Goal: Task Accomplishment & Management: Complete application form

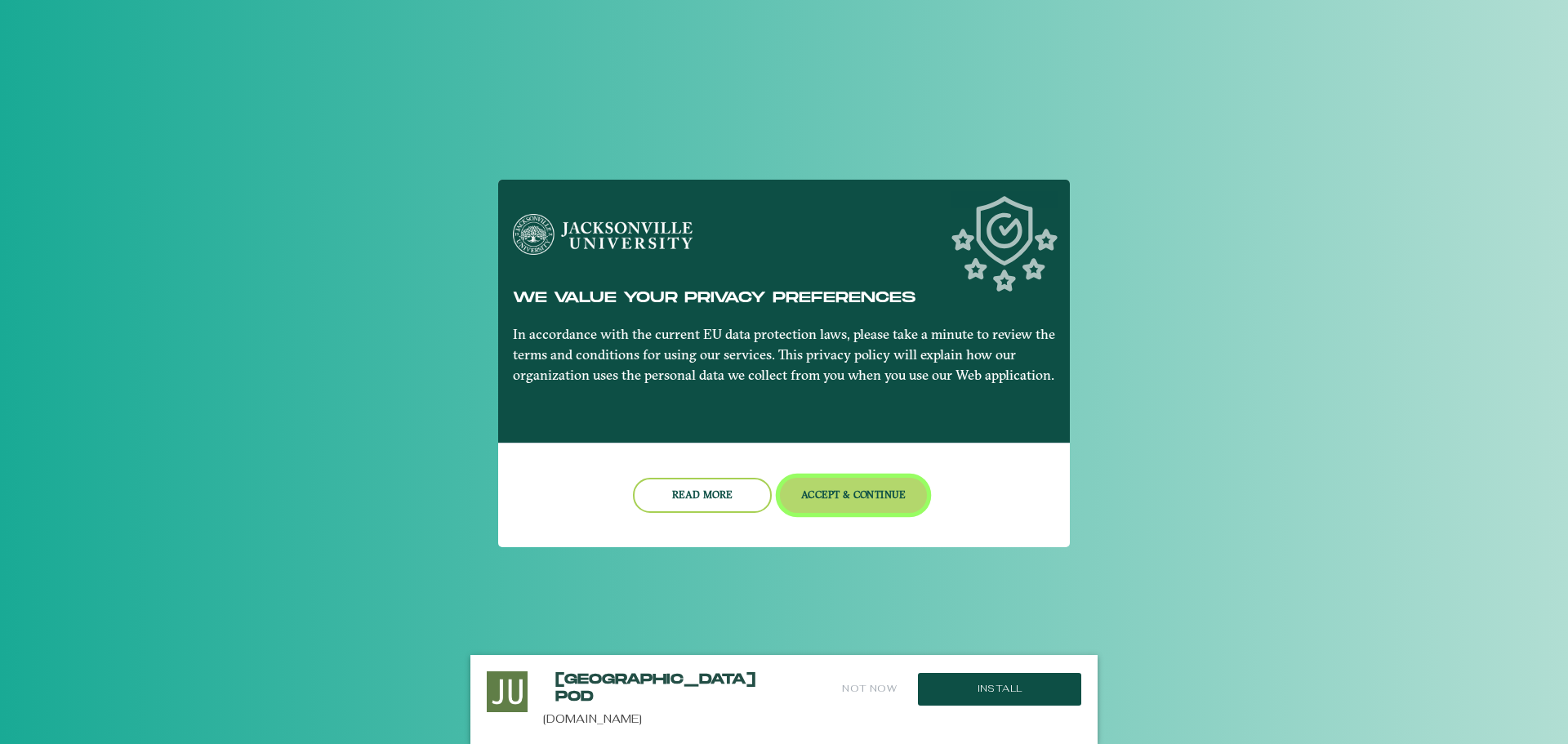
click at [841, 495] on button "Accept & Continue" at bounding box center [854, 495] width 148 height 35
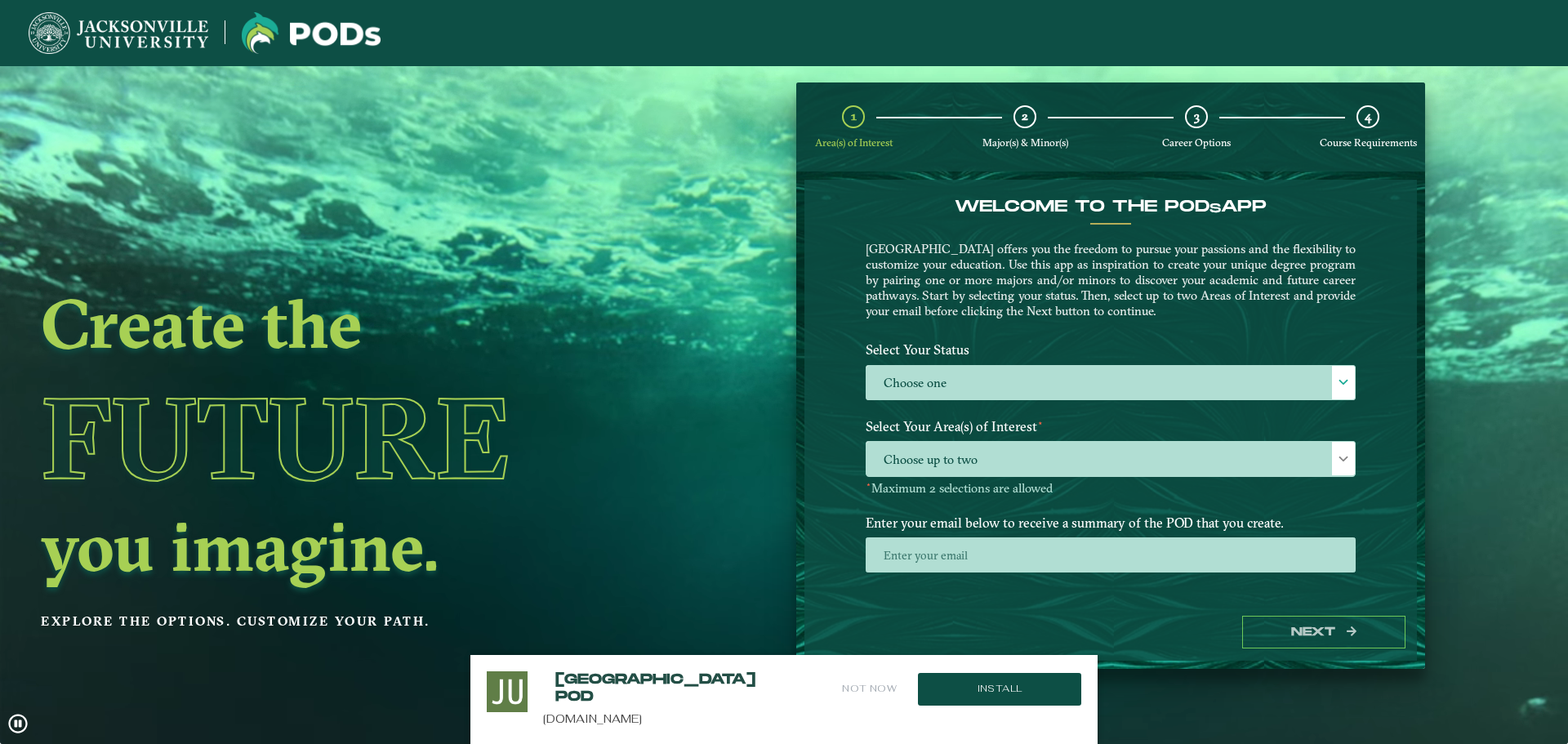
scroll to position [8, 0]
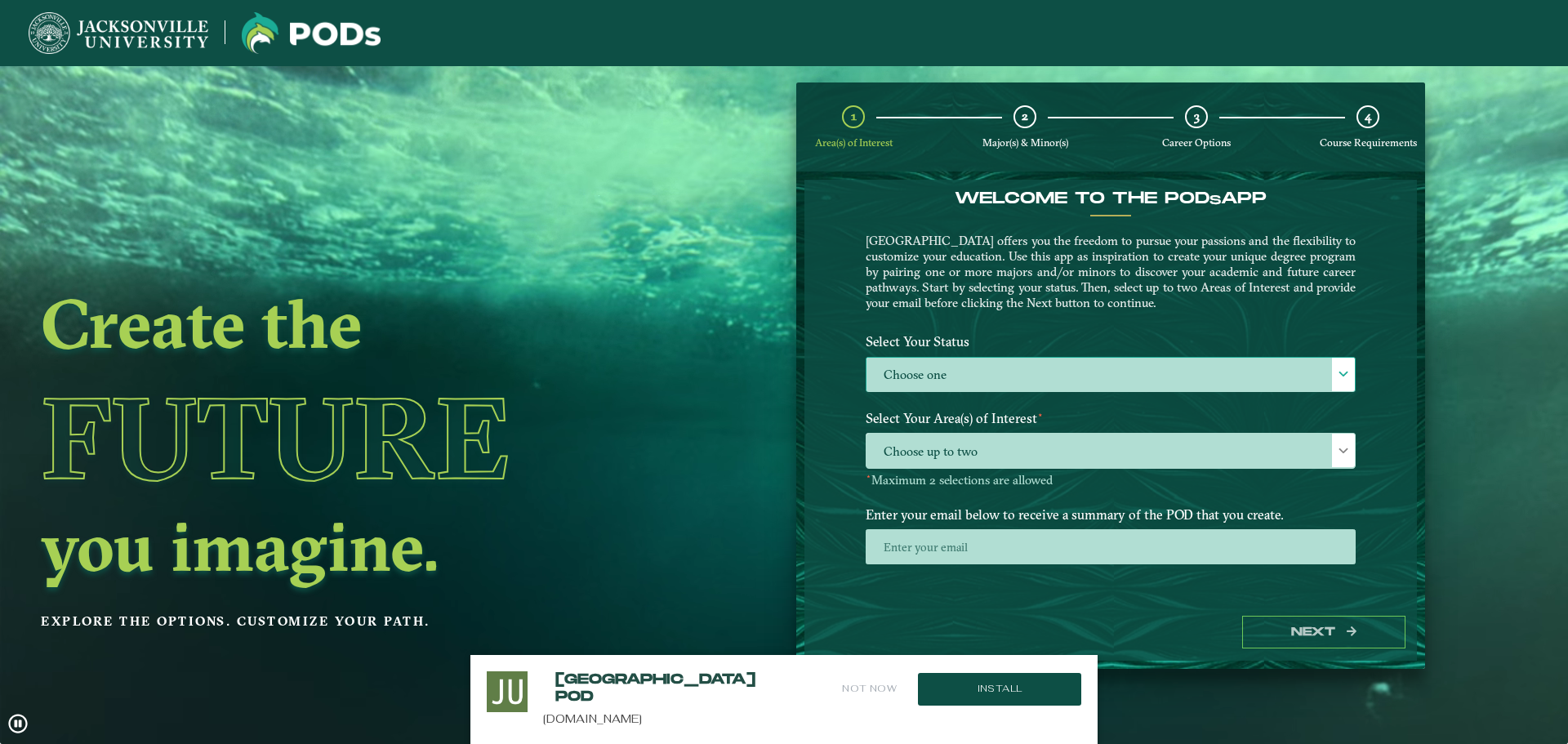
click at [959, 384] on label "Choose one" at bounding box center [1110, 375] width 488 height 35
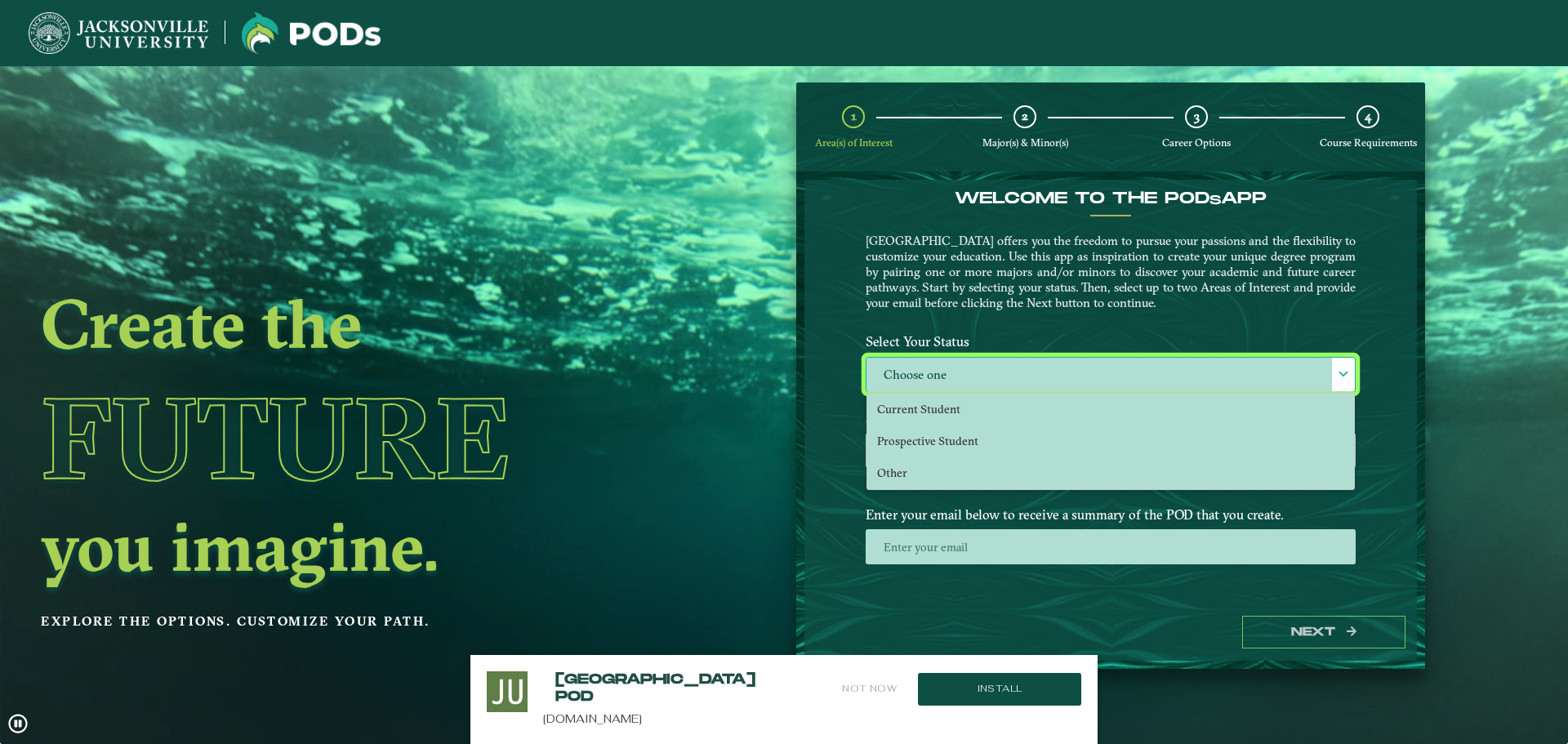
scroll to position [9, 75]
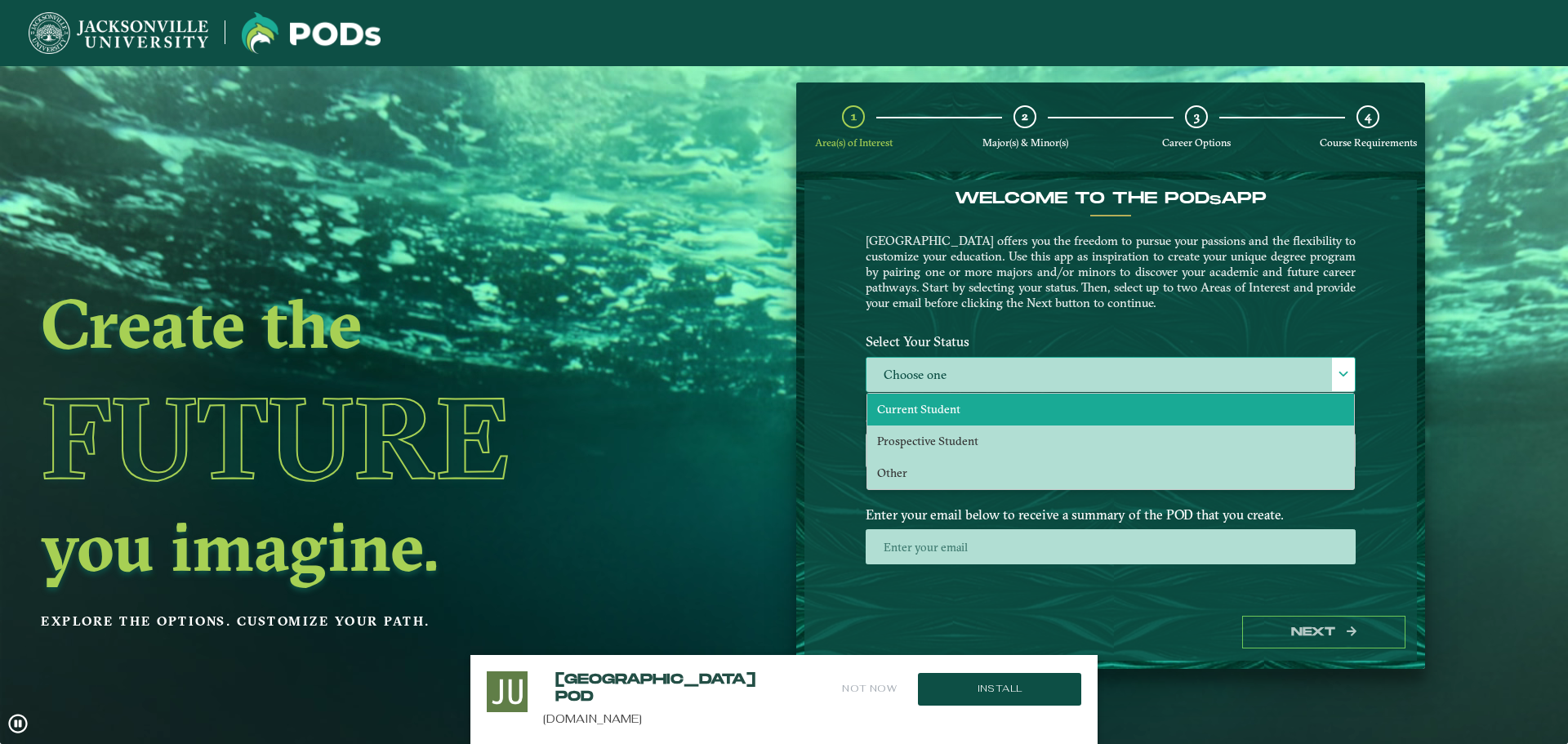
click at [961, 400] on li "Current Student" at bounding box center [1110, 410] width 487 height 32
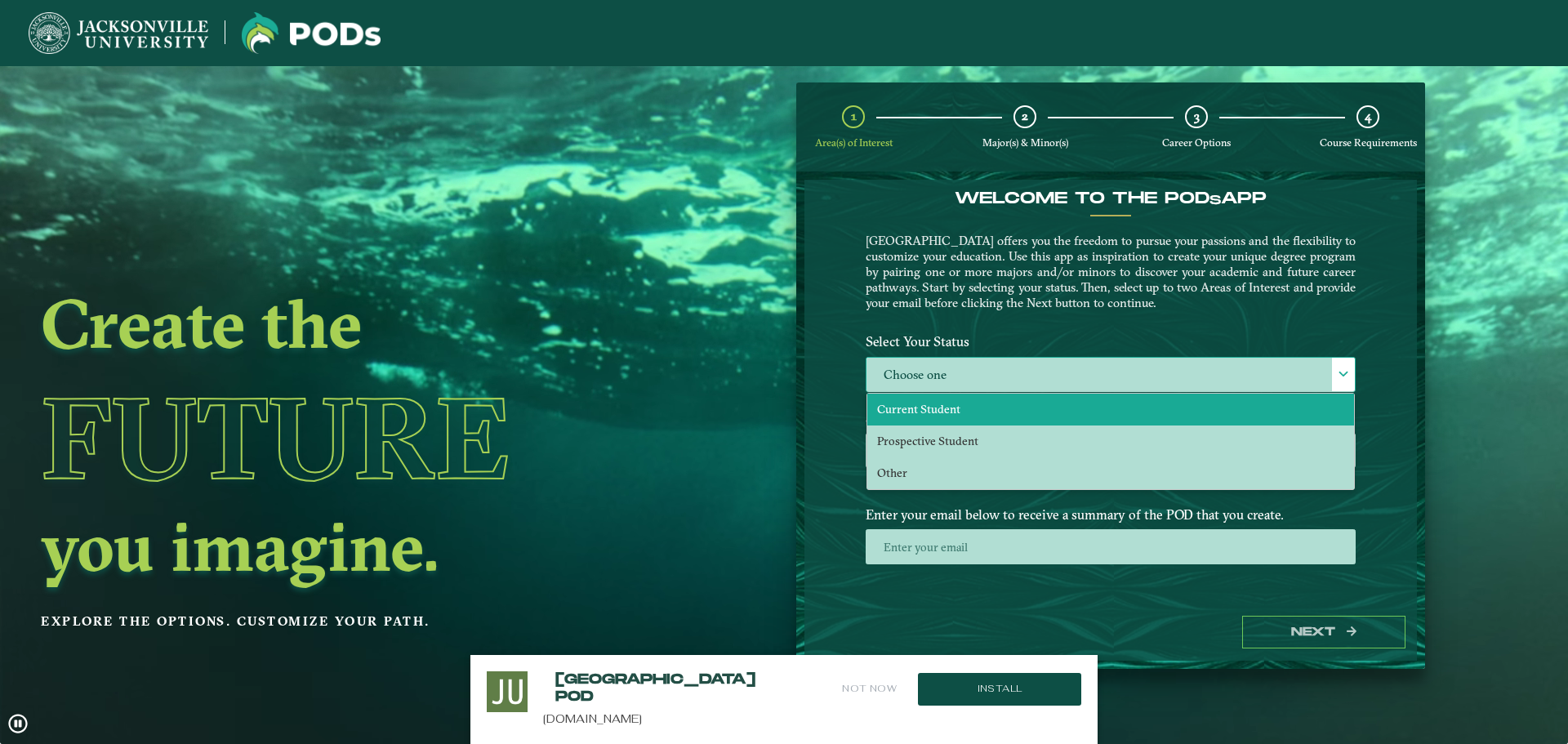
select select "[object Object]"
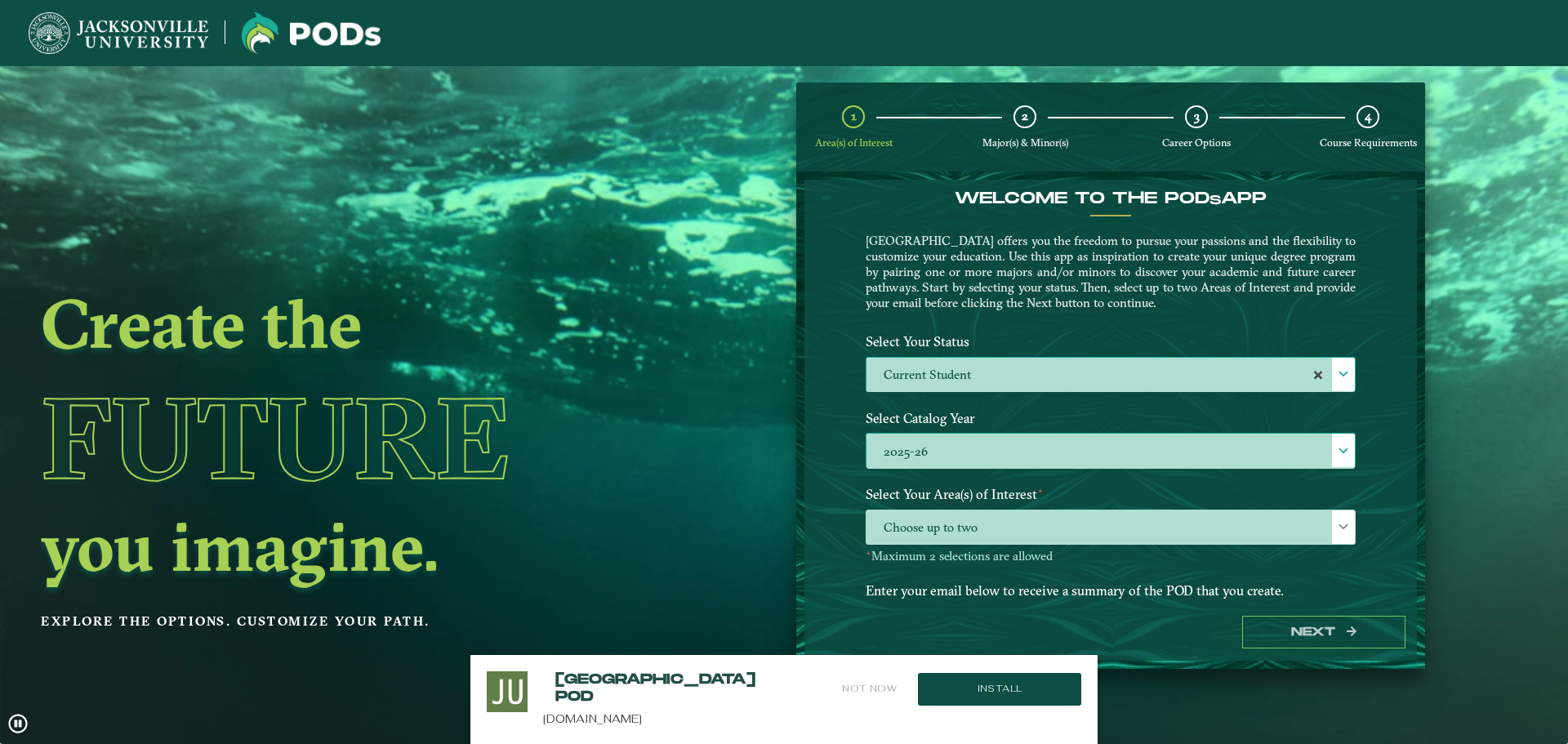
click at [969, 458] on label "2025-26" at bounding box center [1110, 451] width 488 height 35
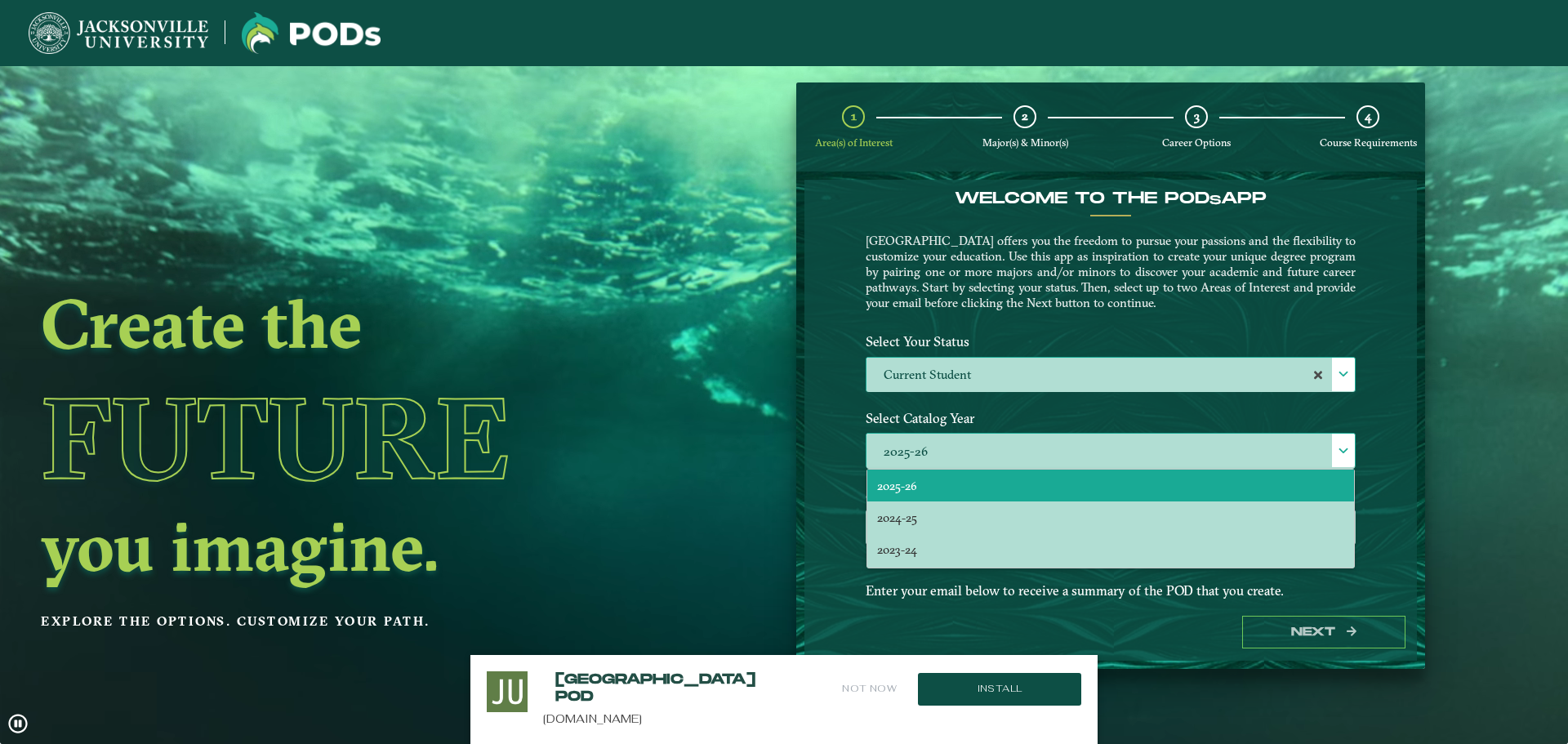
click at [969, 458] on label "2025-26" at bounding box center [1110, 451] width 488 height 35
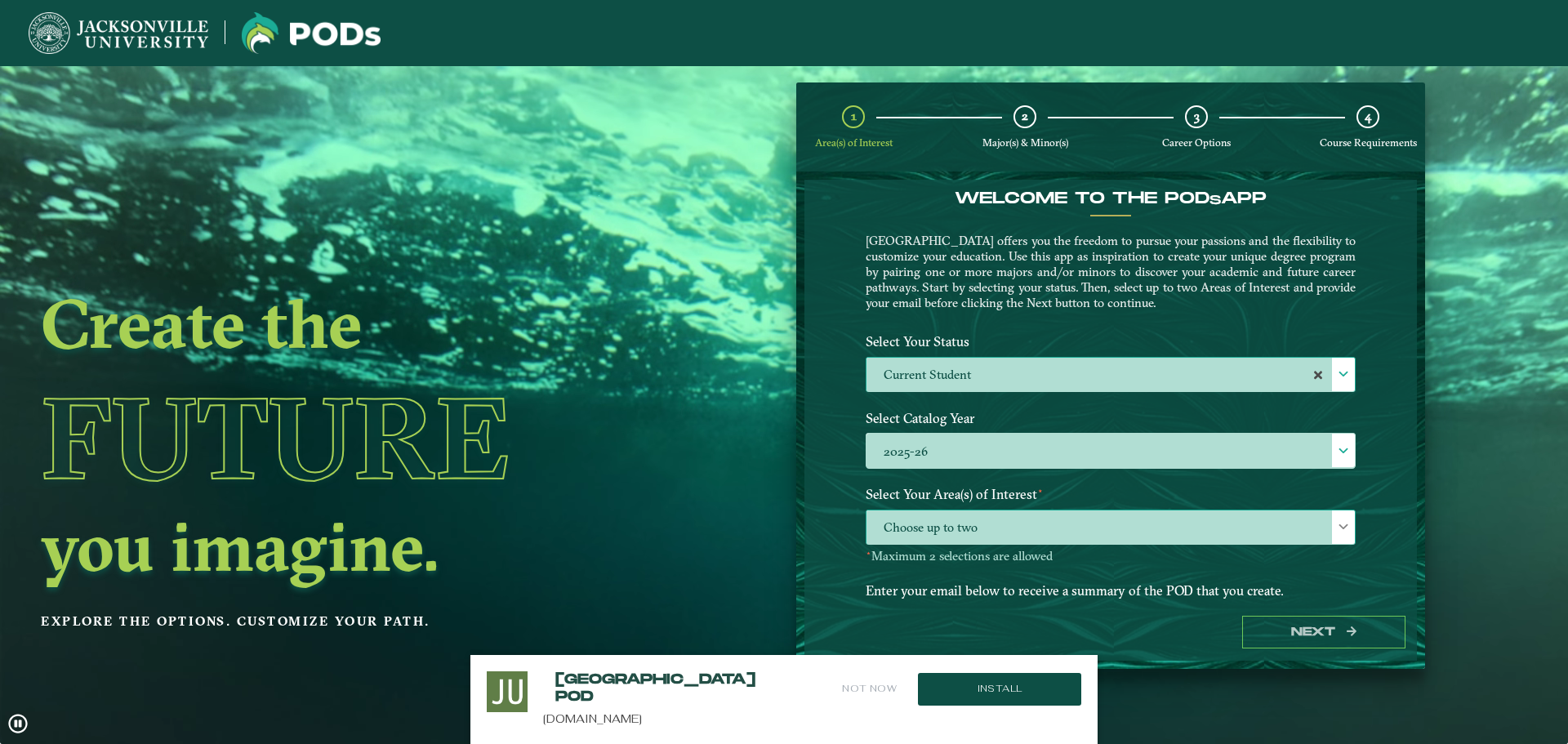
click at [986, 519] on span "Choose up to two" at bounding box center [1110, 528] width 488 height 35
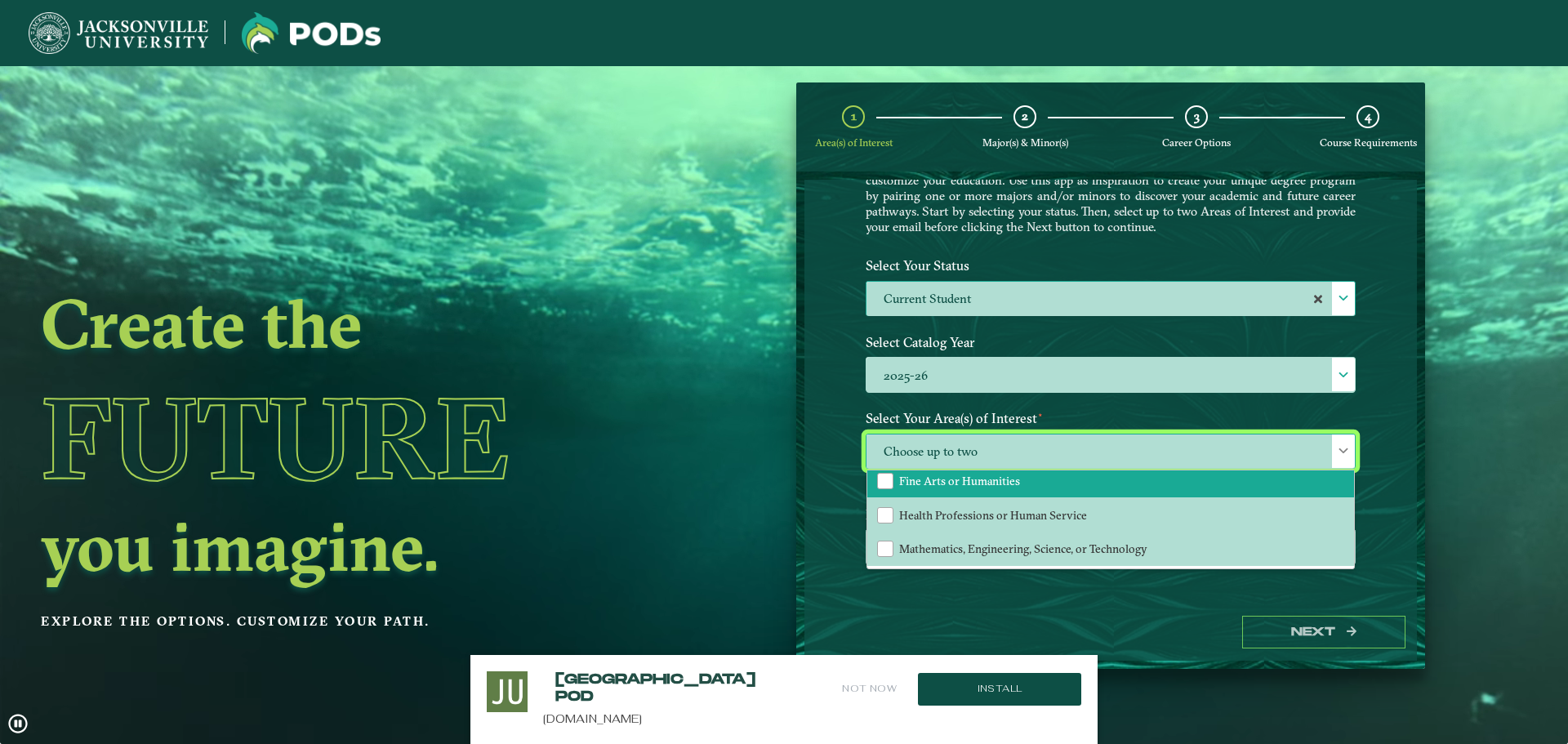
scroll to position [30, 0]
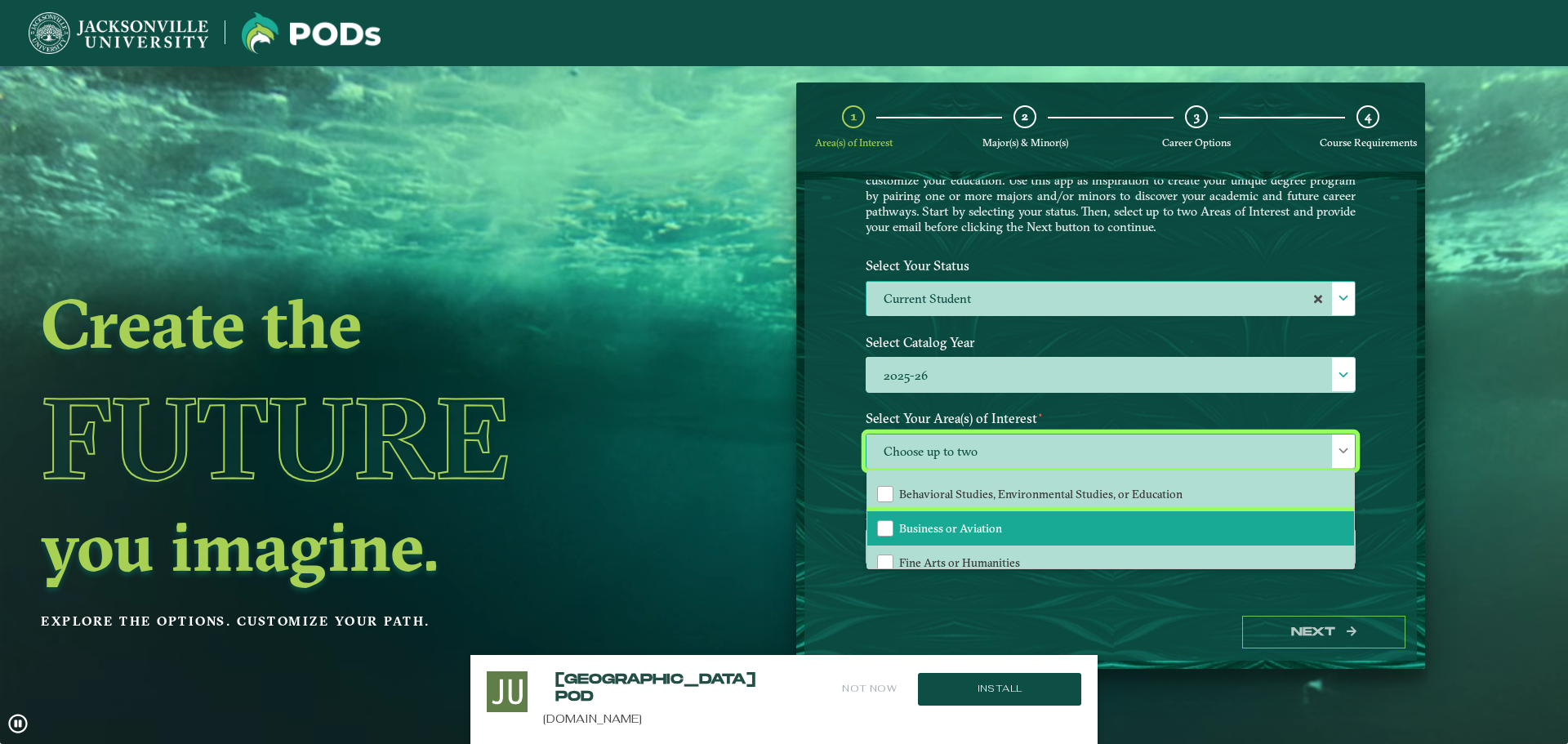
click at [988, 529] on span "Business or Aviation" at bounding box center [951, 529] width 103 height 14
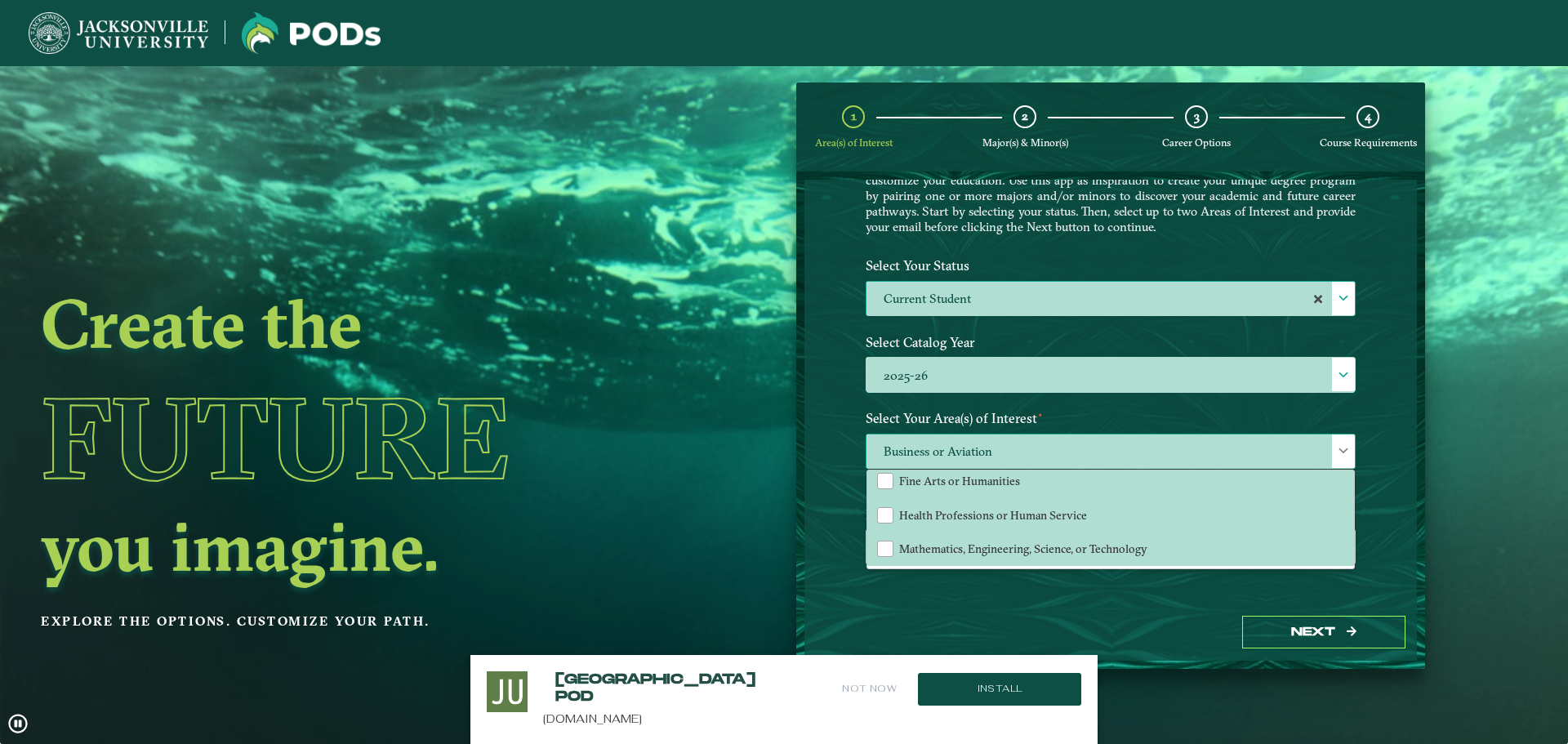
scroll to position [0, 0]
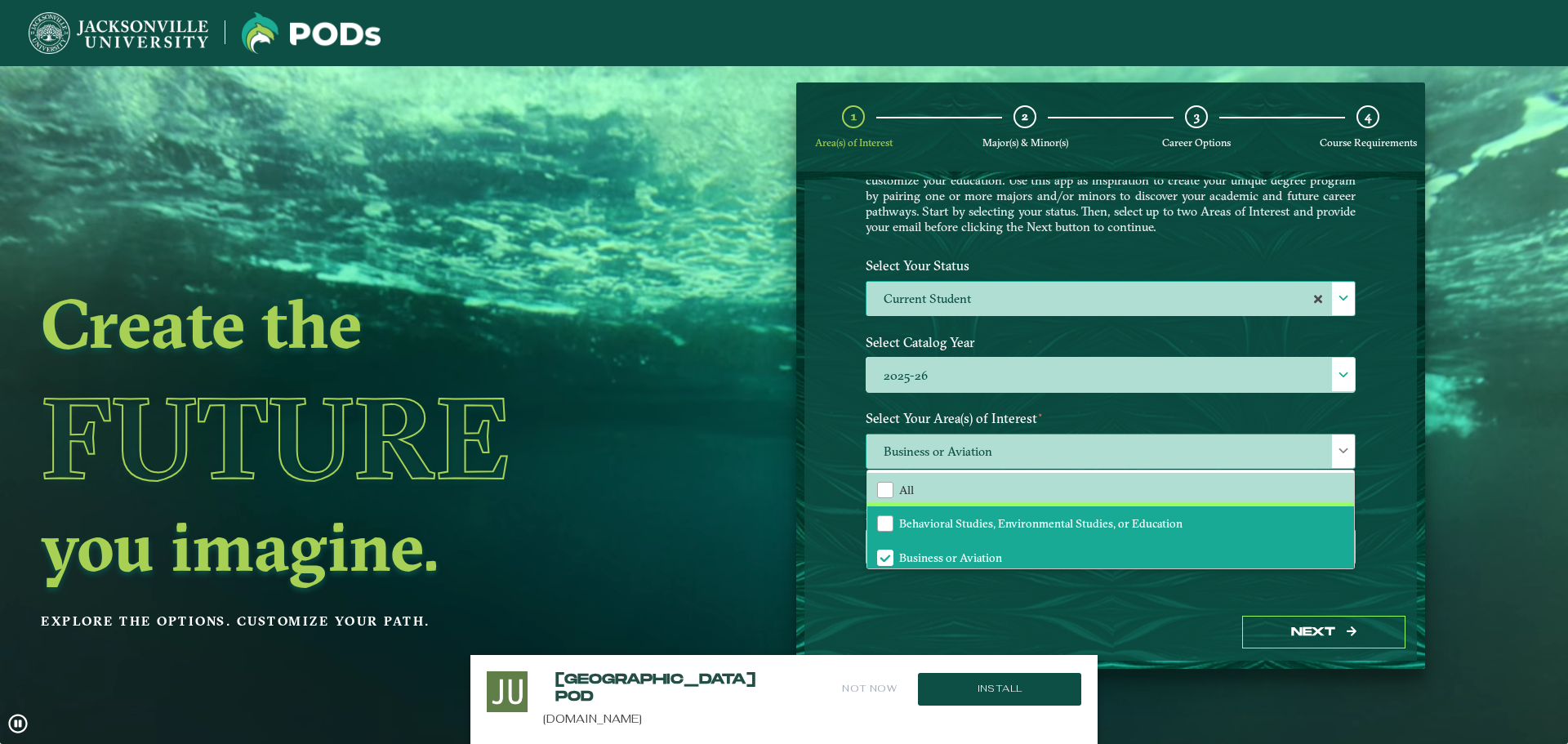
click at [1056, 522] on span "Behavioral Studies, Environmental Studies, or Education" at bounding box center [1041, 523] width 283 height 14
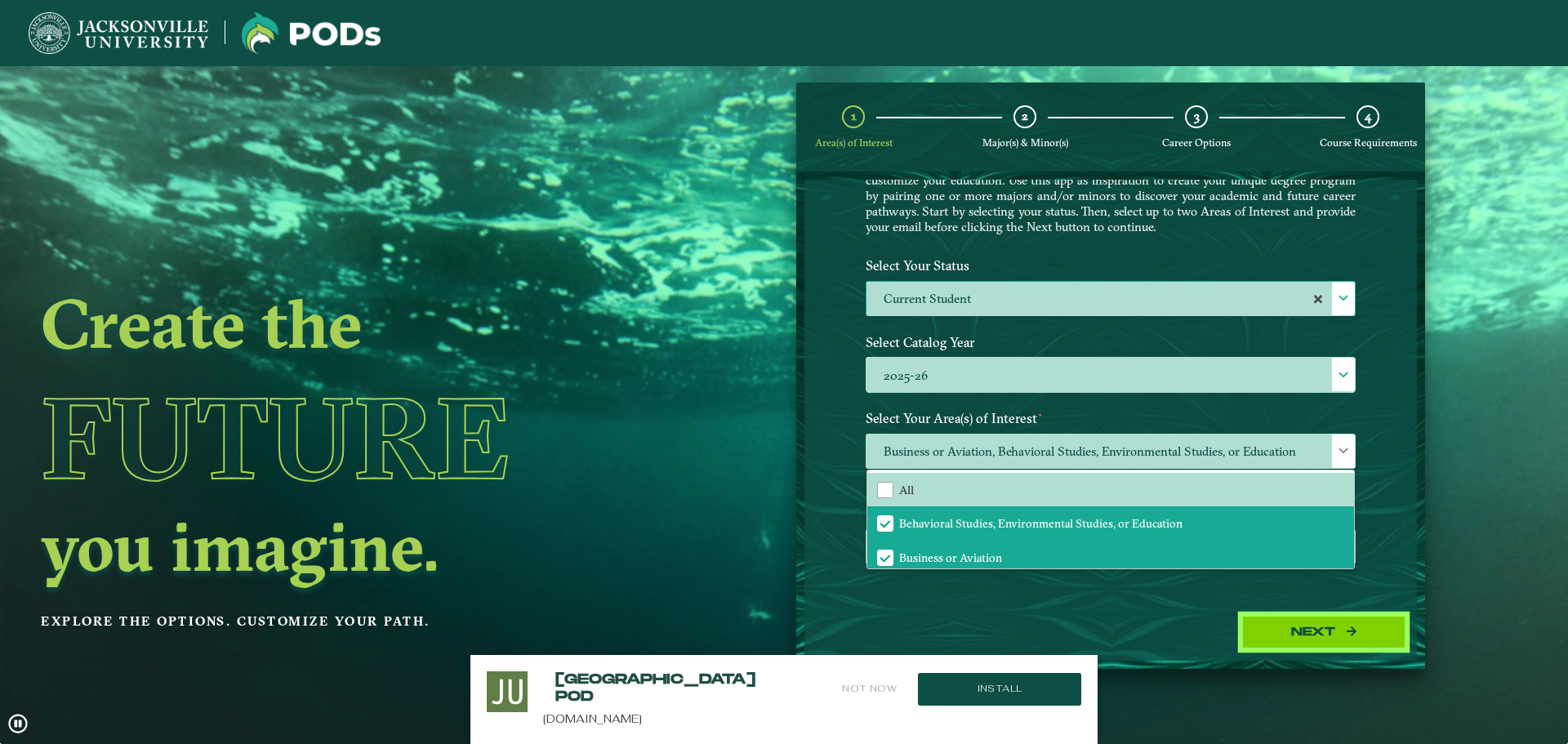
click at [1312, 633] on button "Next" at bounding box center [1323, 632] width 163 height 33
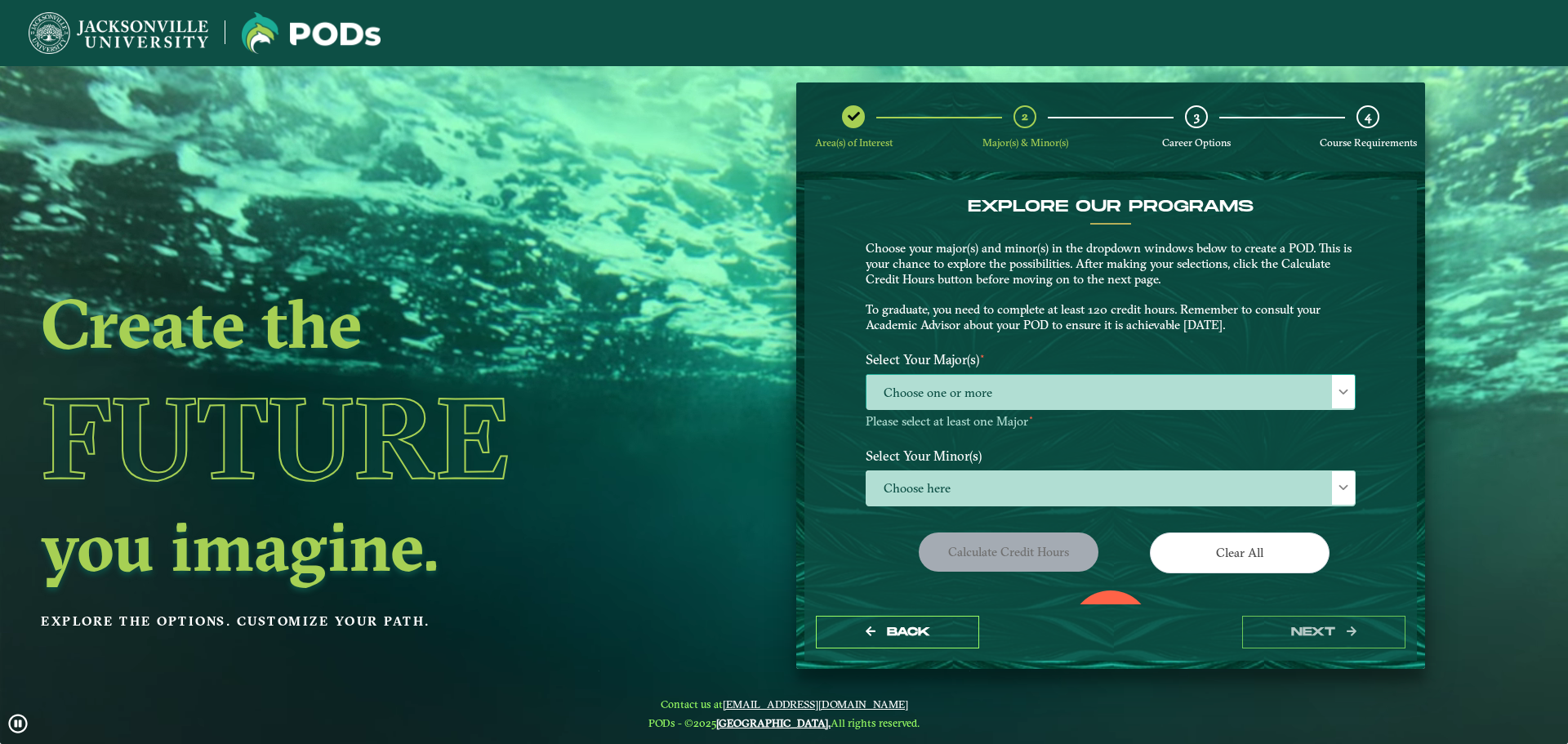
click at [926, 398] on span "Choose one or more" at bounding box center [1110, 392] width 488 height 35
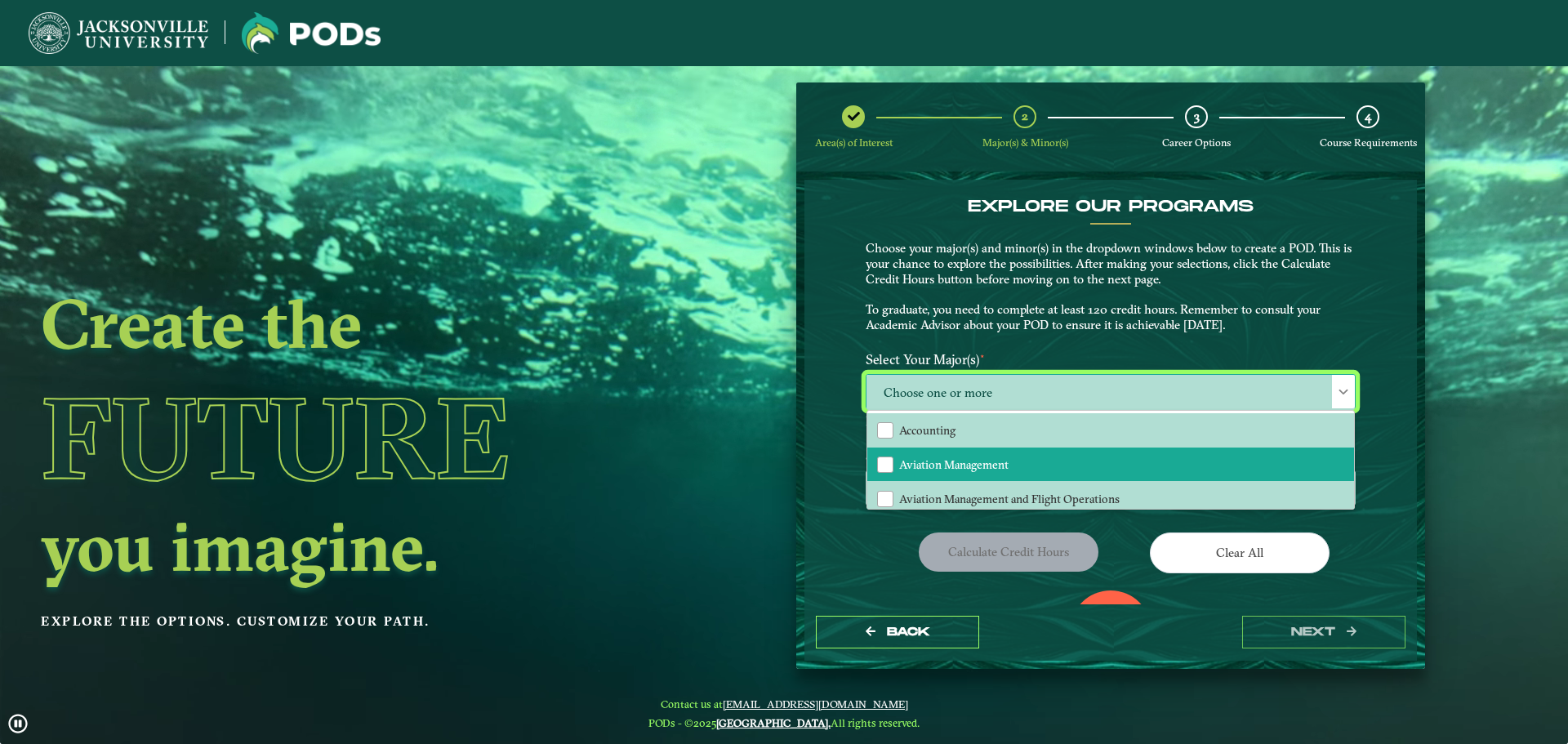
scroll to position [82, 0]
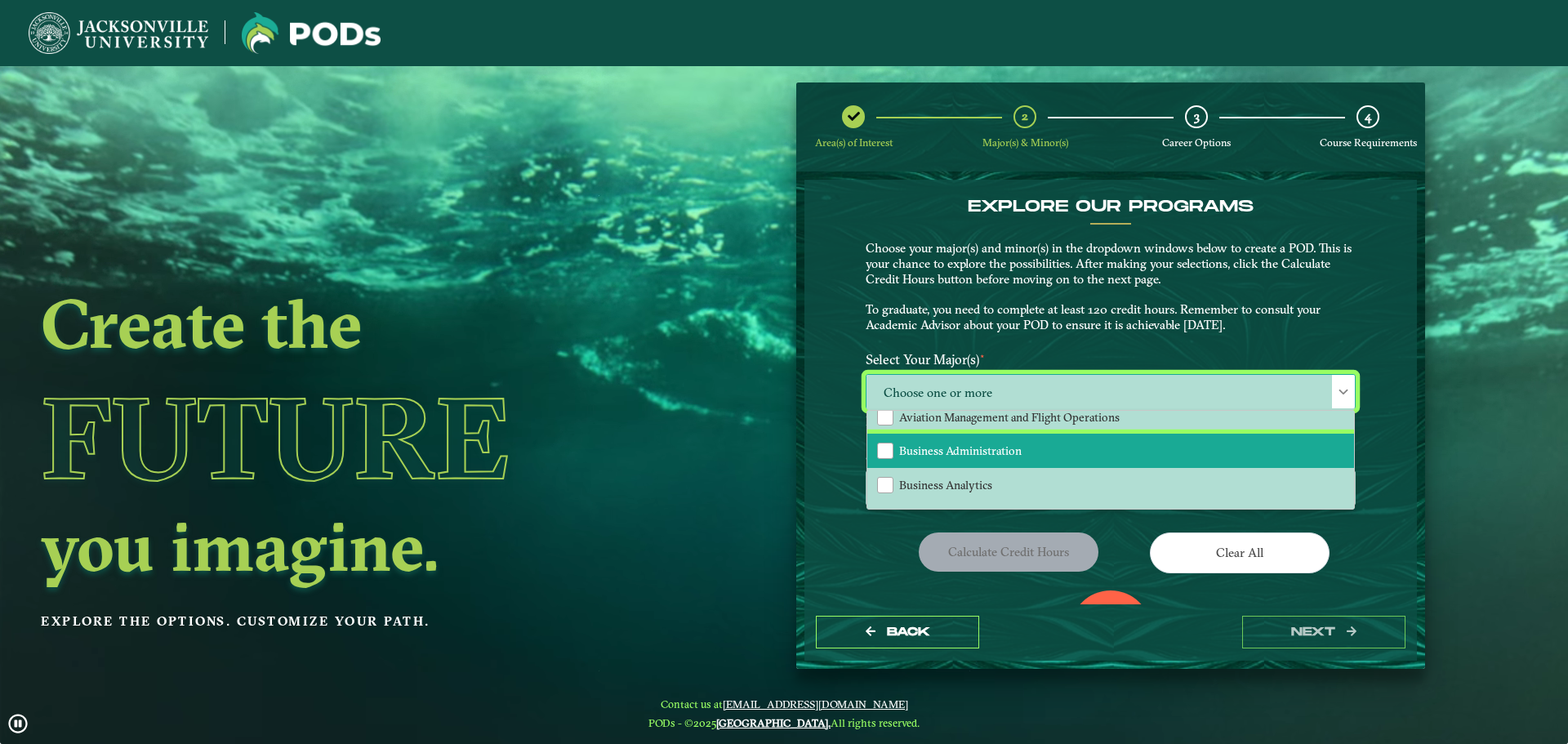
click at [961, 448] on span "Business Administration" at bounding box center [961, 451] width 123 height 14
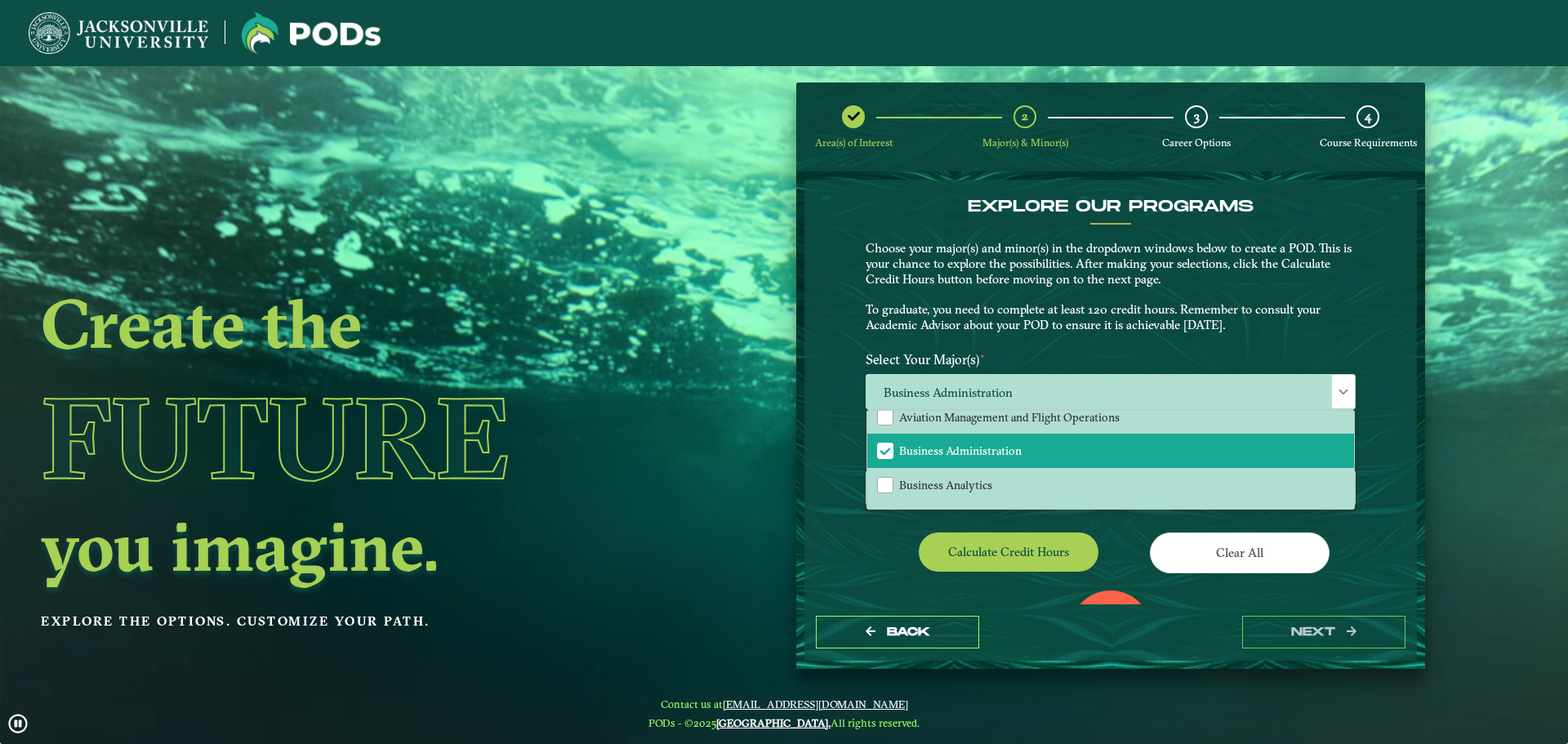
click at [789, 348] on div "Area(s) of Interest 2 Major(s) & Minor(s) 3 Career Options 4 Course Requirement…" at bounding box center [1110, 376] width 653 height 586
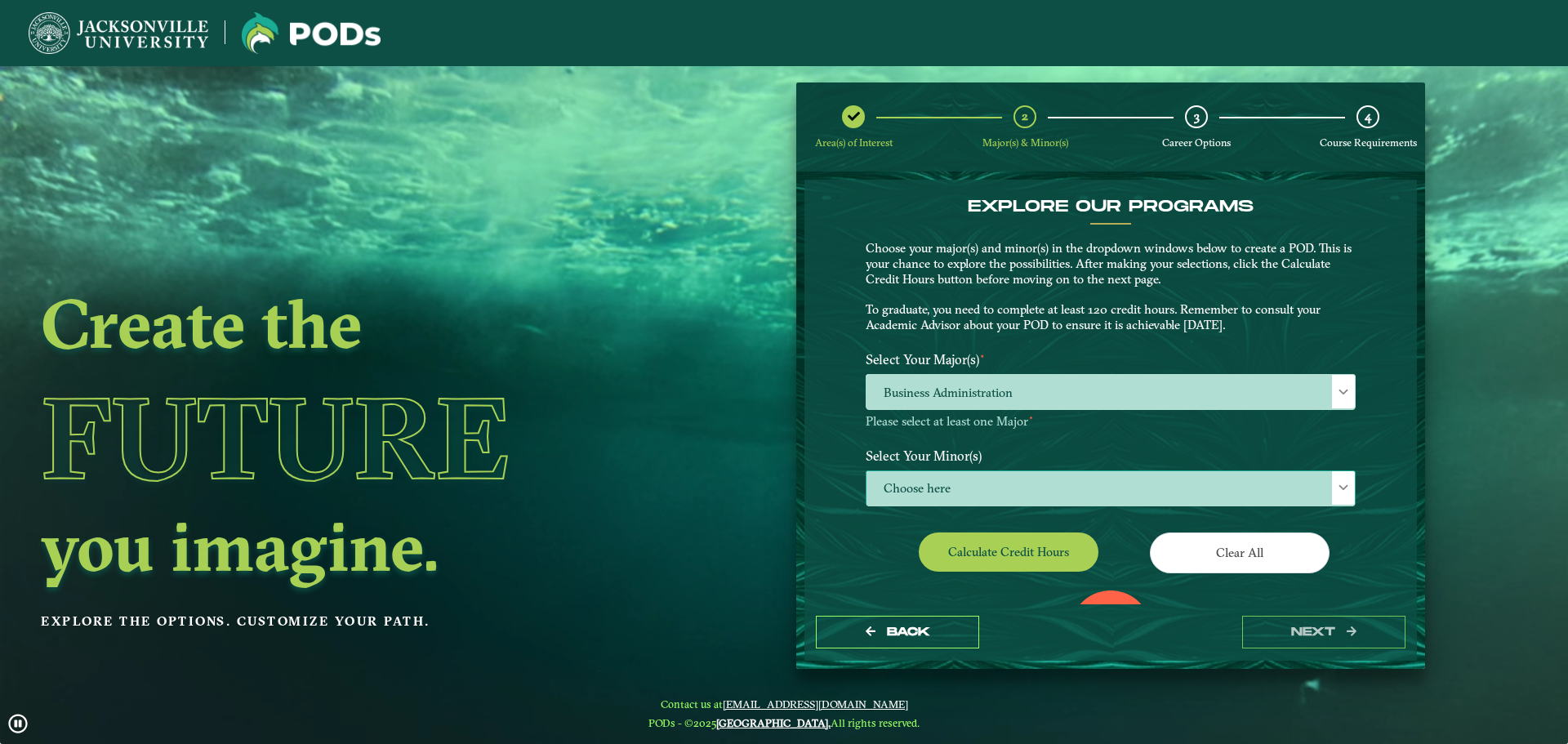
click at [936, 493] on span "Choose here" at bounding box center [1110, 489] width 488 height 35
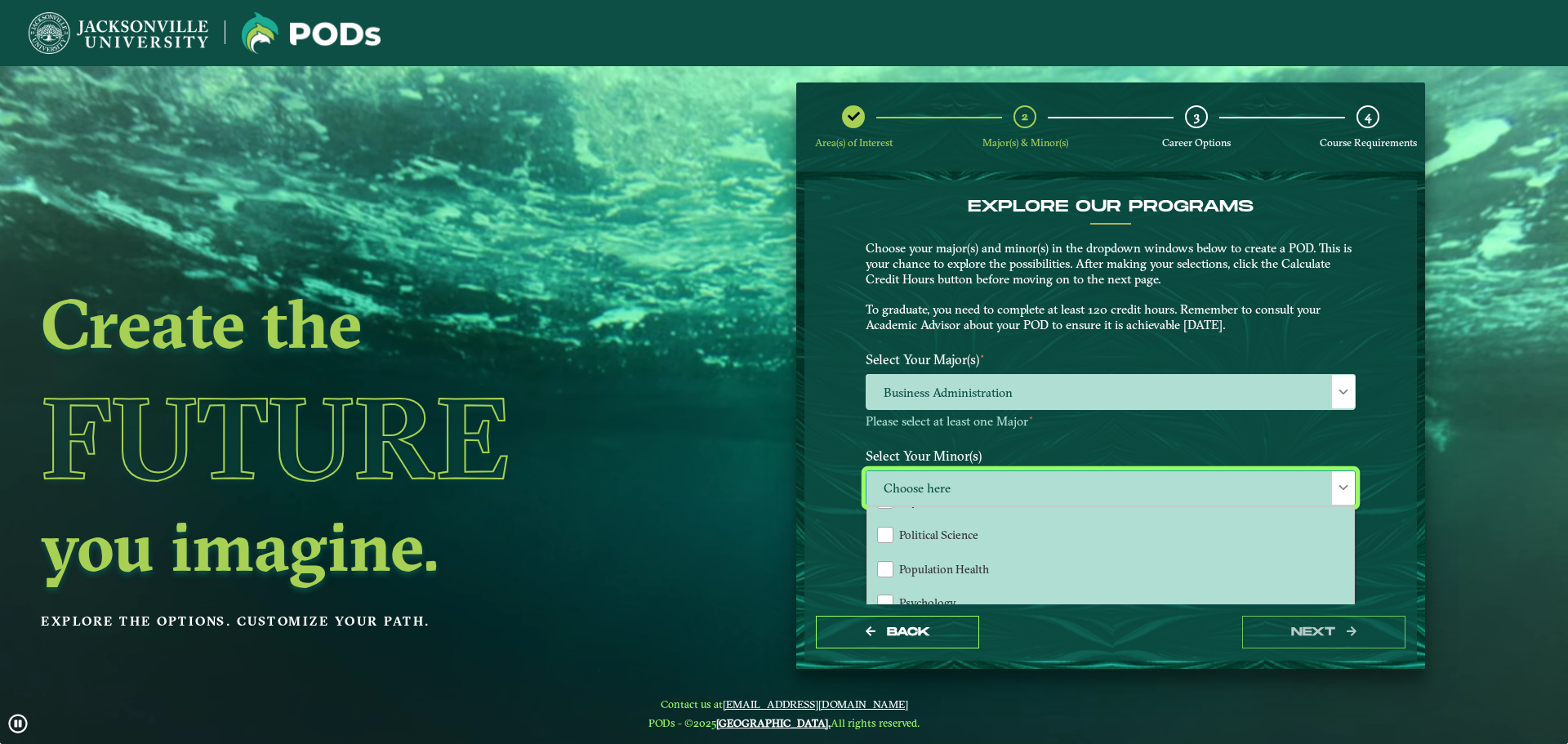
scroll to position [1471, 0]
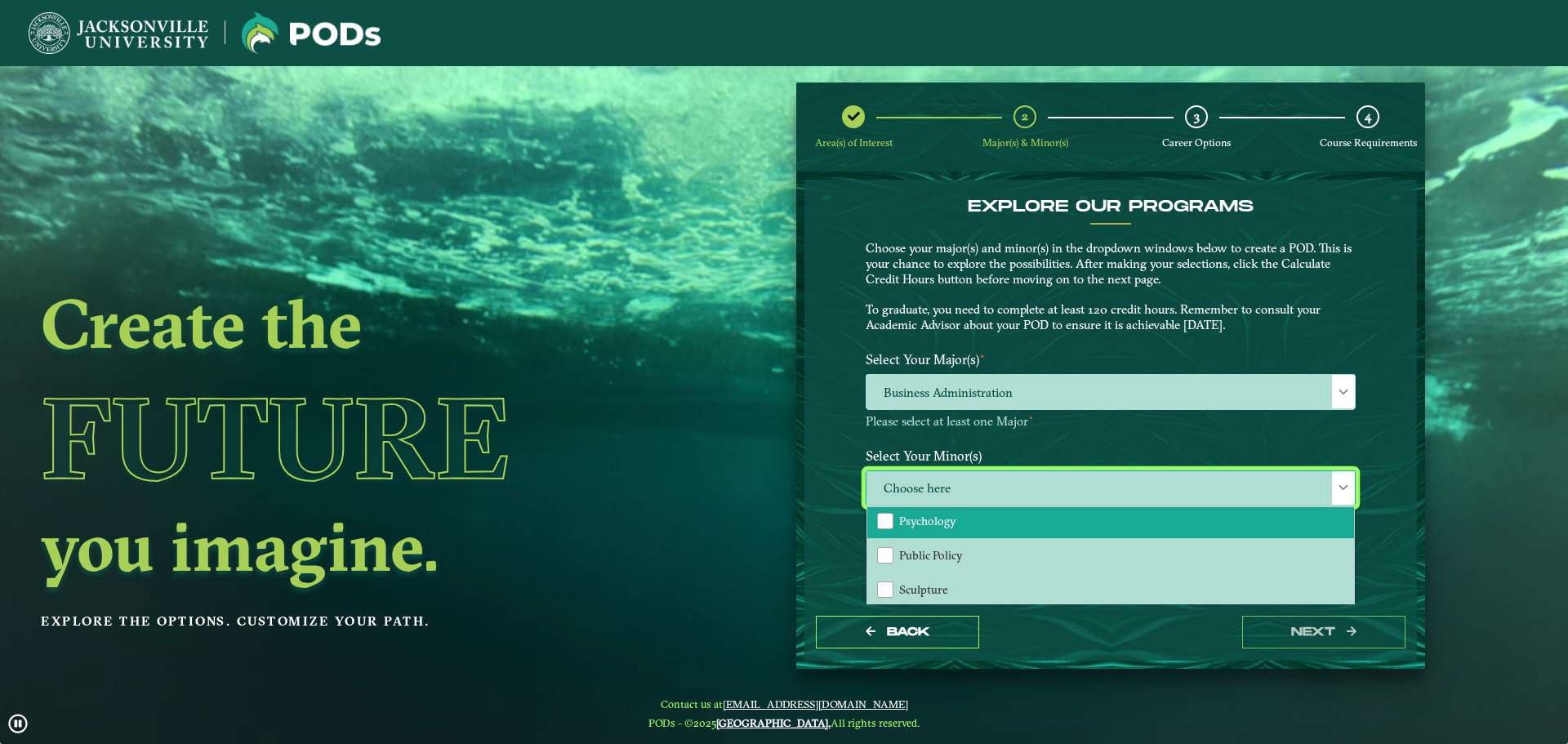
click at [937, 531] on li "Psychology" at bounding box center [1110, 521] width 487 height 34
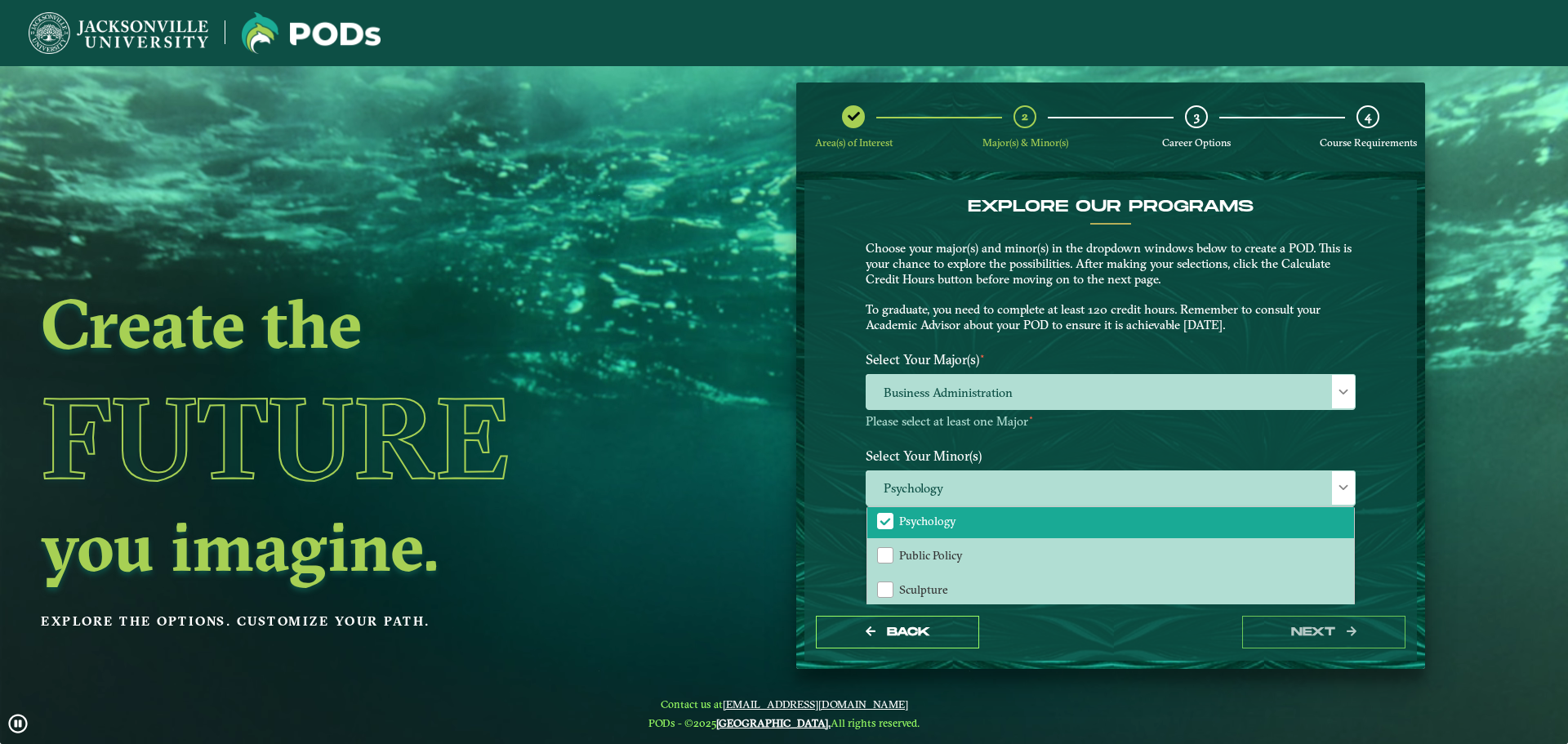
click at [962, 436] on div "Select Your Major(s) ⋆ Business Administration Please select at least one Major…" at bounding box center [1111, 394] width 514 height 97
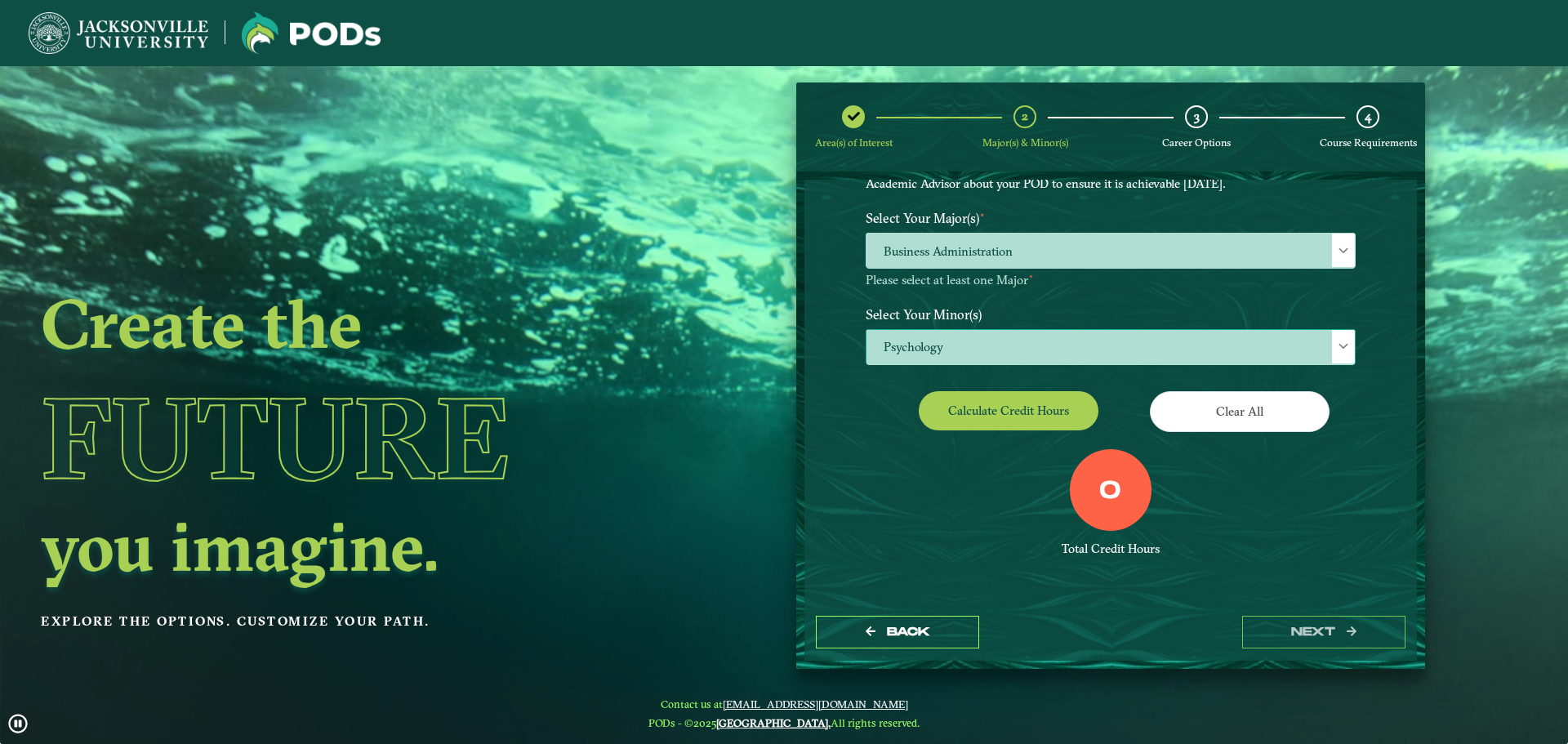
scroll to position [0, 0]
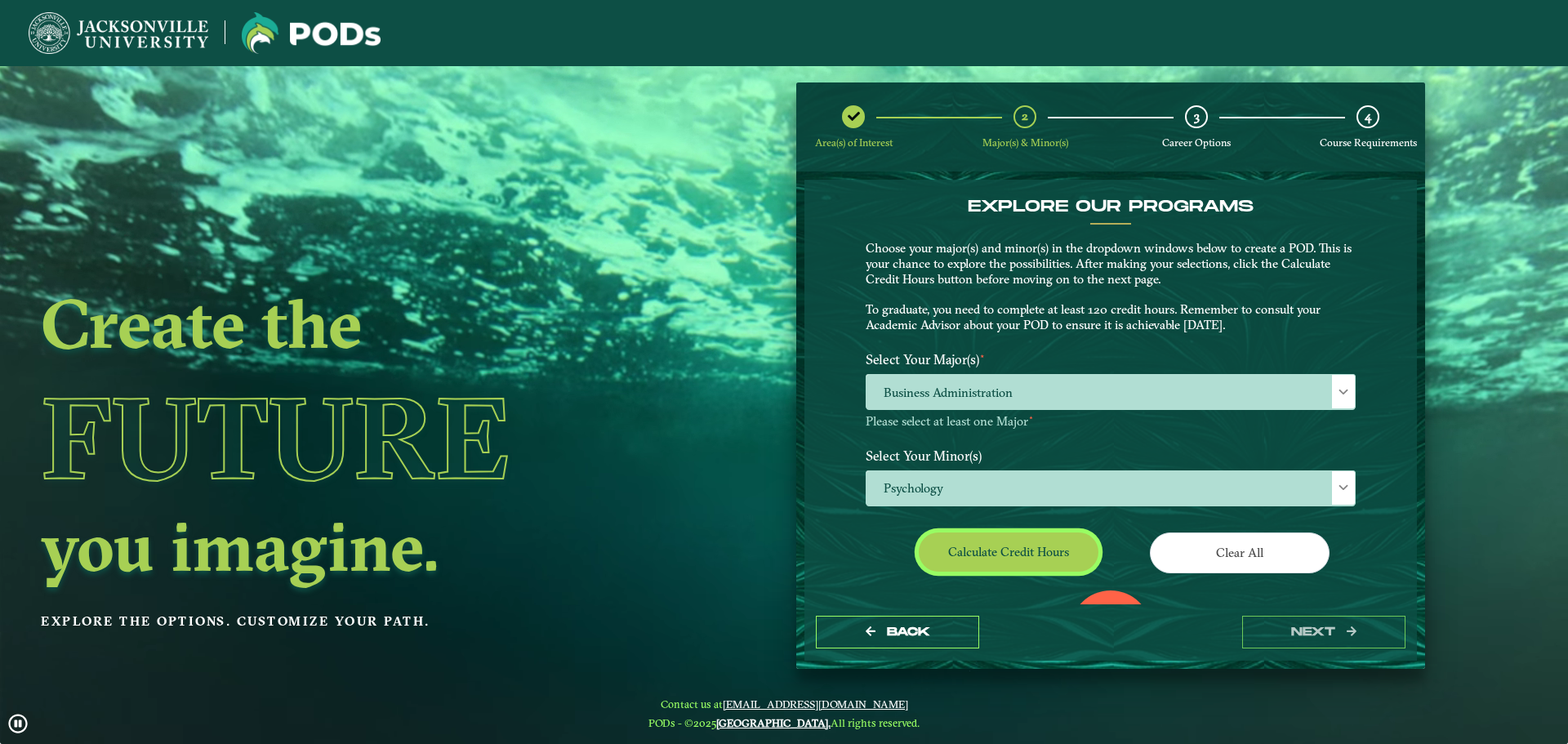
click at [1029, 546] on button "Calculate credit hours" at bounding box center [1008, 551] width 180 height 39
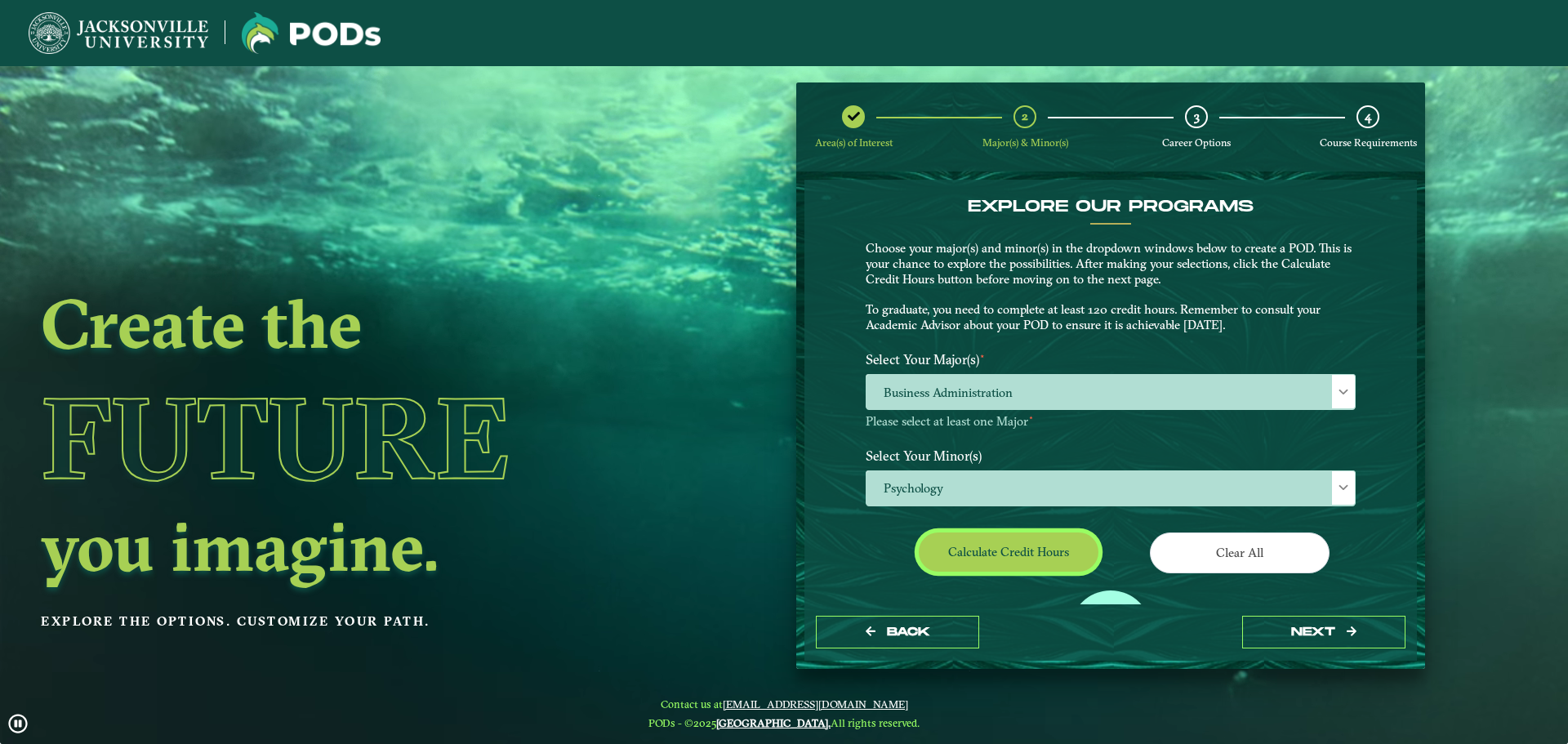
scroll to position [94, 0]
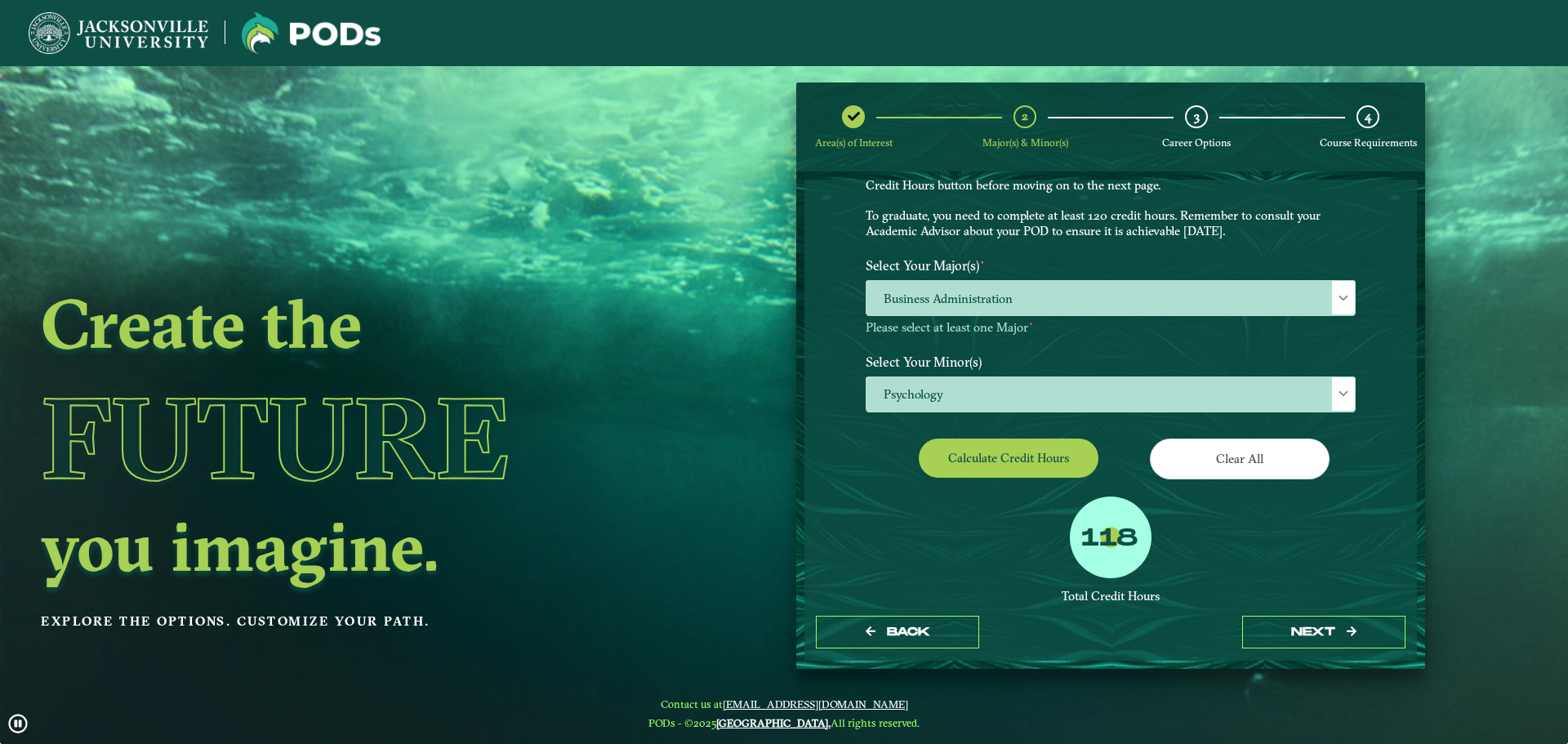
drag, startPoint x: 1075, startPoint y: 542, endPoint x: 1134, endPoint y: 540, distance: 59.0
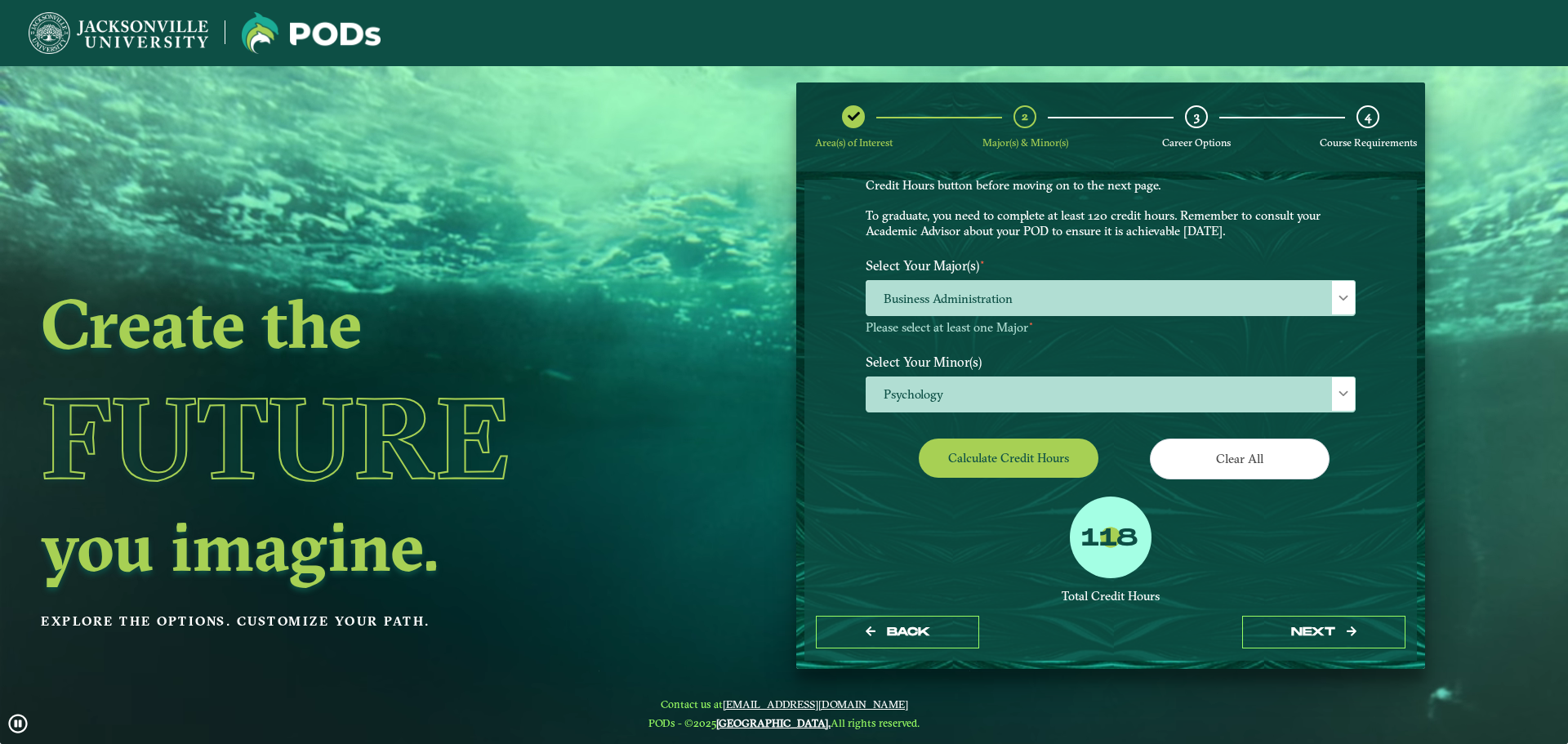
click at [1134, 540] on div "118" at bounding box center [1110, 537] width 82 height 82
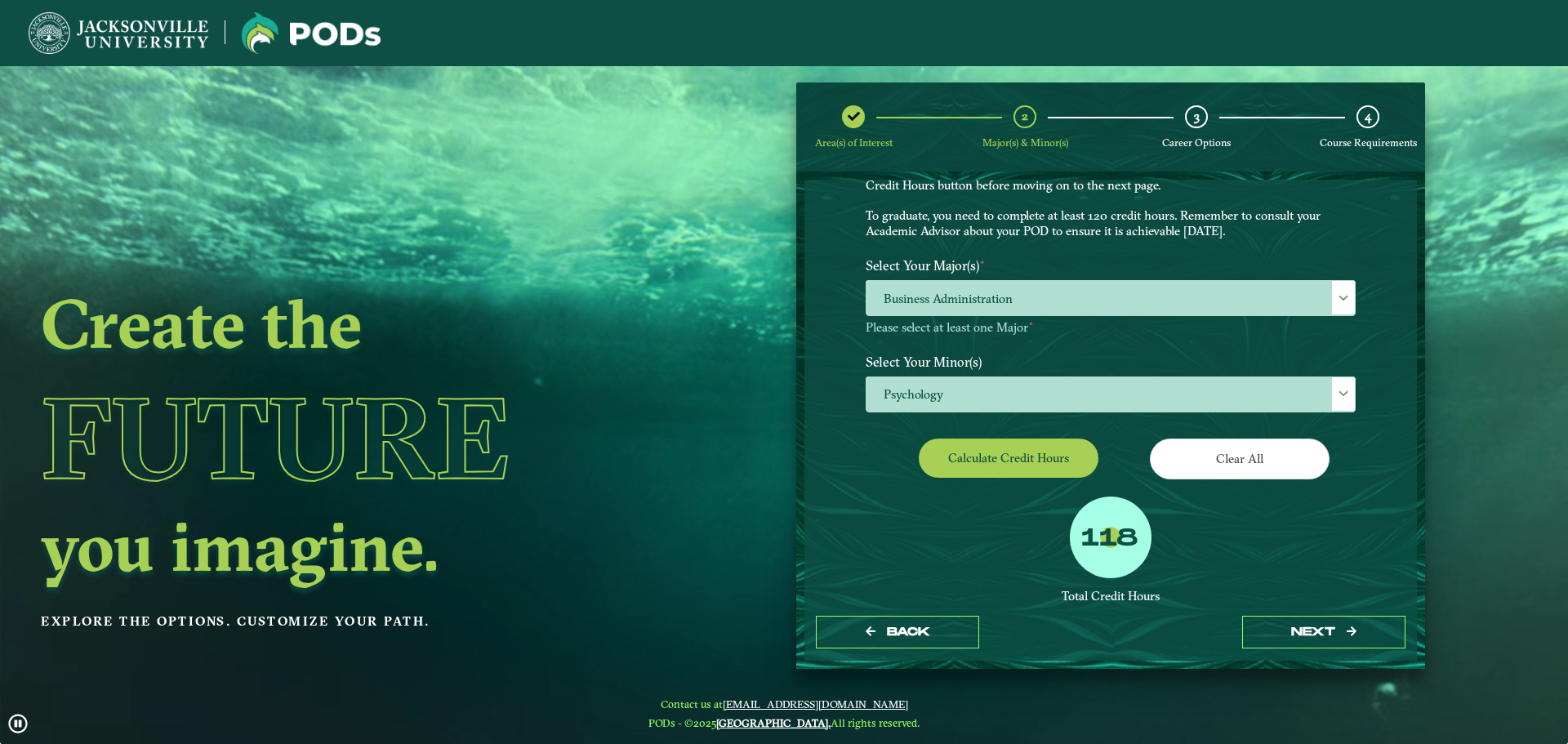
click at [1117, 558] on div "118" at bounding box center [1110, 537] width 82 height 82
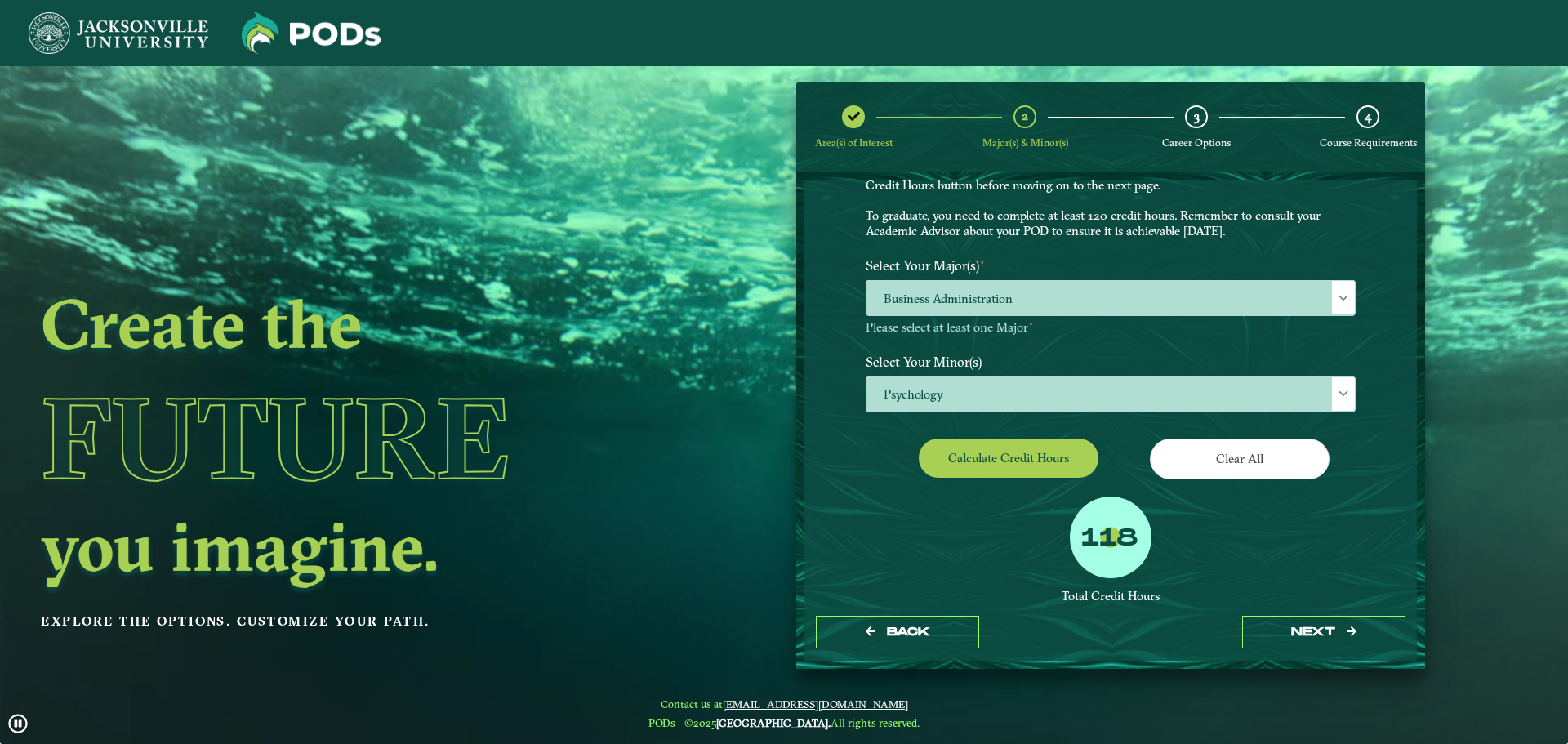
drag, startPoint x: 1077, startPoint y: 531, endPoint x: 1126, endPoint y: 533, distance: 49.0
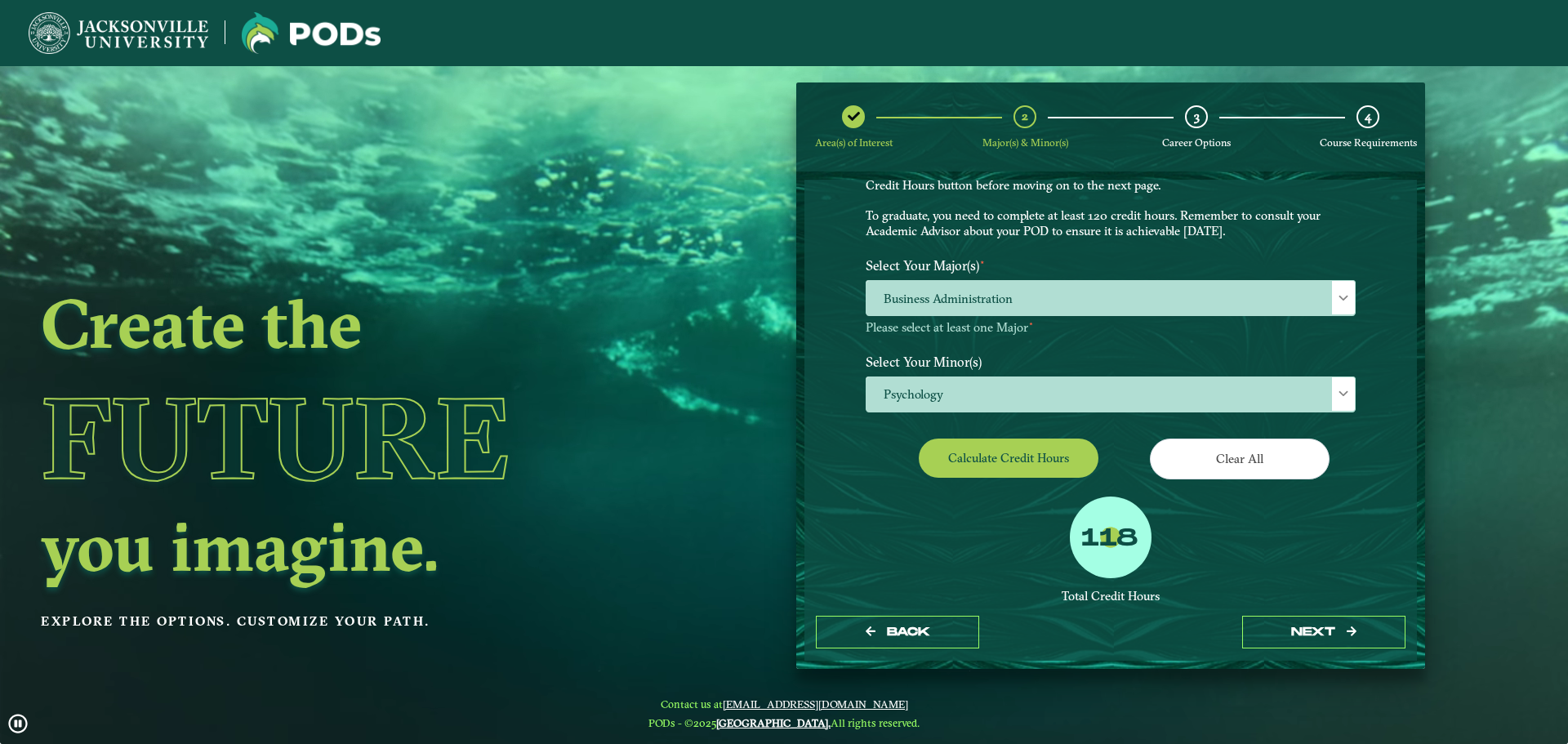
click at [1140, 527] on div "118" at bounding box center [1110, 537] width 82 height 82
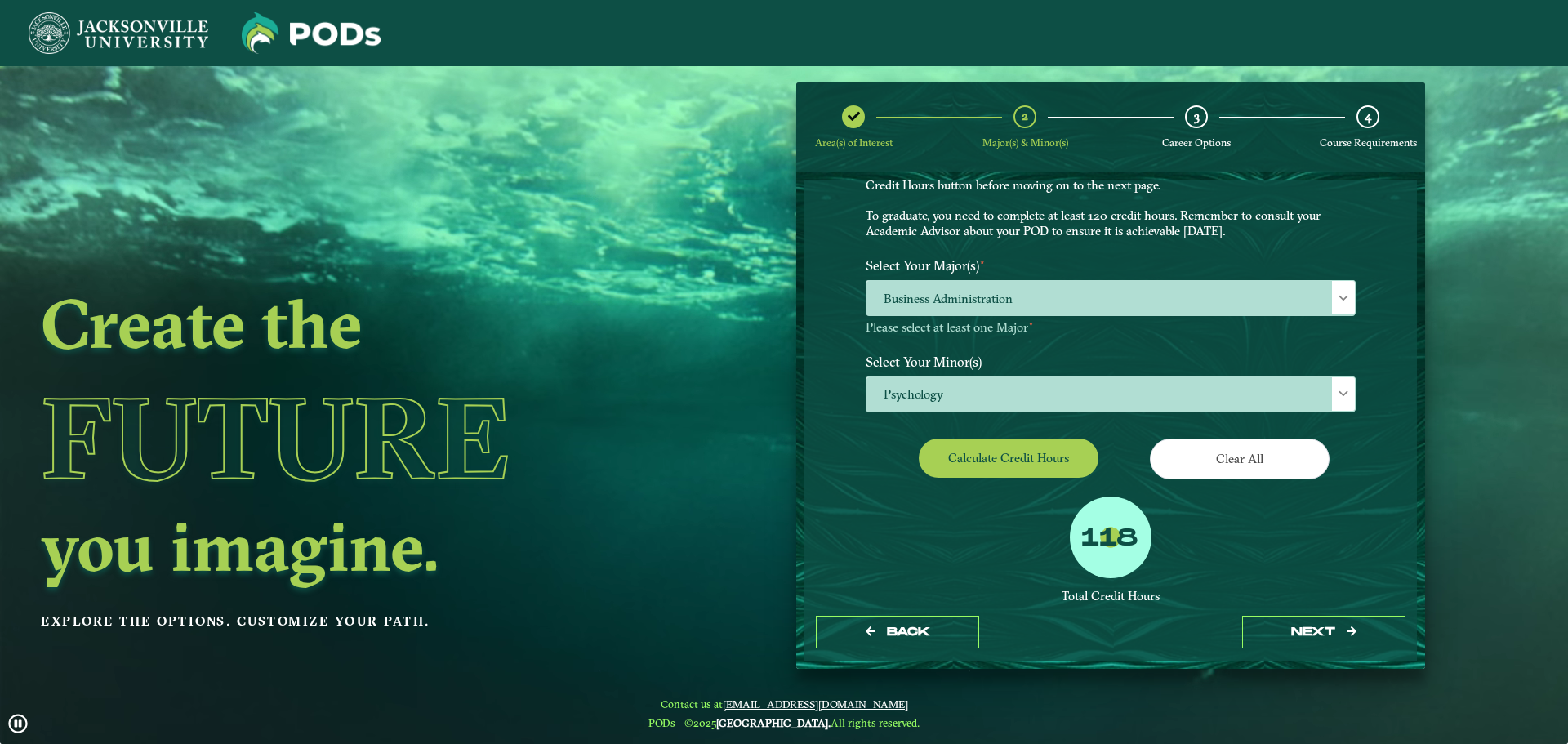
drag, startPoint x: 1047, startPoint y: 563, endPoint x: 1039, endPoint y: 592, distance: 30.1
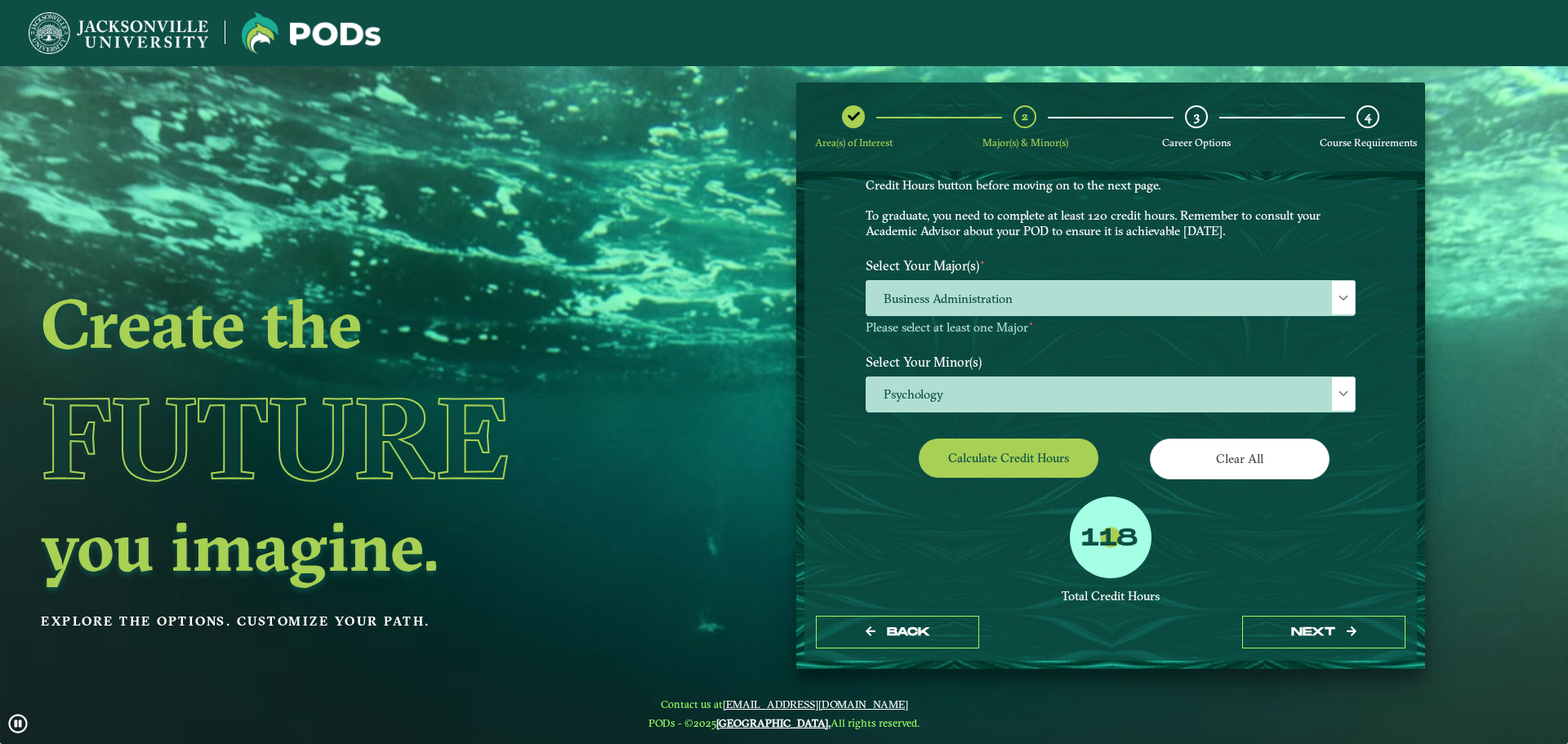
click at [1047, 567] on div "118 Total Credit Hours Successful POD This means you will need to either take a…" at bounding box center [1111, 603] width 514 height 214
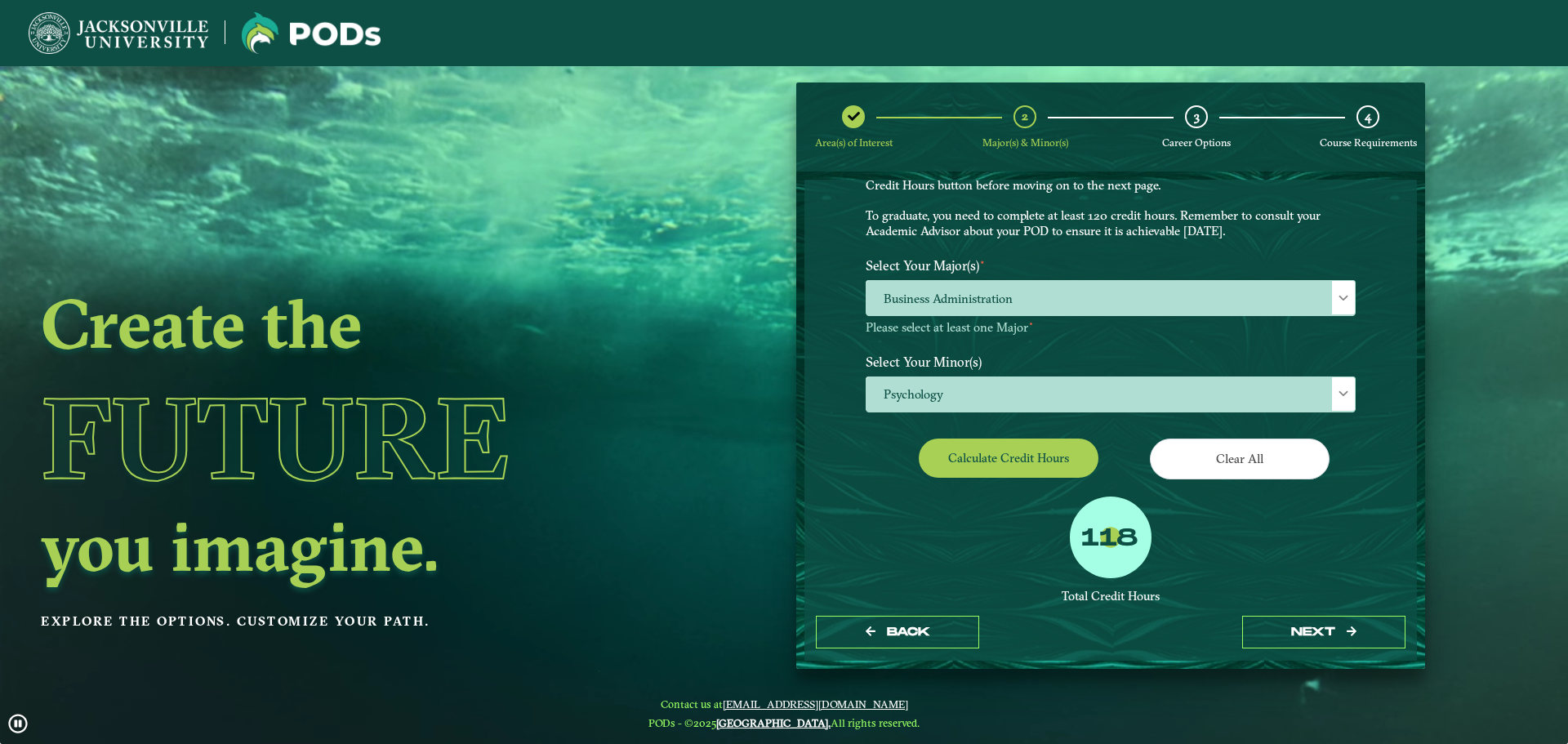
drag, startPoint x: 1075, startPoint y: 534, endPoint x: 1137, endPoint y: 531, distance: 62.1
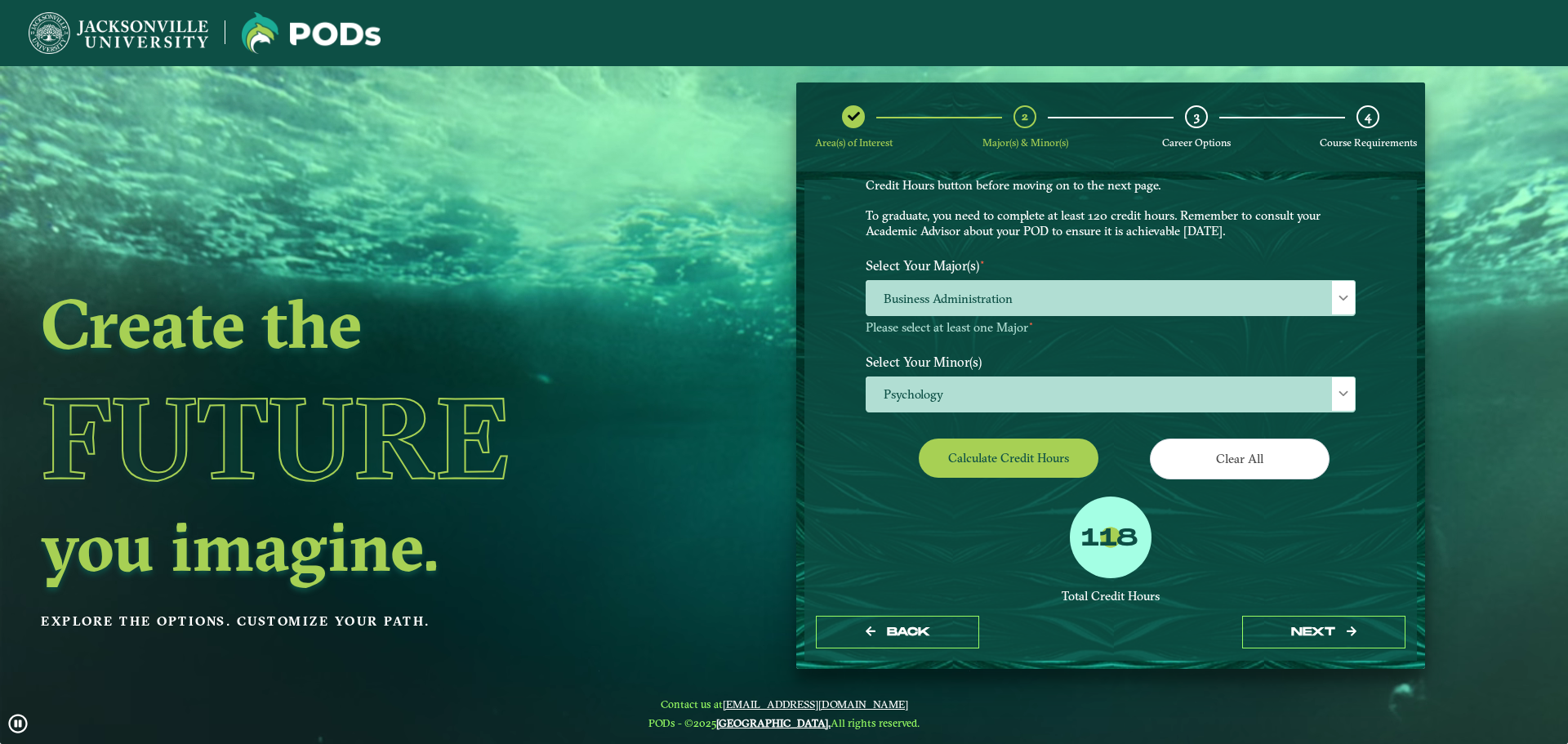
click at [1137, 531] on div "118" at bounding box center [1110, 537] width 82 height 82
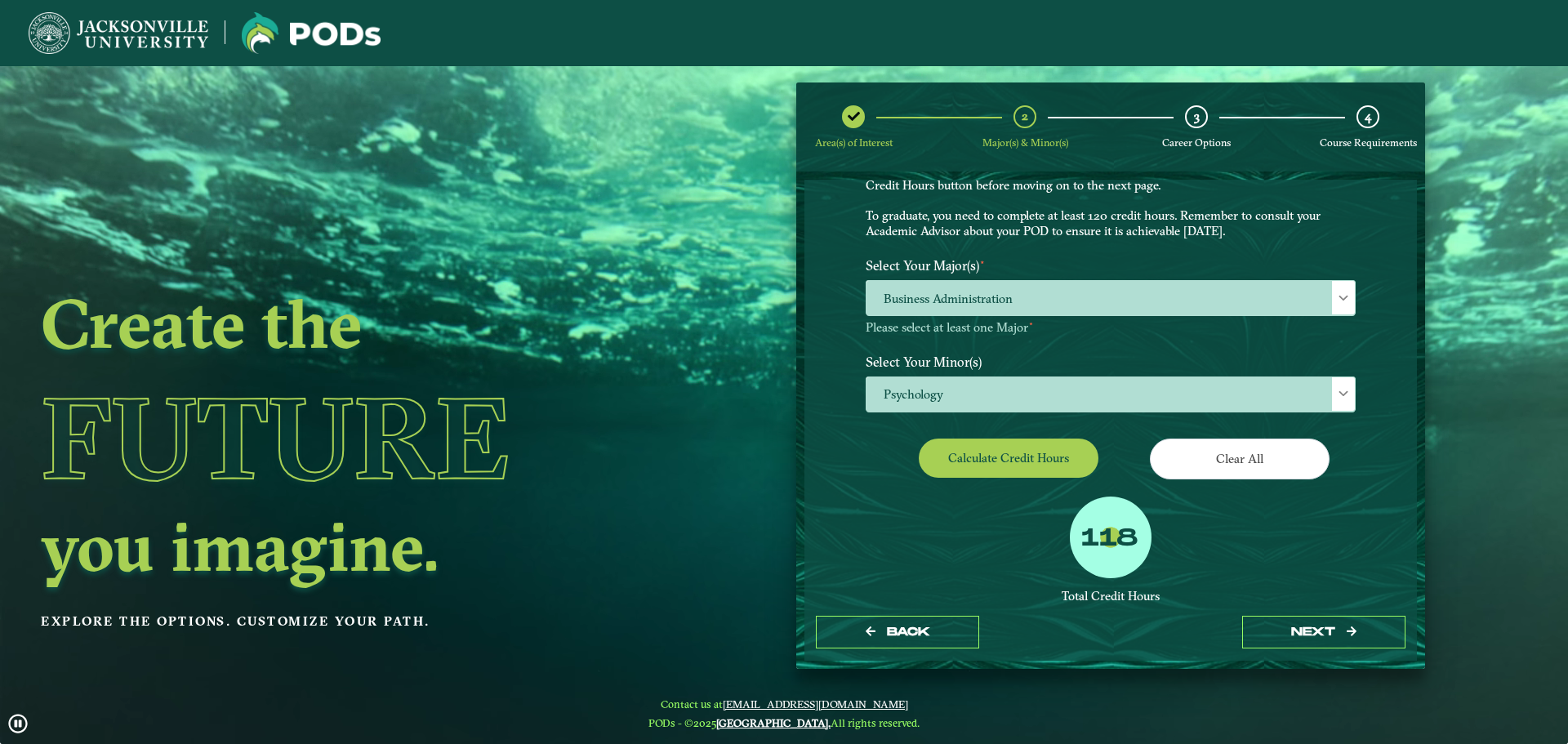
click at [1093, 532] on label "118" at bounding box center [1110, 539] width 57 height 31
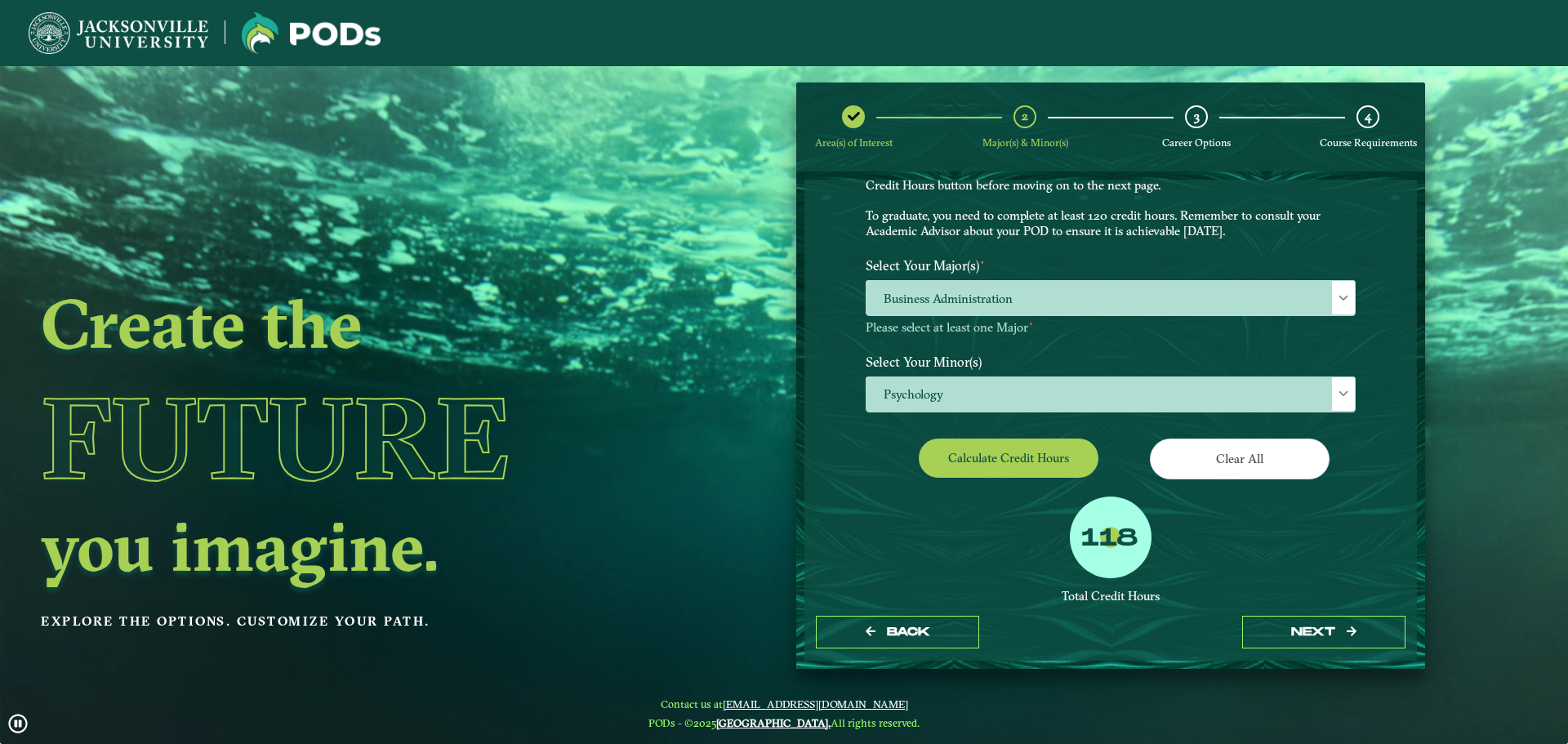
click at [1070, 532] on div "118" at bounding box center [1110, 537] width 82 height 82
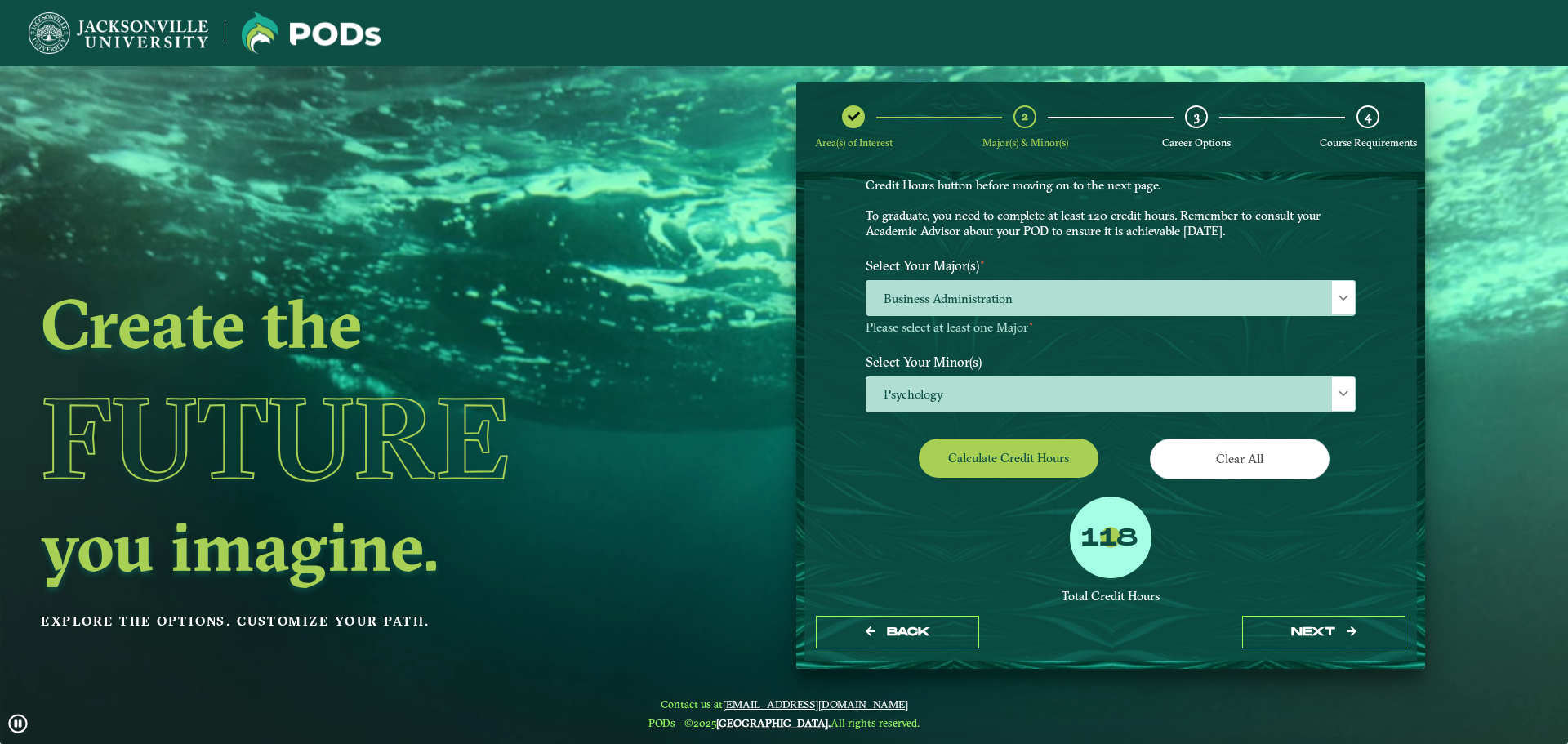
drag, startPoint x: 1081, startPoint y: 535, endPoint x: 1152, endPoint y: 541, distance: 71.3
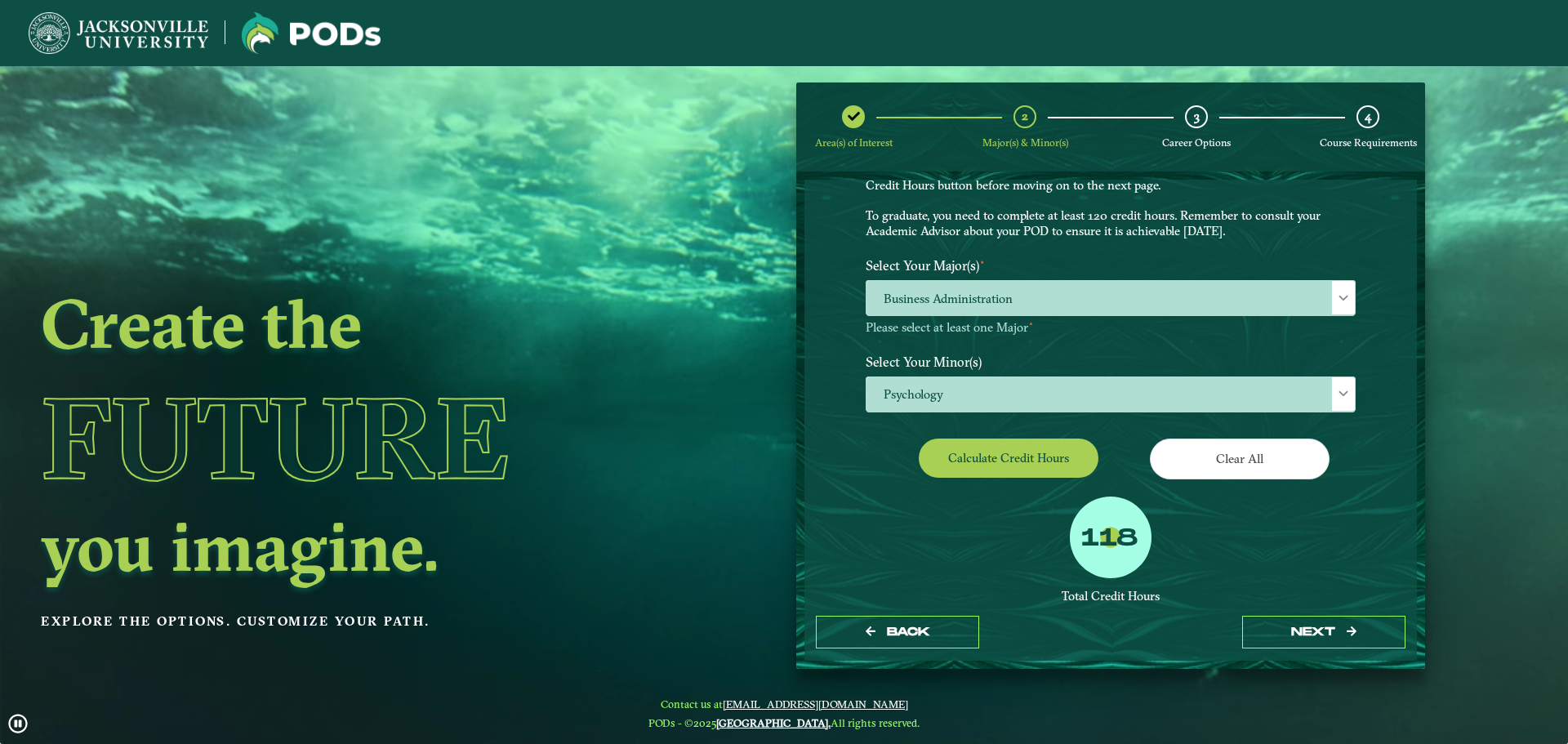
click at [1151, 541] on div "118" at bounding box center [1110, 537] width 82 height 82
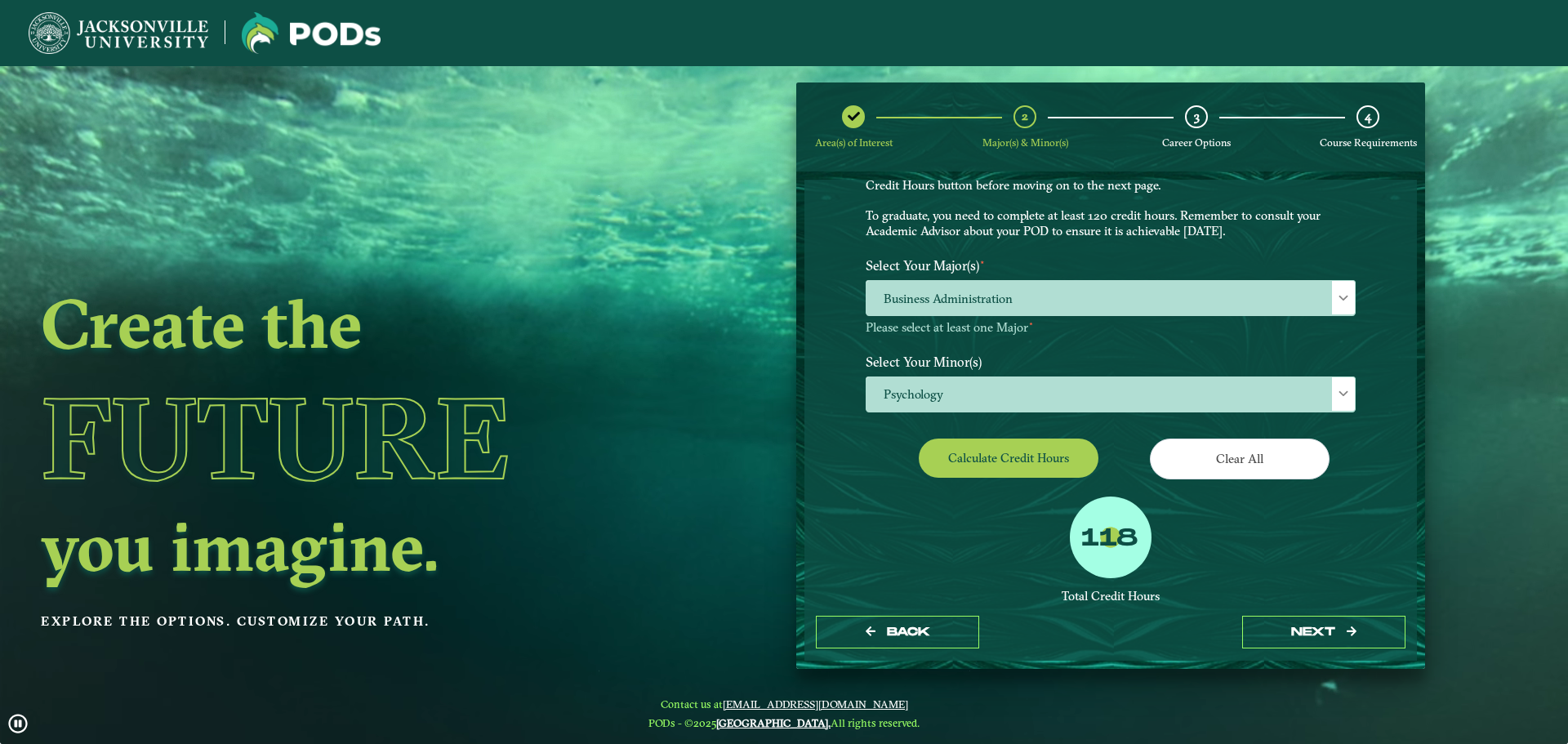
click at [1100, 545] on label "118" at bounding box center [1110, 539] width 57 height 31
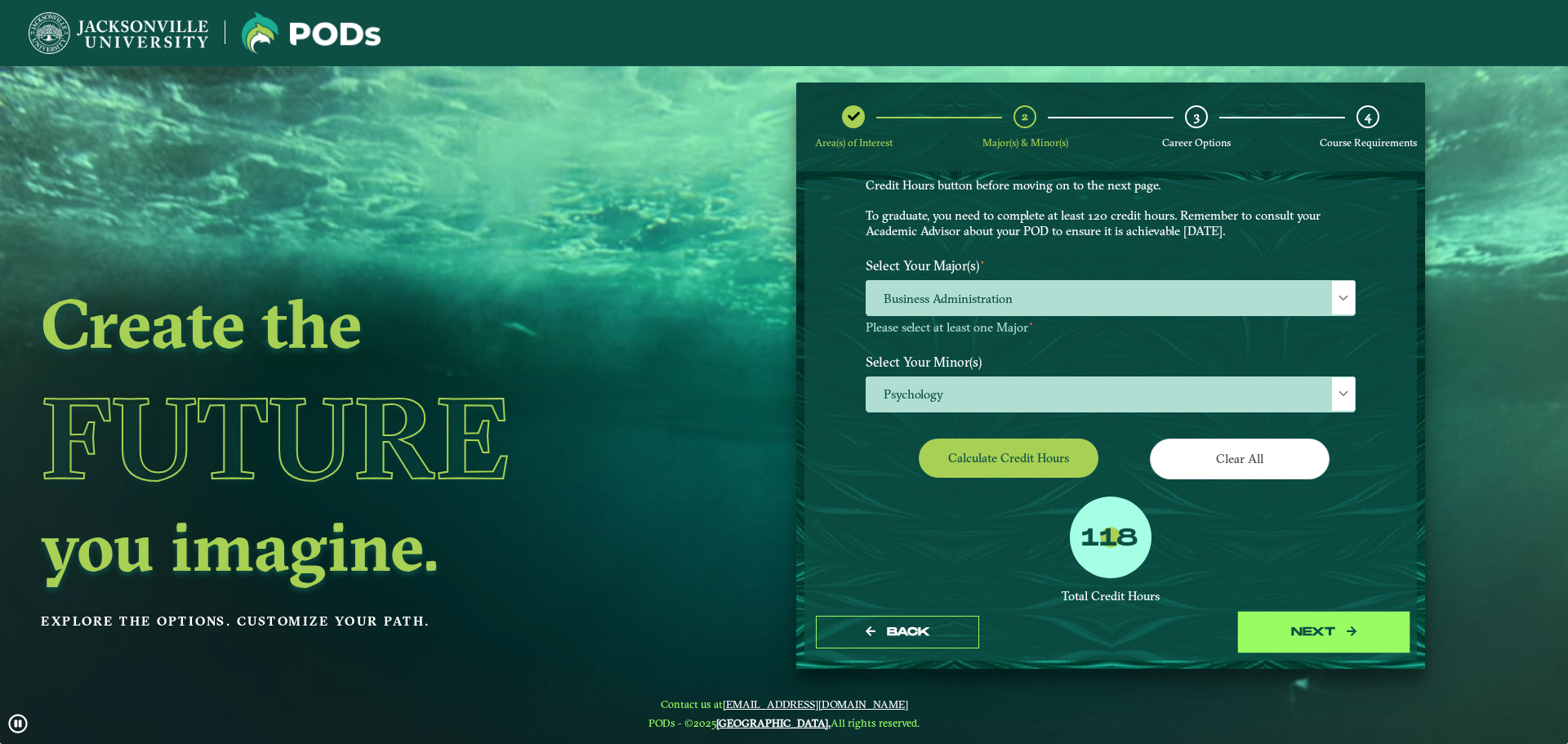
click at [1296, 643] on button "next" at bounding box center [1323, 632] width 163 height 33
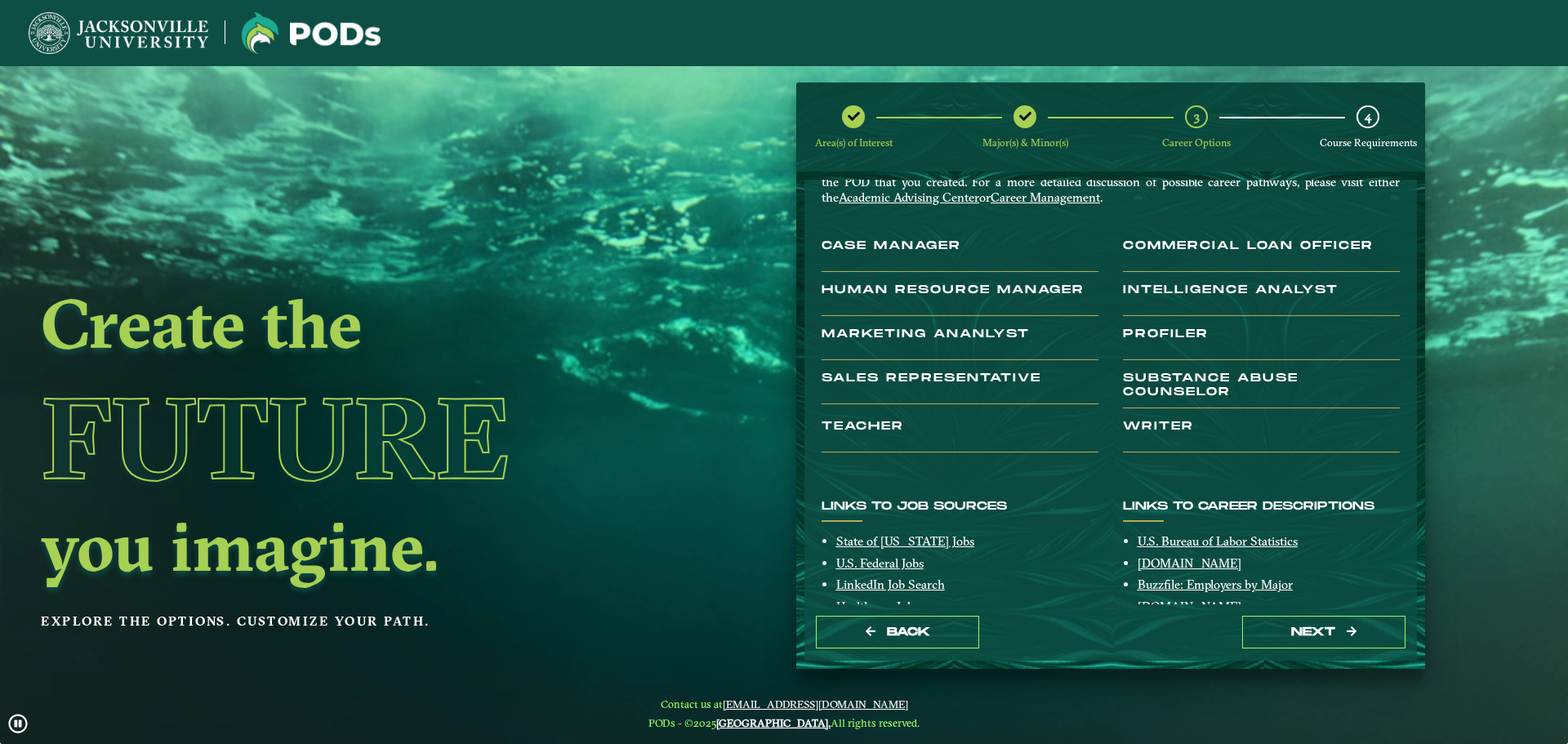
scroll to position [0, 0]
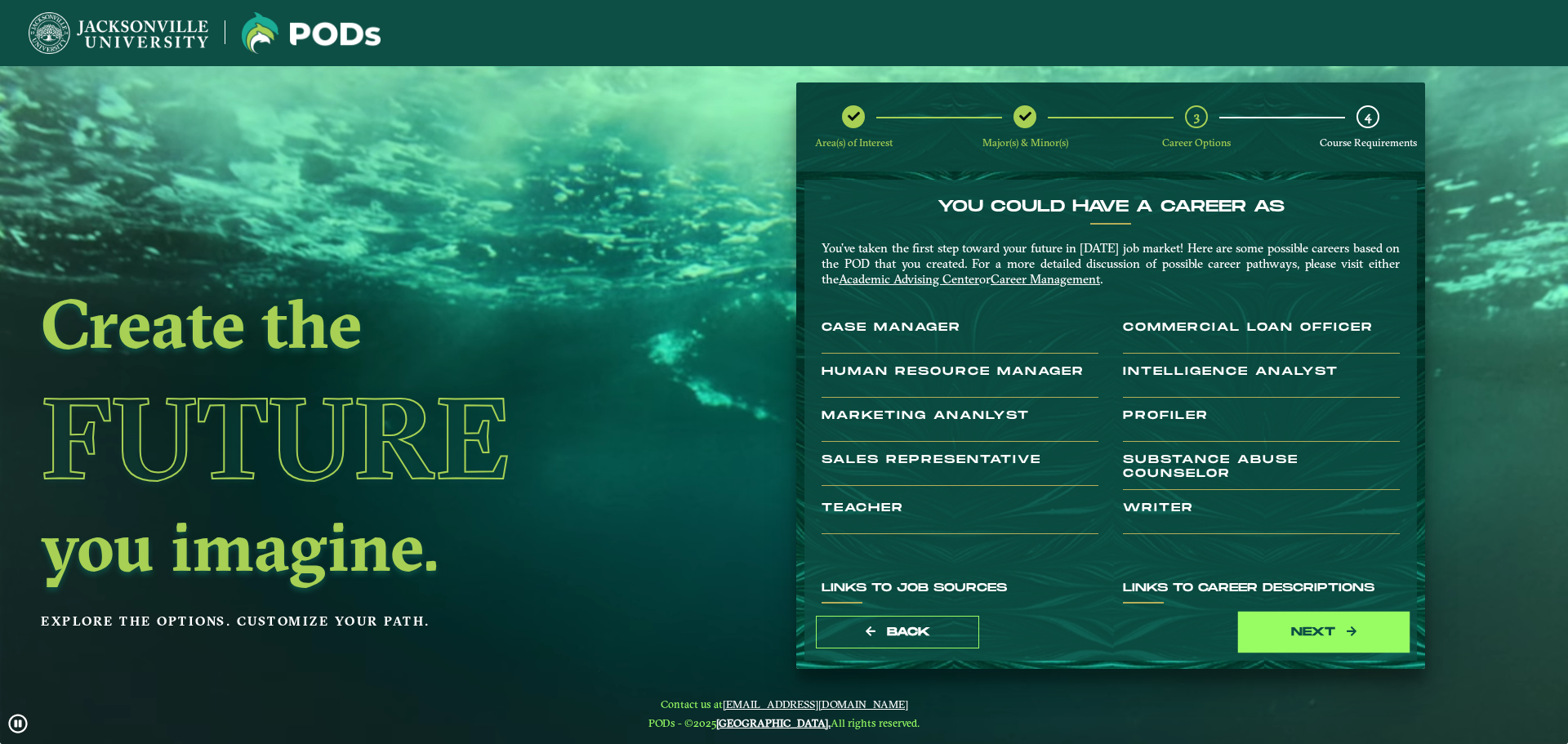
click at [1283, 642] on button "next" at bounding box center [1323, 632] width 163 height 33
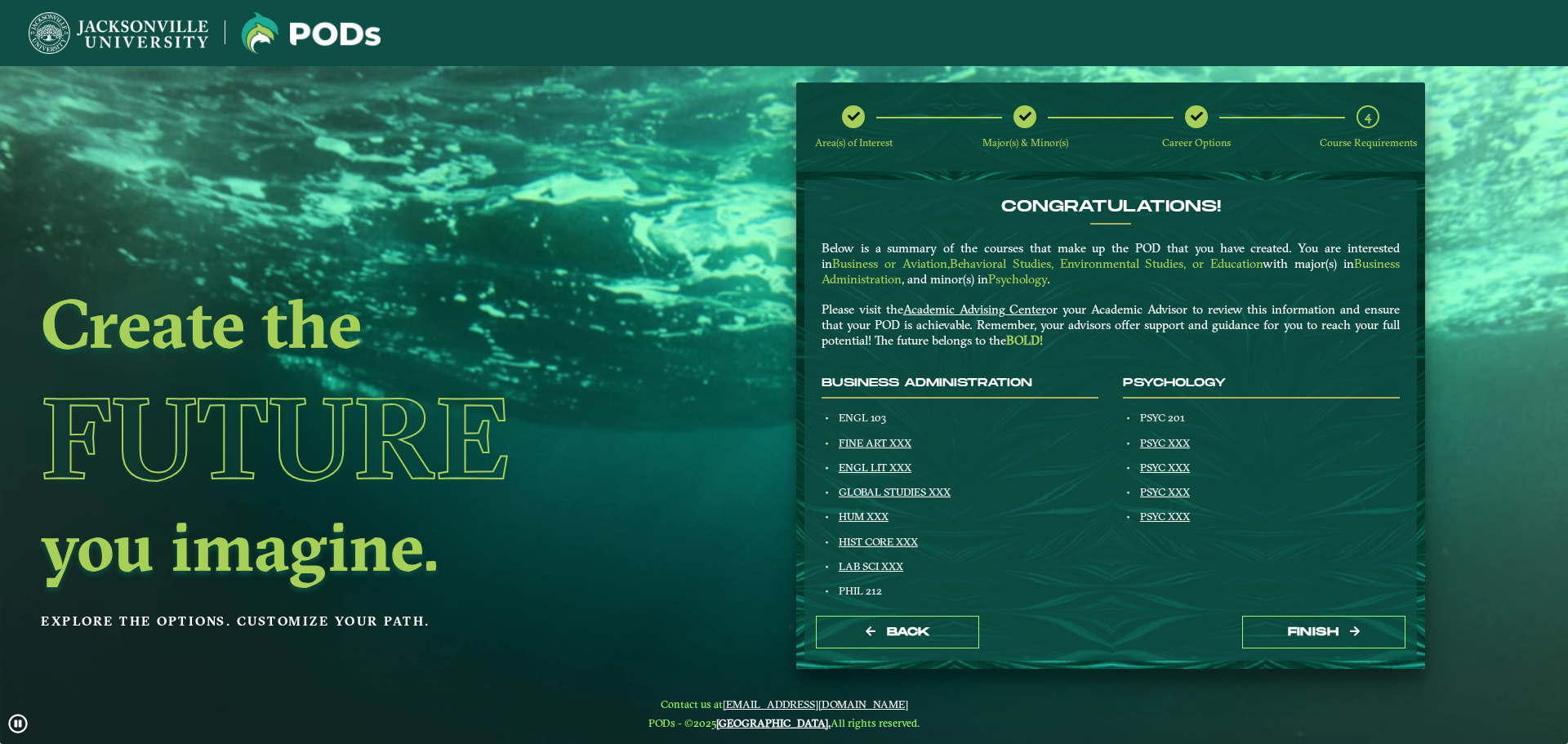
scroll to position [82, 0]
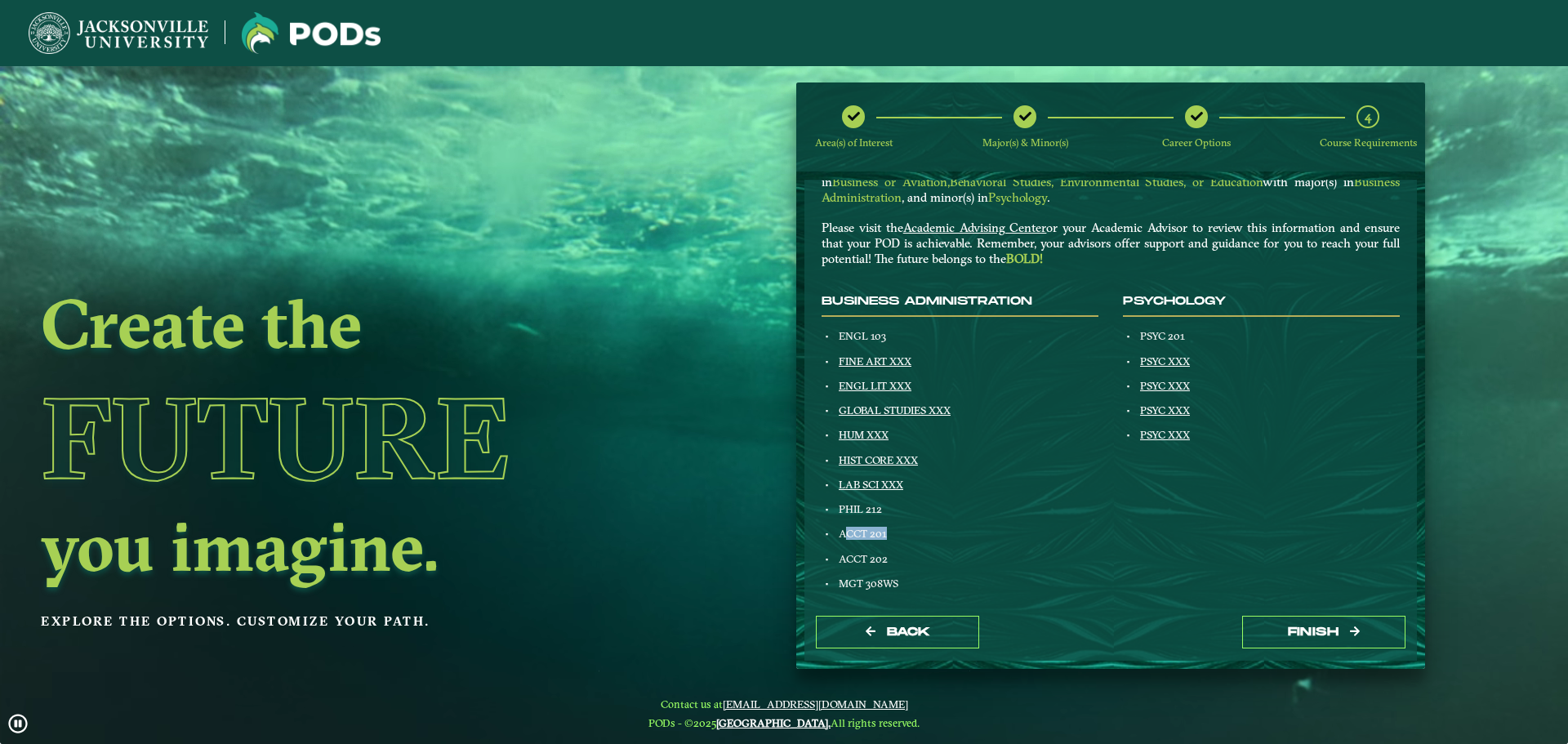
drag, startPoint x: 849, startPoint y: 528, endPoint x: 894, endPoint y: 525, distance: 45.1
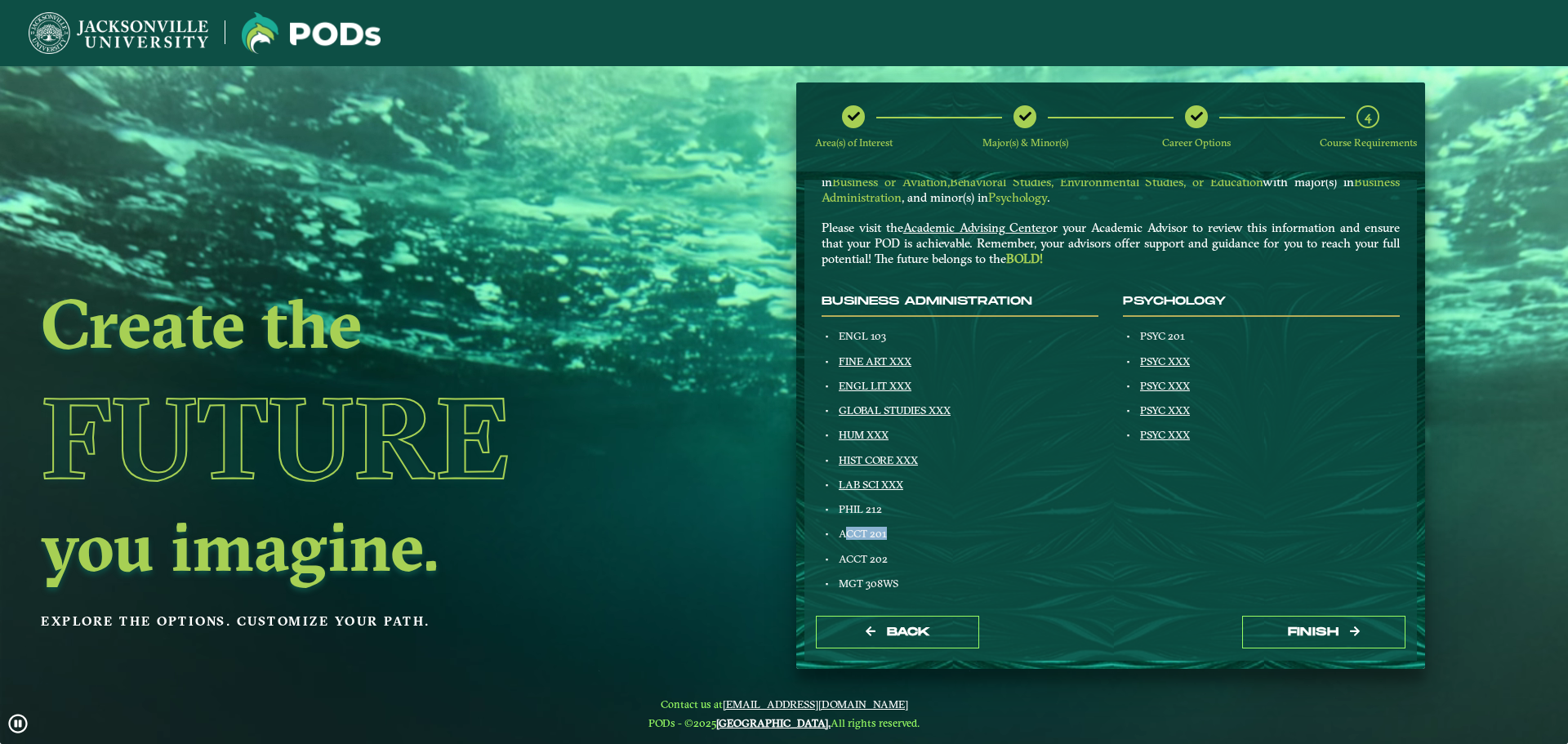
click at [894, 525] on div "Business Administration ENGL 103 FINE ART XXX ENGL LIT XXX GLOBAL STUDIES XXX H…" at bounding box center [960, 739] width 301 height 888
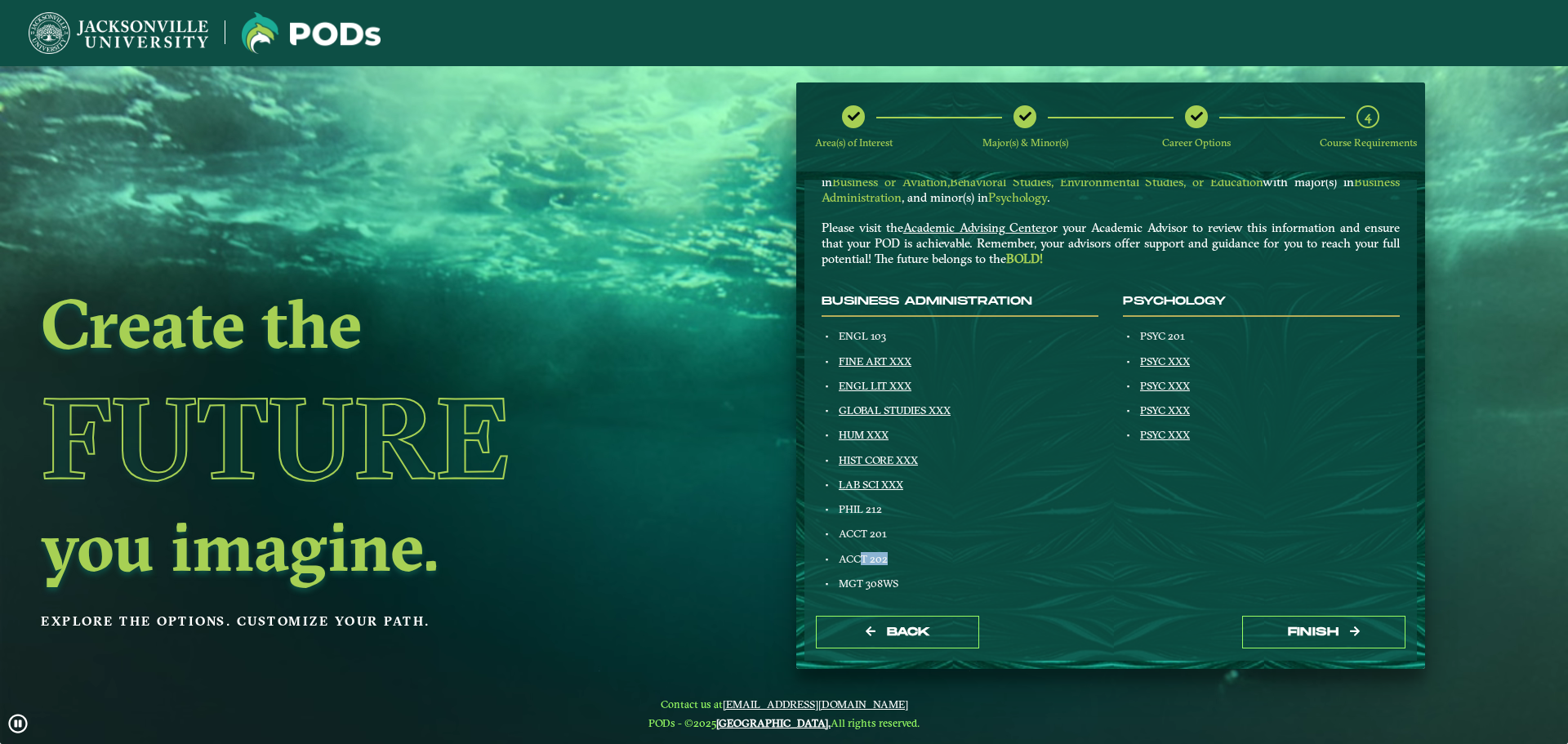
drag, startPoint x: 858, startPoint y: 562, endPoint x: 929, endPoint y: 565, distance: 71.1
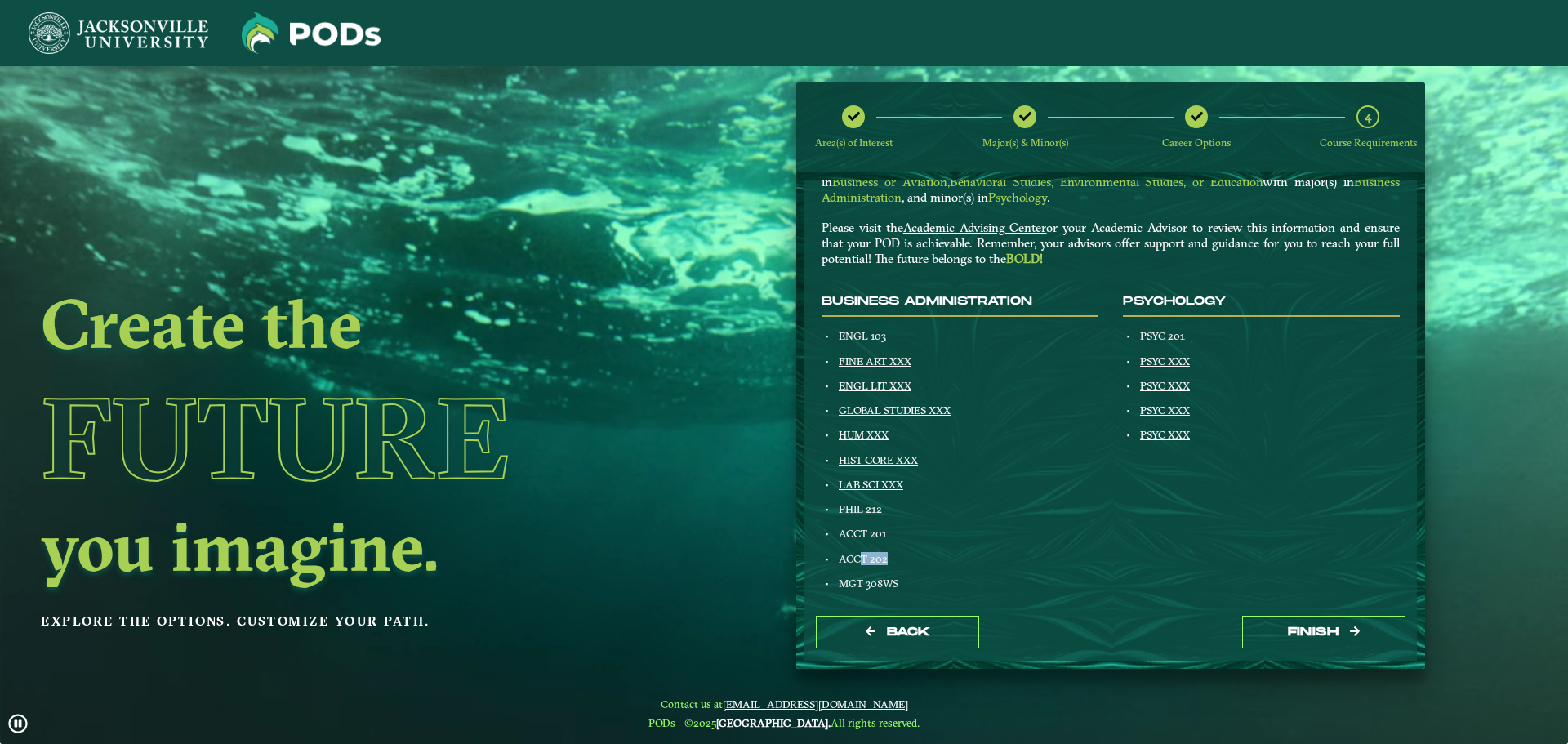
click at [929, 565] on div "ACCT 202" at bounding box center [968, 558] width 263 height 13
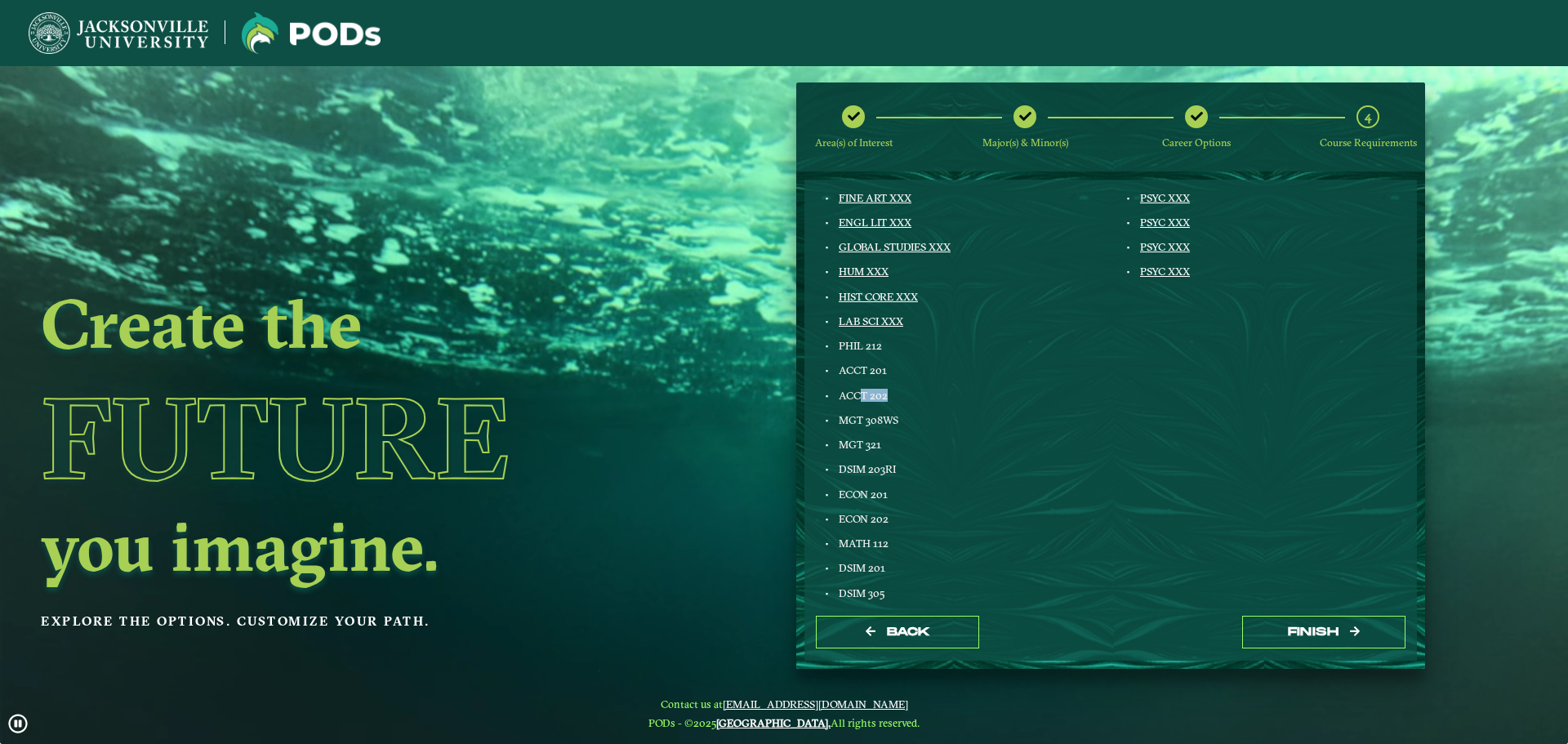
scroll to position [327, 0]
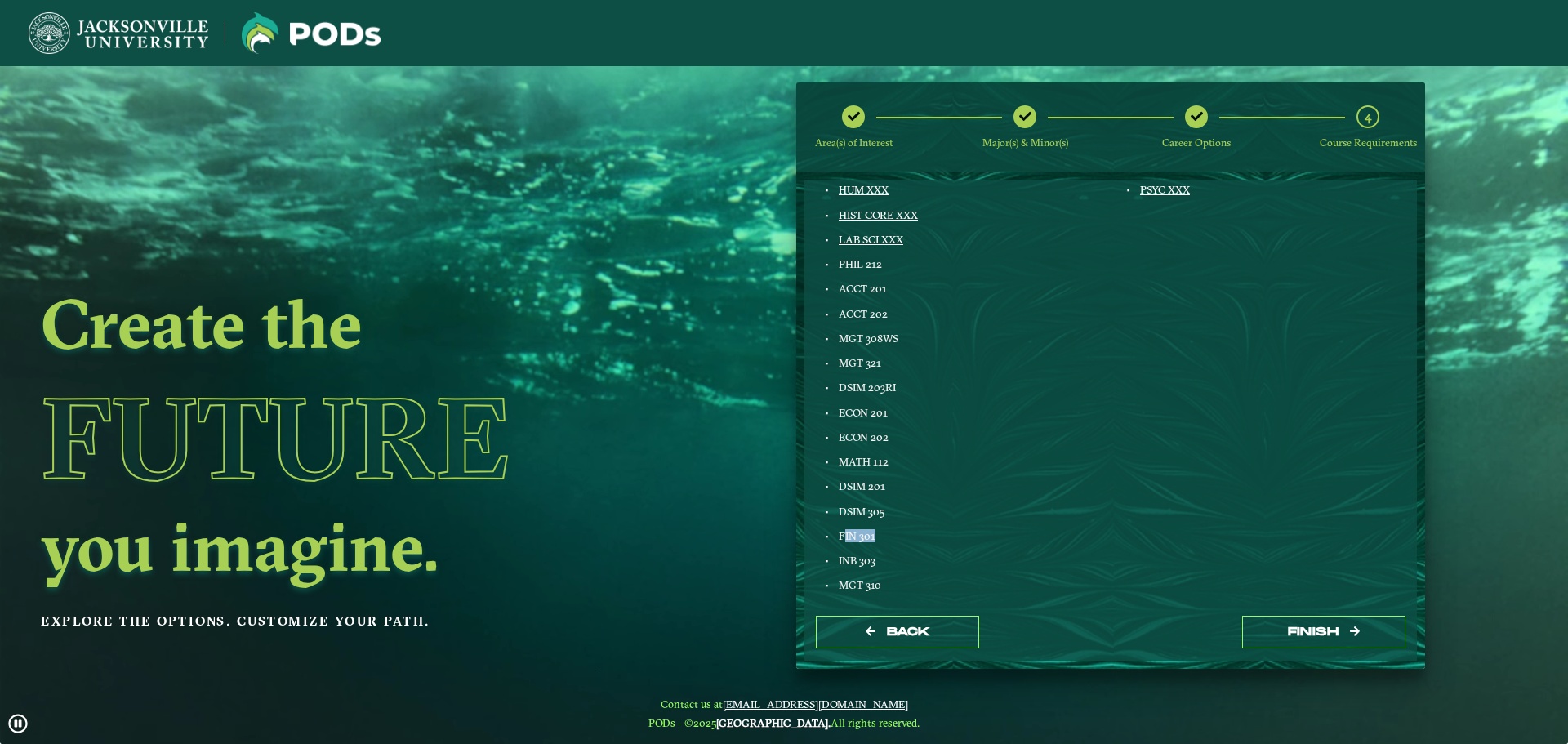
drag, startPoint x: 842, startPoint y: 530, endPoint x: 874, endPoint y: 531, distance: 32.0
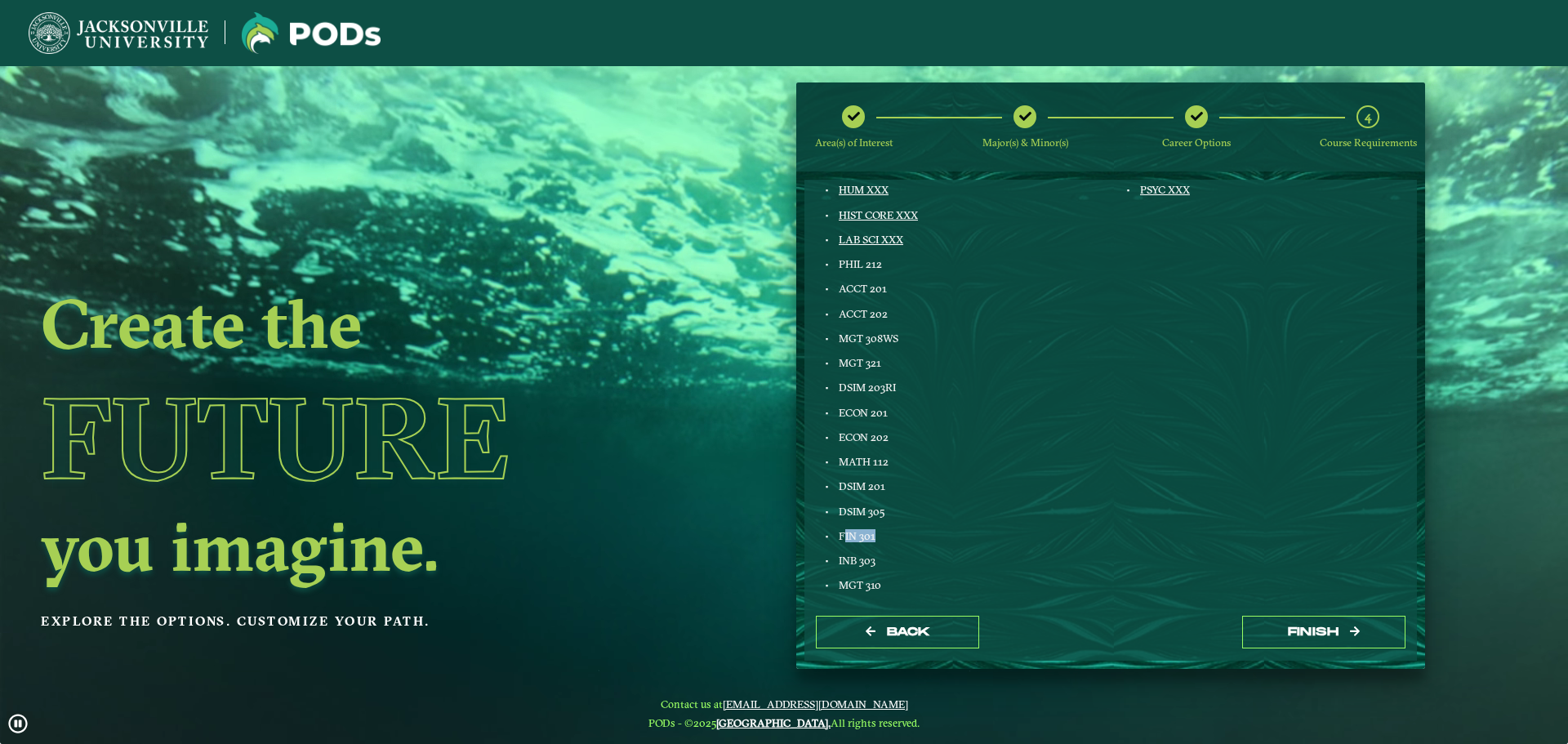
click at [874, 531] on div "FIN 301" at bounding box center [968, 536] width 263 height 13
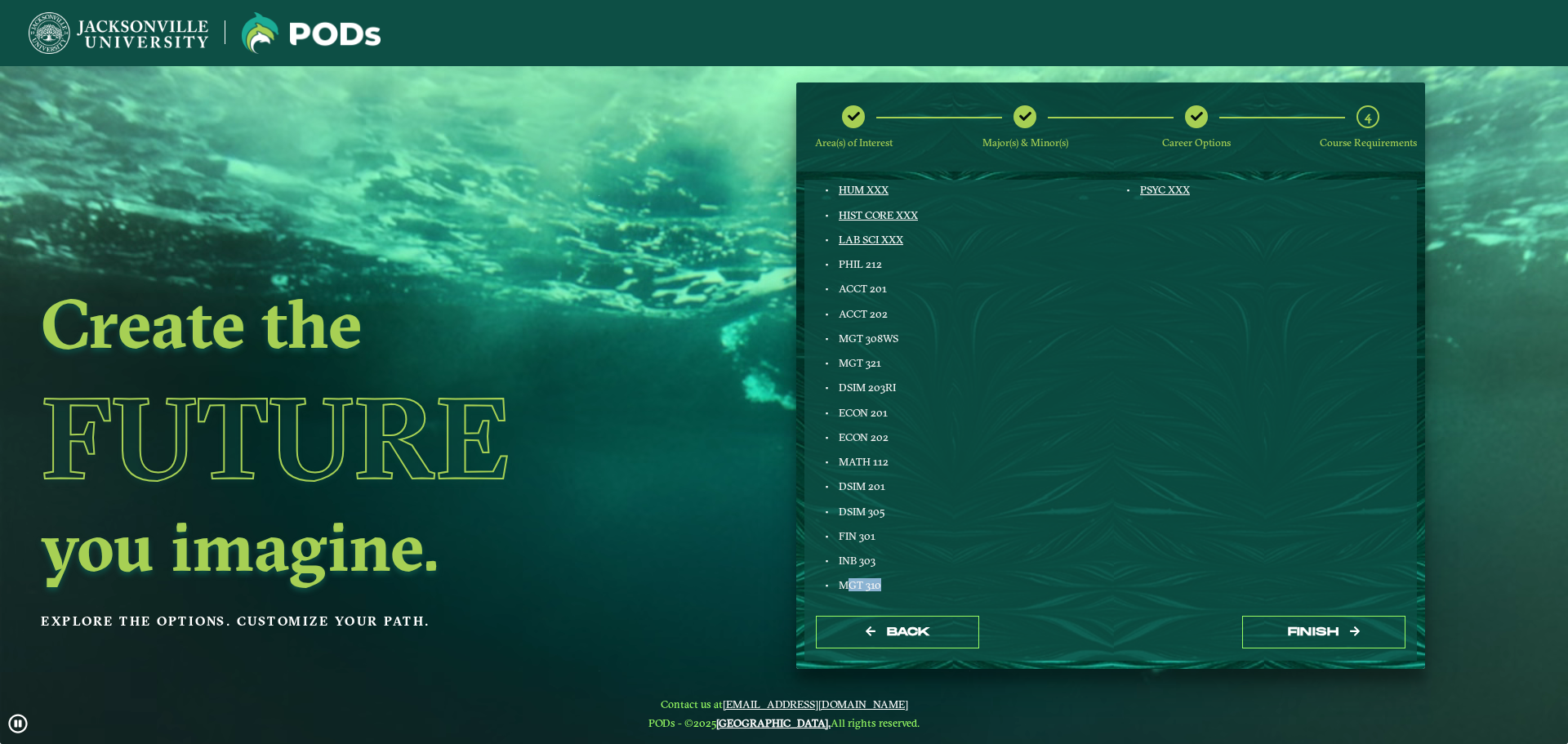
drag, startPoint x: 849, startPoint y: 584, endPoint x: 892, endPoint y: 577, distance: 43.6
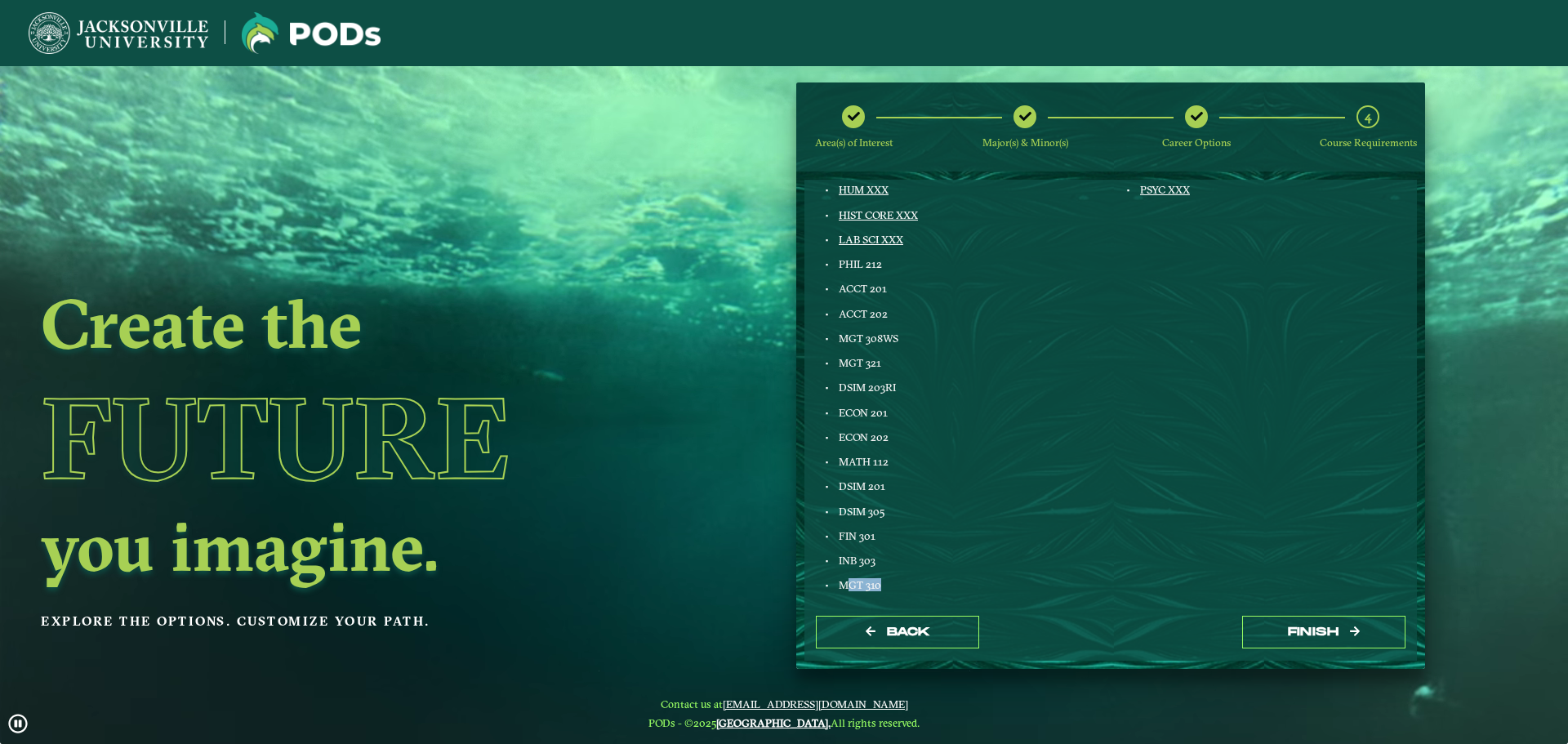
click at [892, 577] on div "Business Administration ENGL 103 FINE ART XXX ENGL LIT XXX GLOBAL STUDIES XXX H…" at bounding box center [960, 494] width 301 height 888
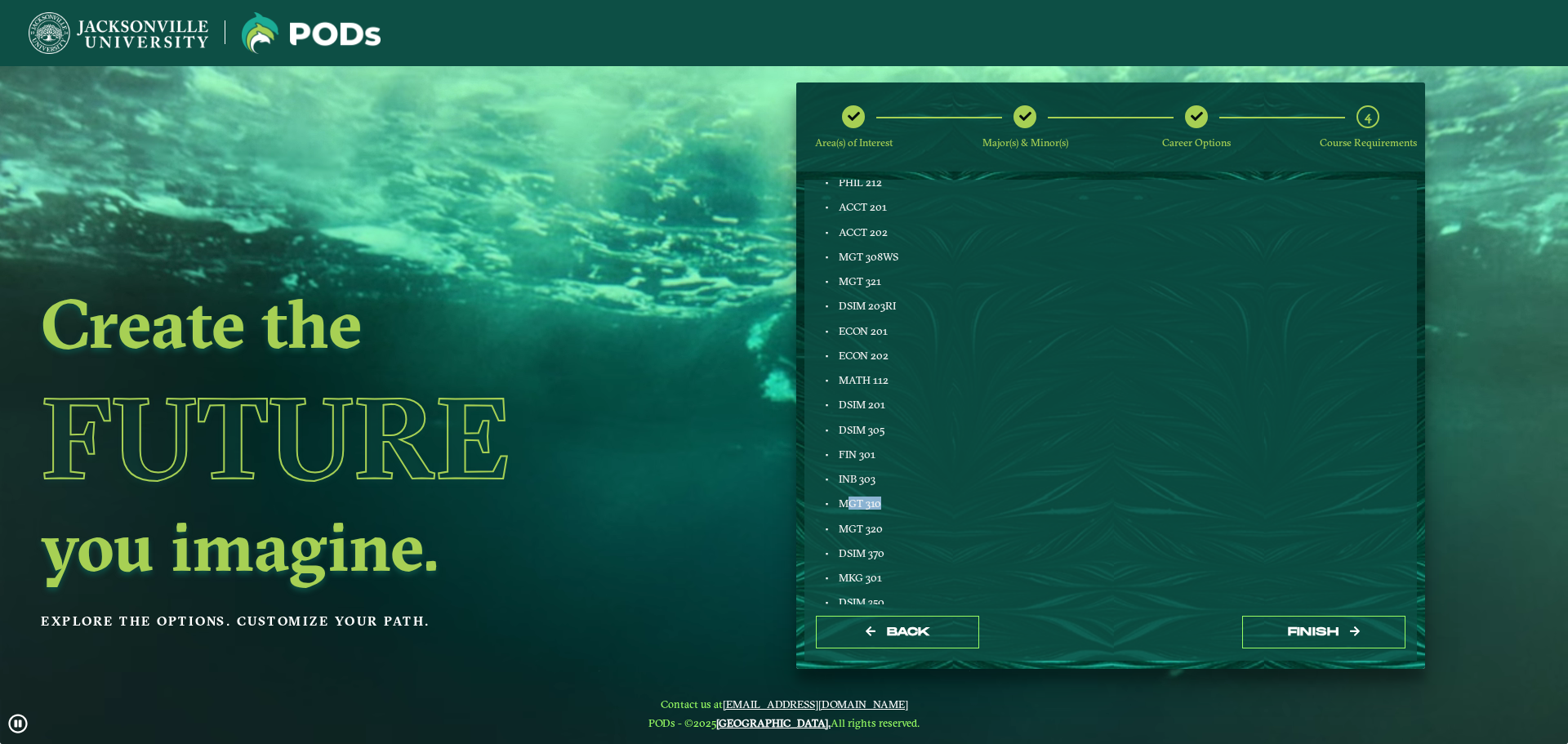
scroll to position [490, 0]
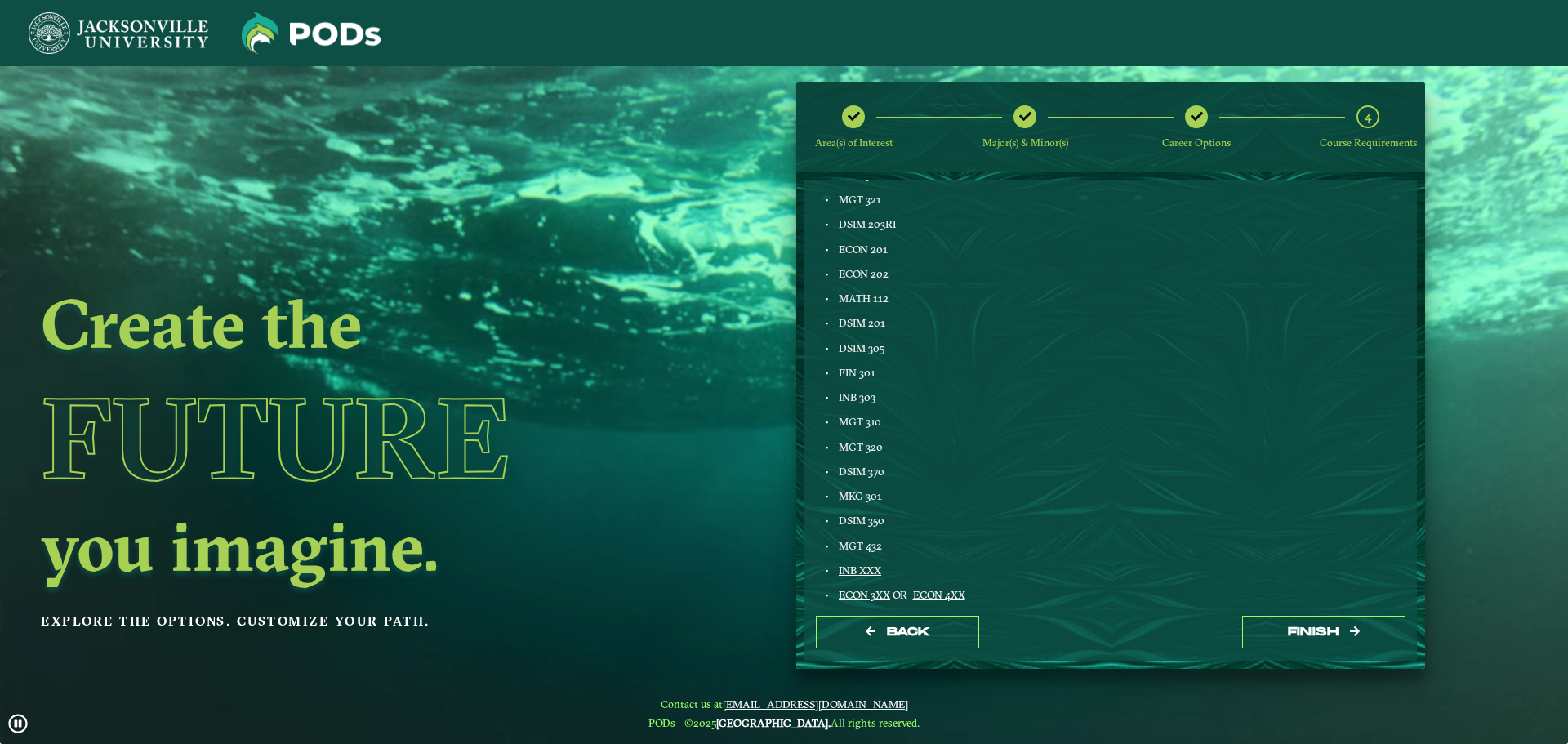
click at [1070, 469] on div "DSIM 370" at bounding box center [968, 471] width 263 height 13
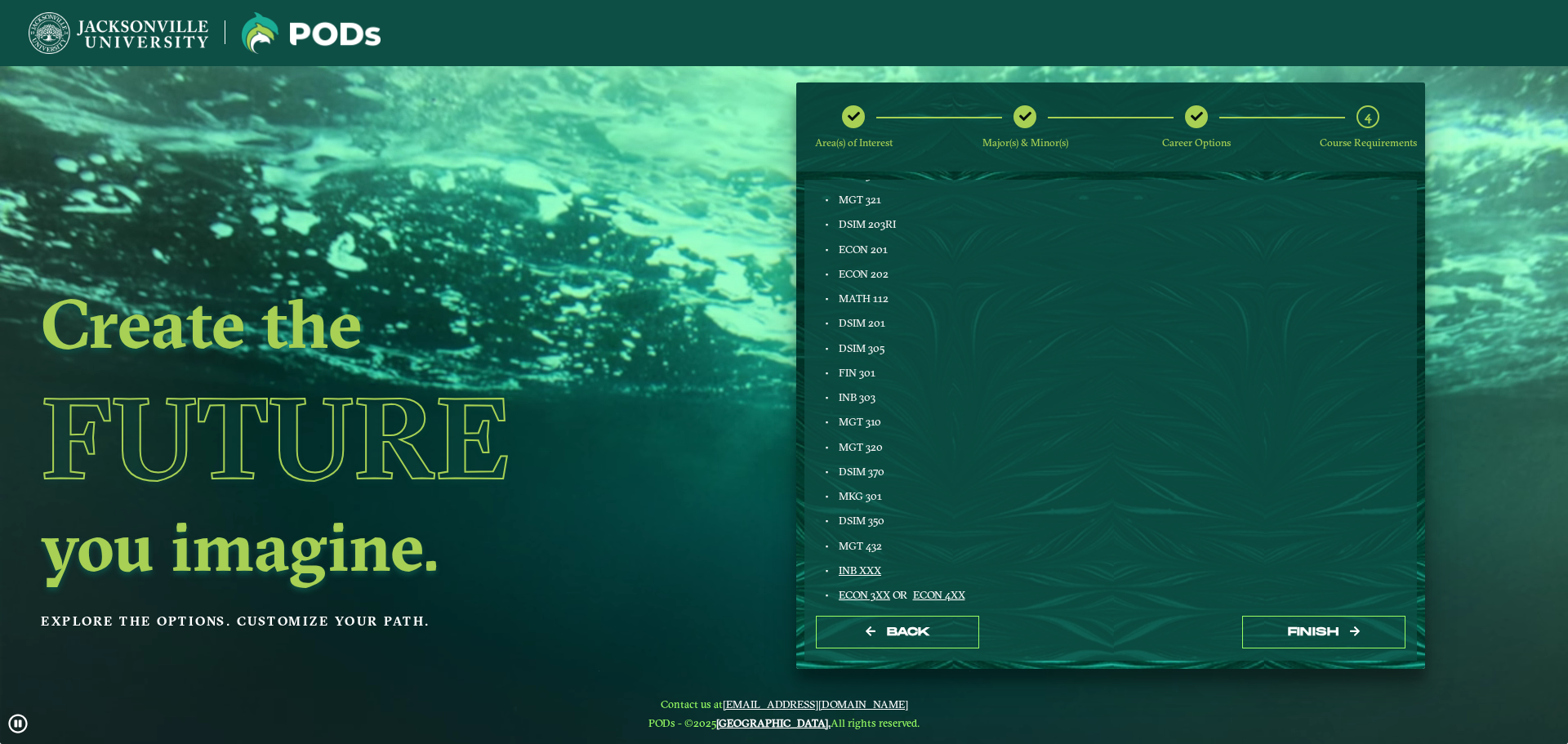
drag, startPoint x: 847, startPoint y: 428, endPoint x: 835, endPoint y: 441, distance: 17.7
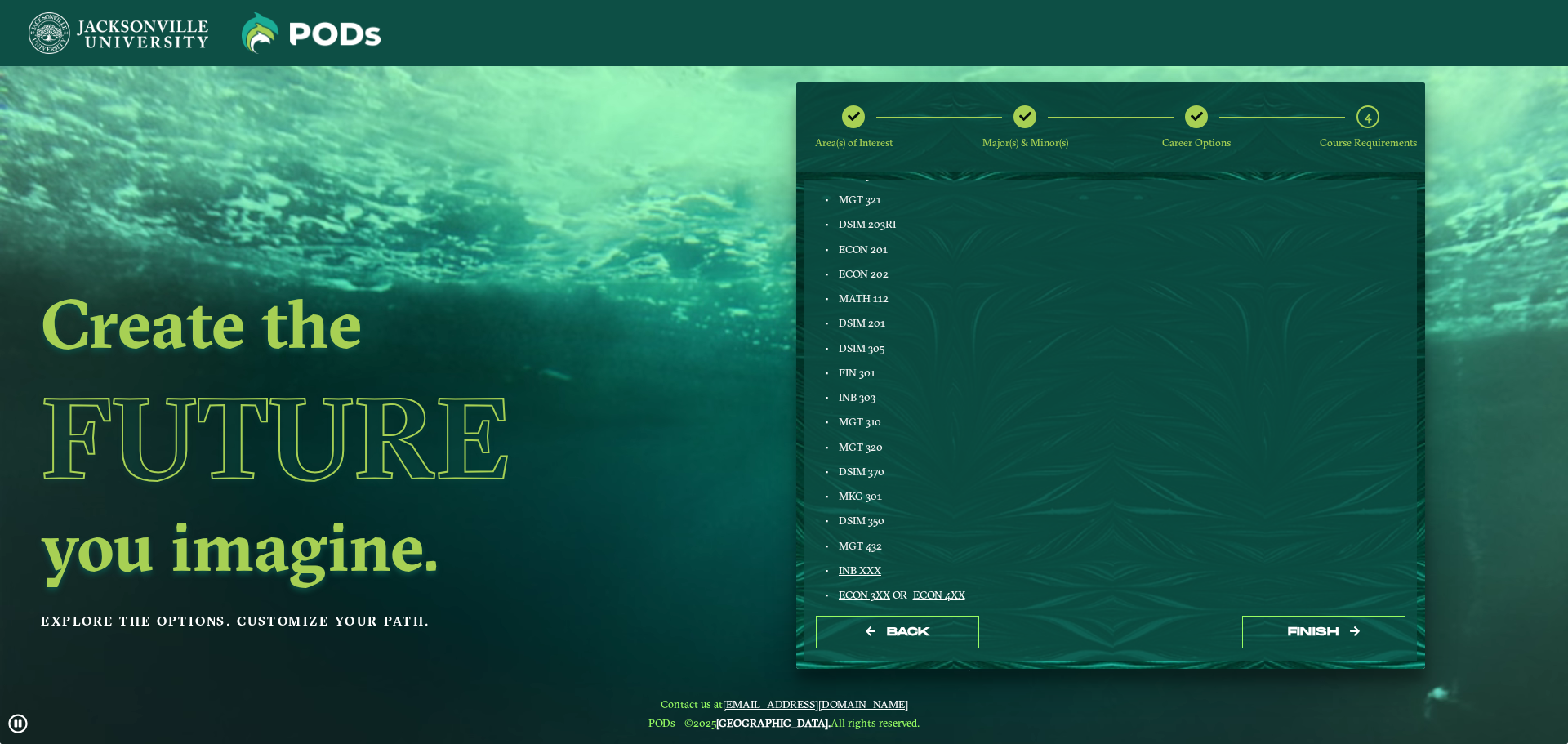
drag, startPoint x: 835, startPoint y: 441, endPoint x: 826, endPoint y: 471, distance: 31.3
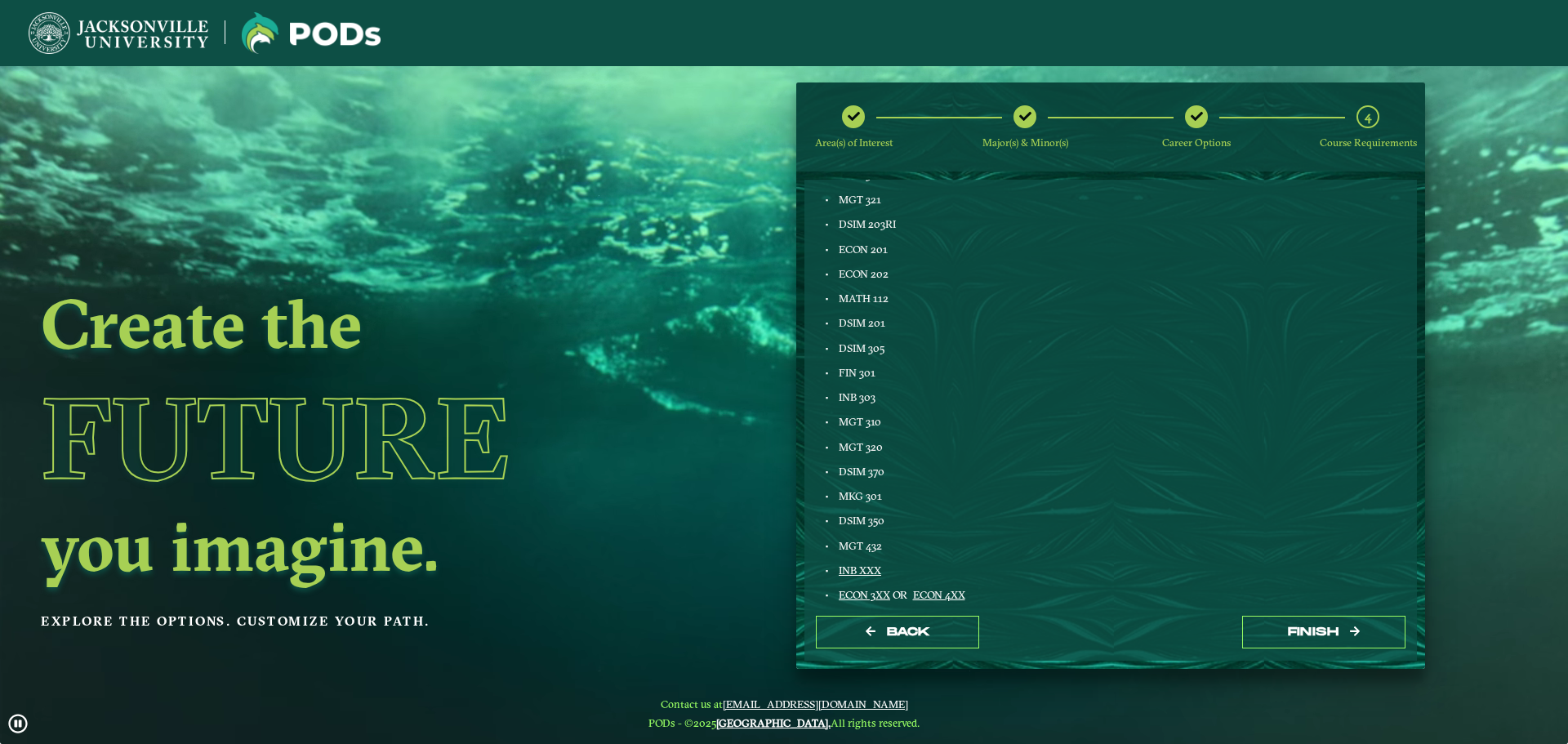
click at [836, 471] on li "DSIM 370" at bounding box center [968, 471] width 263 height 13
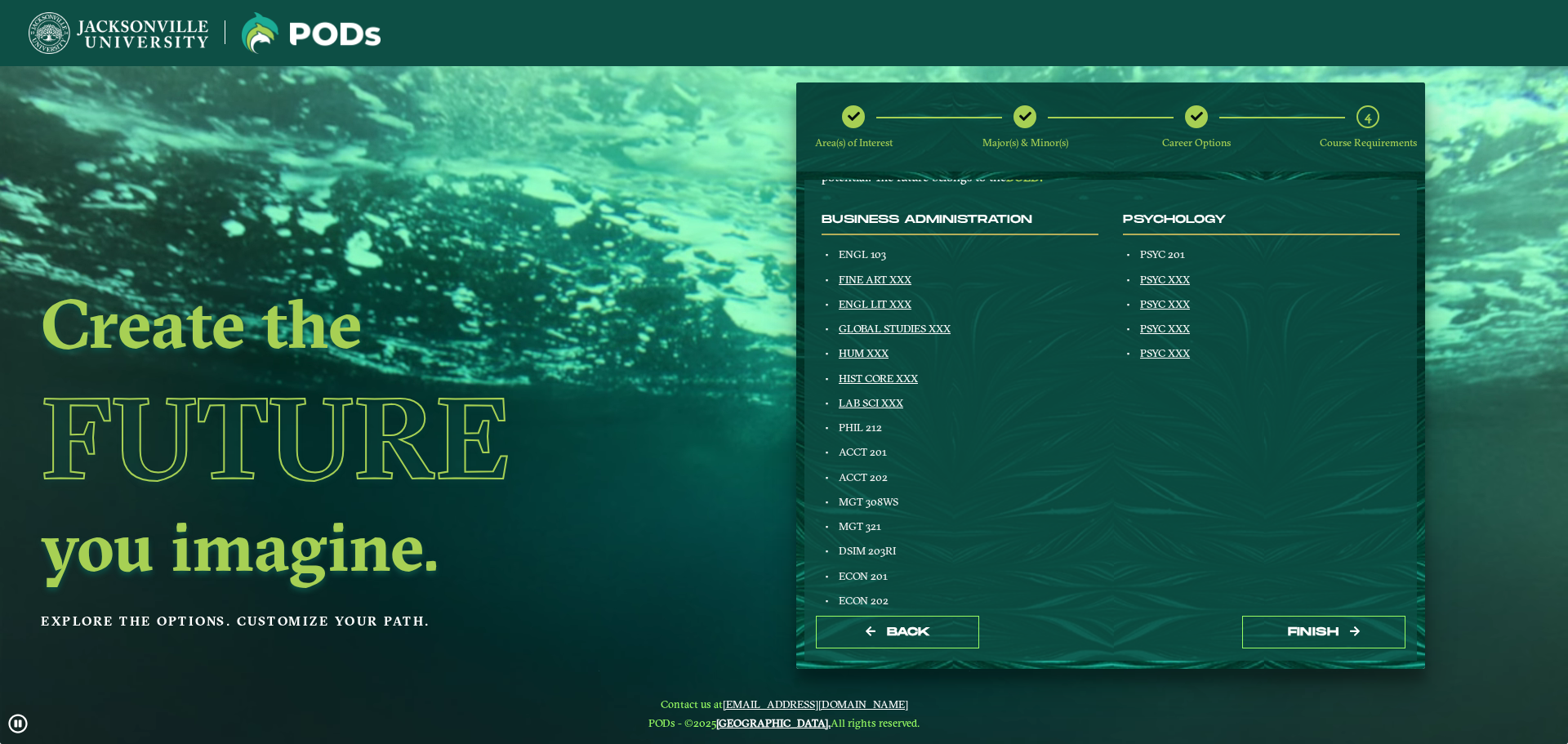
scroll to position [0, 0]
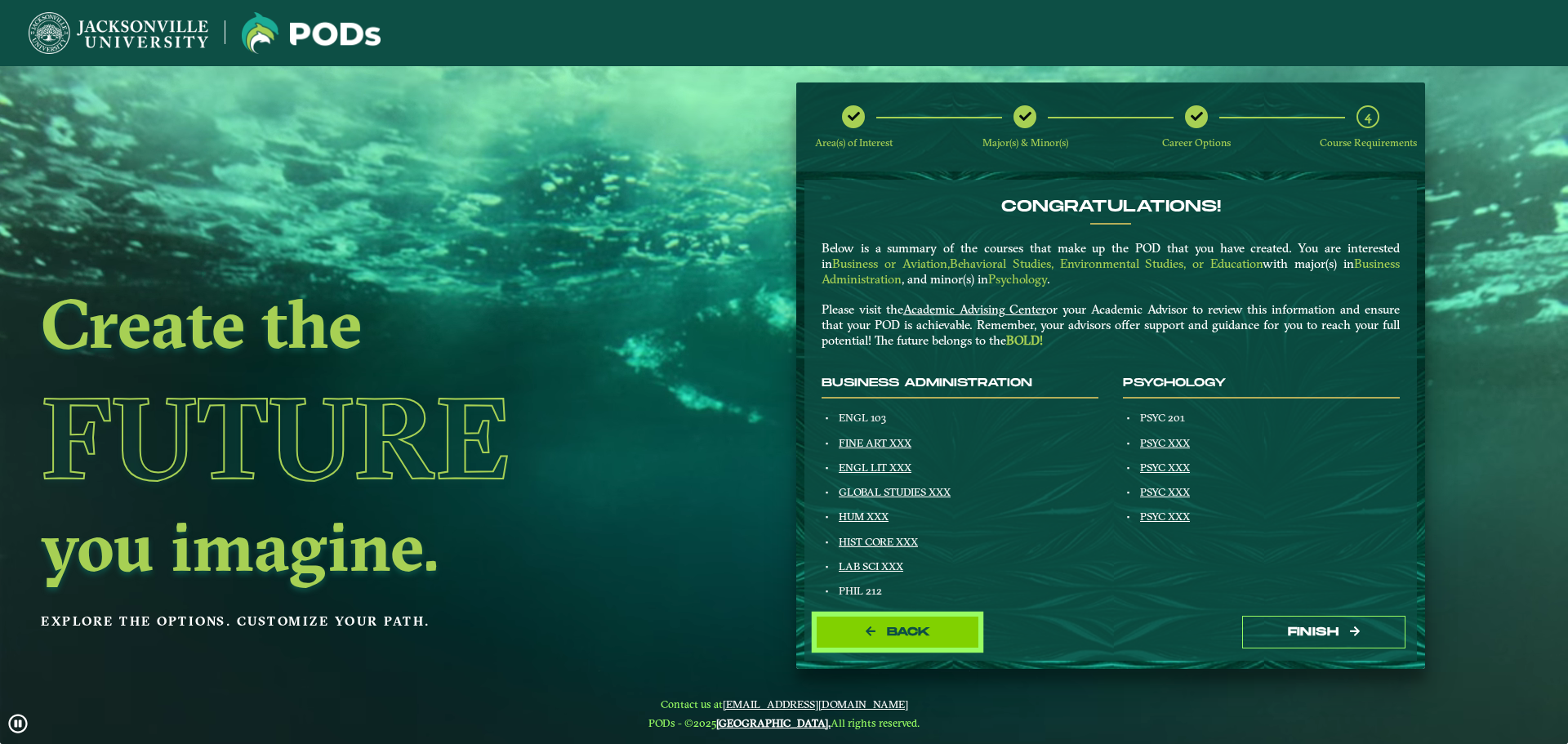
click at [900, 627] on span "Back" at bounding box center [909, 631] width 43 height 13
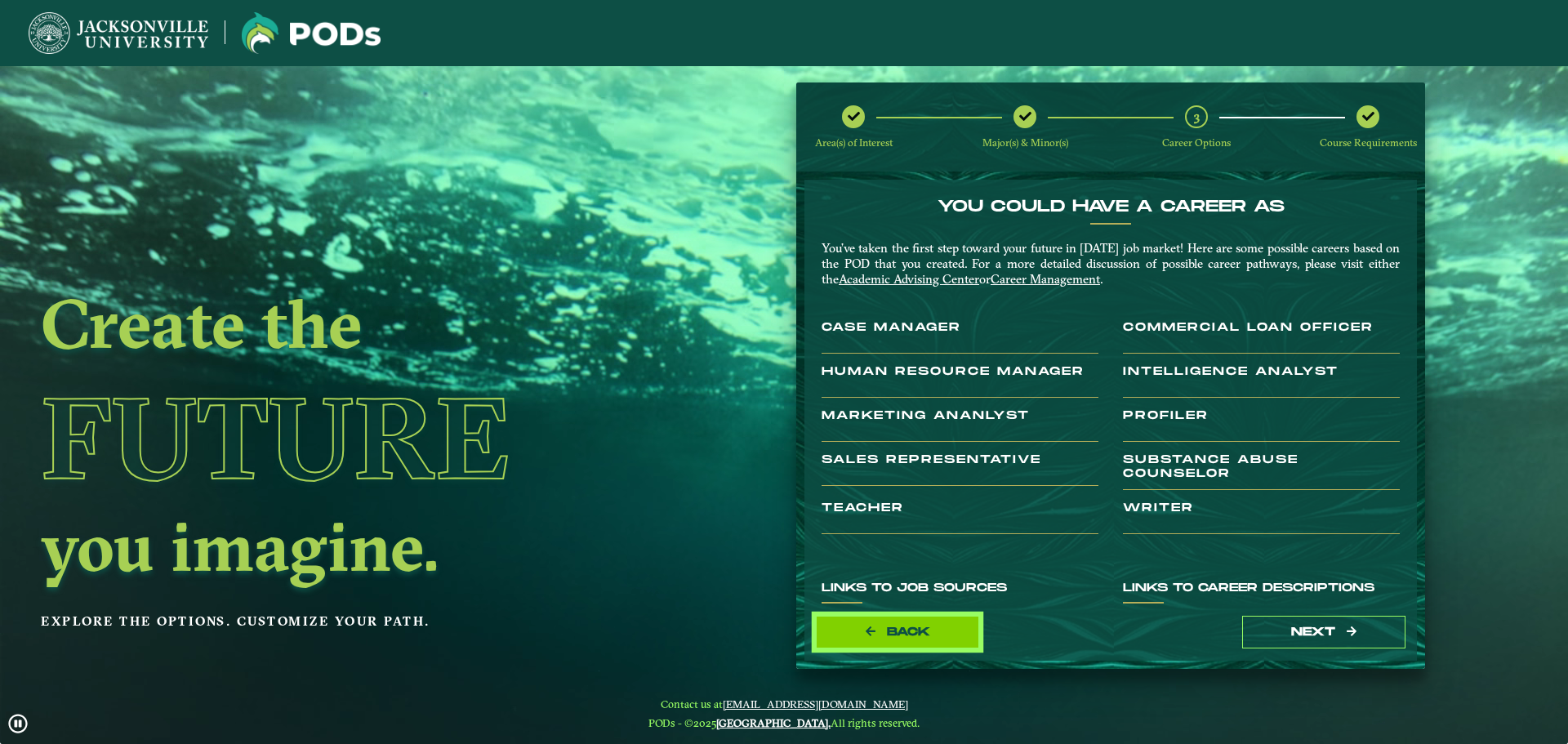
click at [860, 637] on button "Back" at bounding box center [898, 632] width 163 height 33
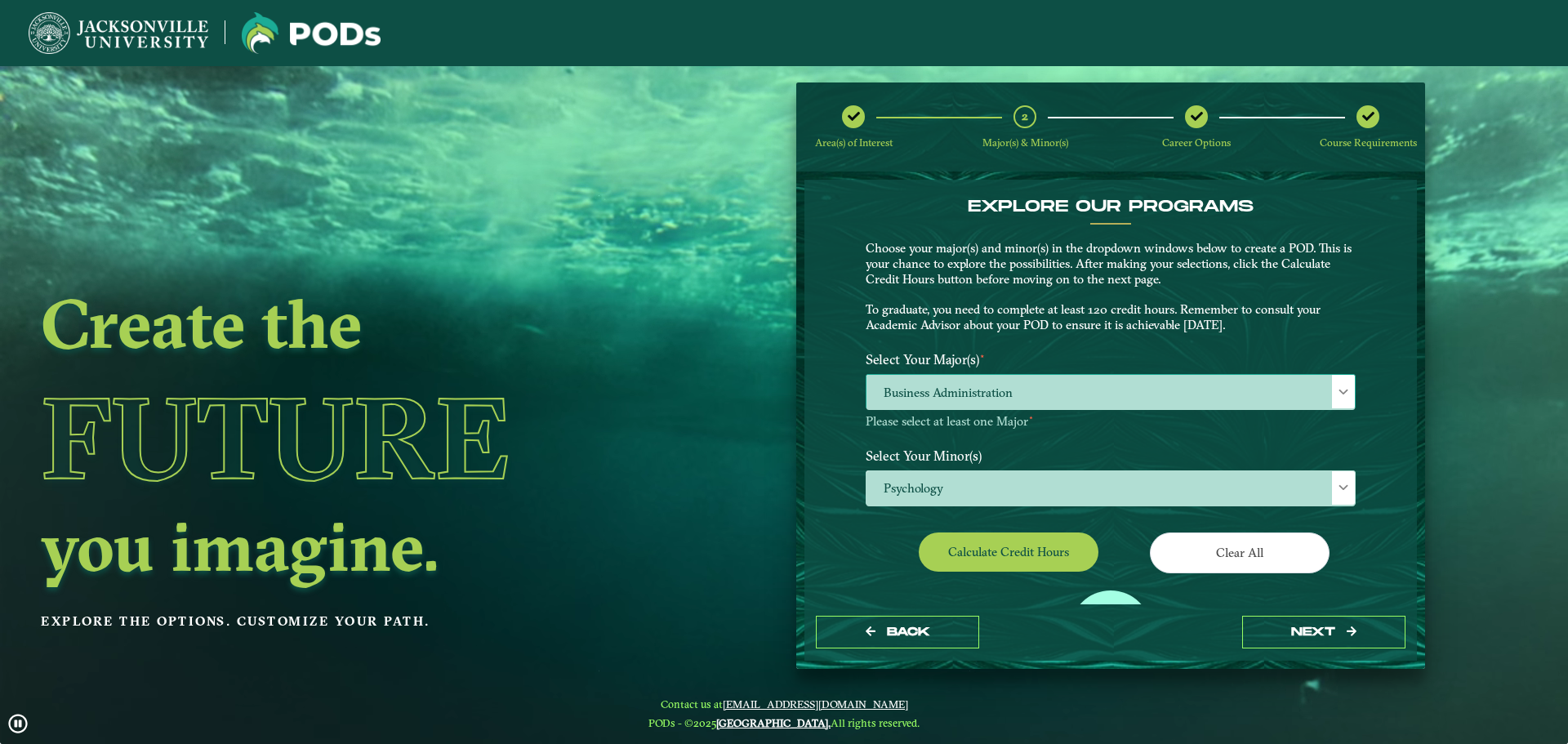
click at [936, 397] on span "Business Administration" at bounding box center [1110, 392] width 488 height 35
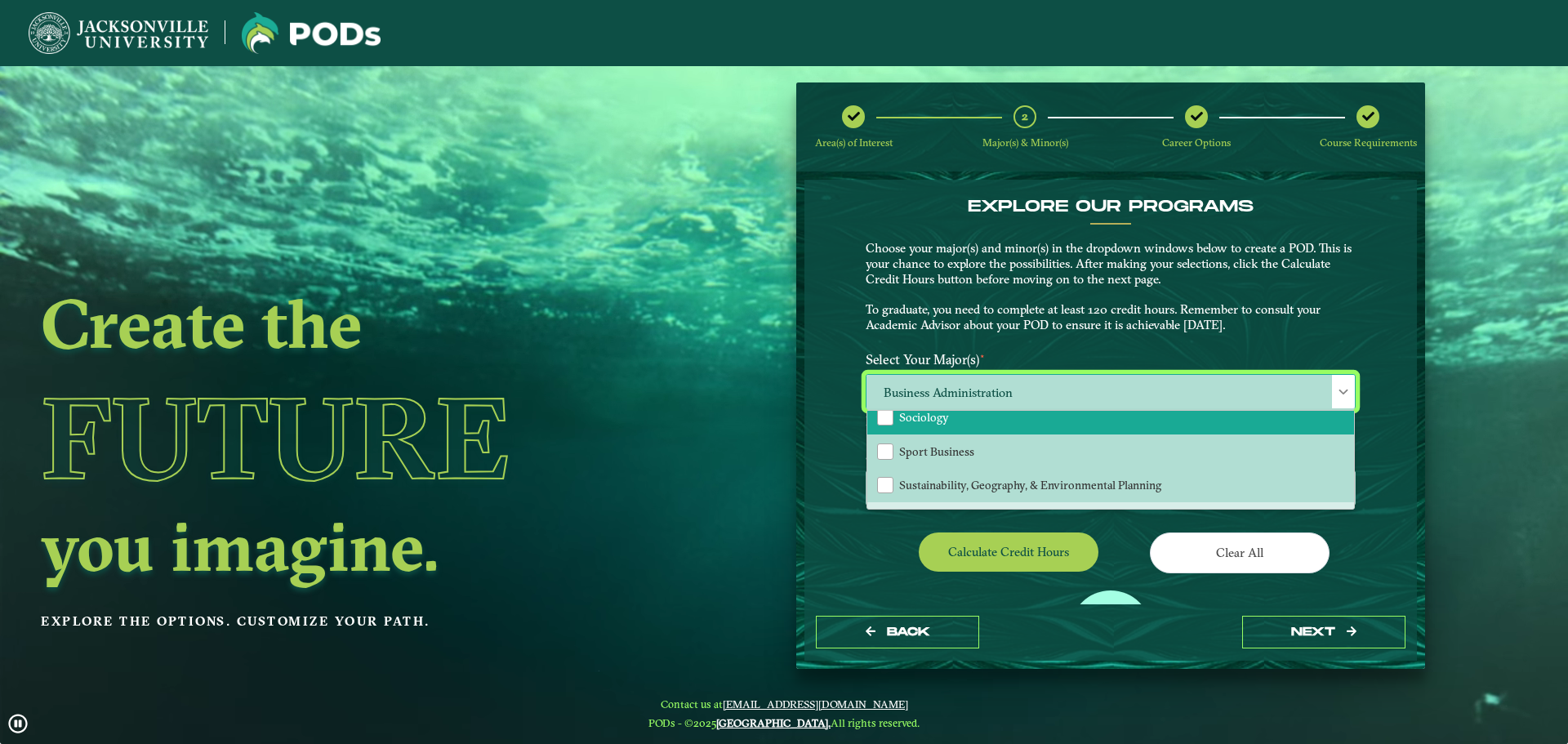
scroll to position [409, 0]
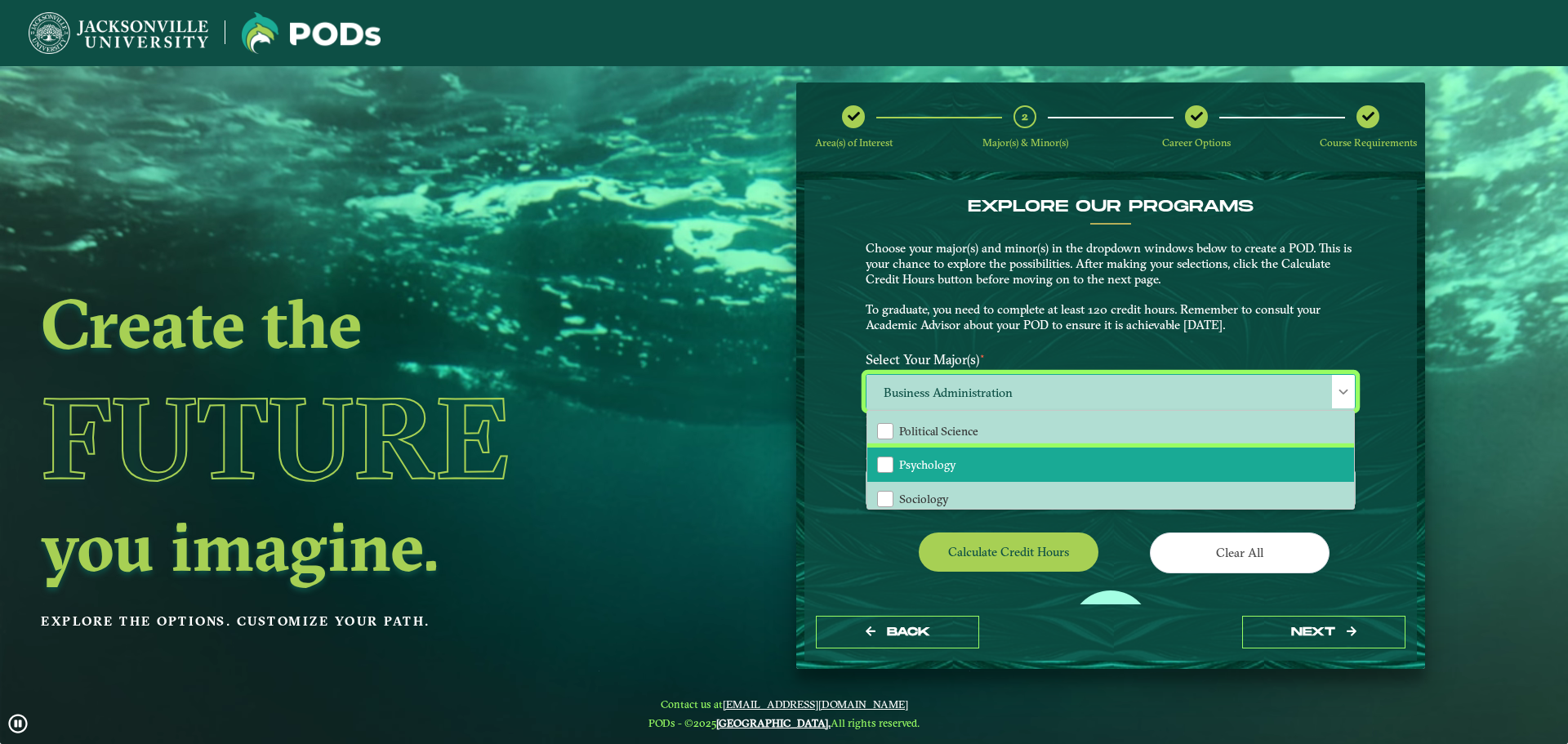
click at [937, 460] on span "Psychology" at bounding box center [928, 464] width 57 height 14
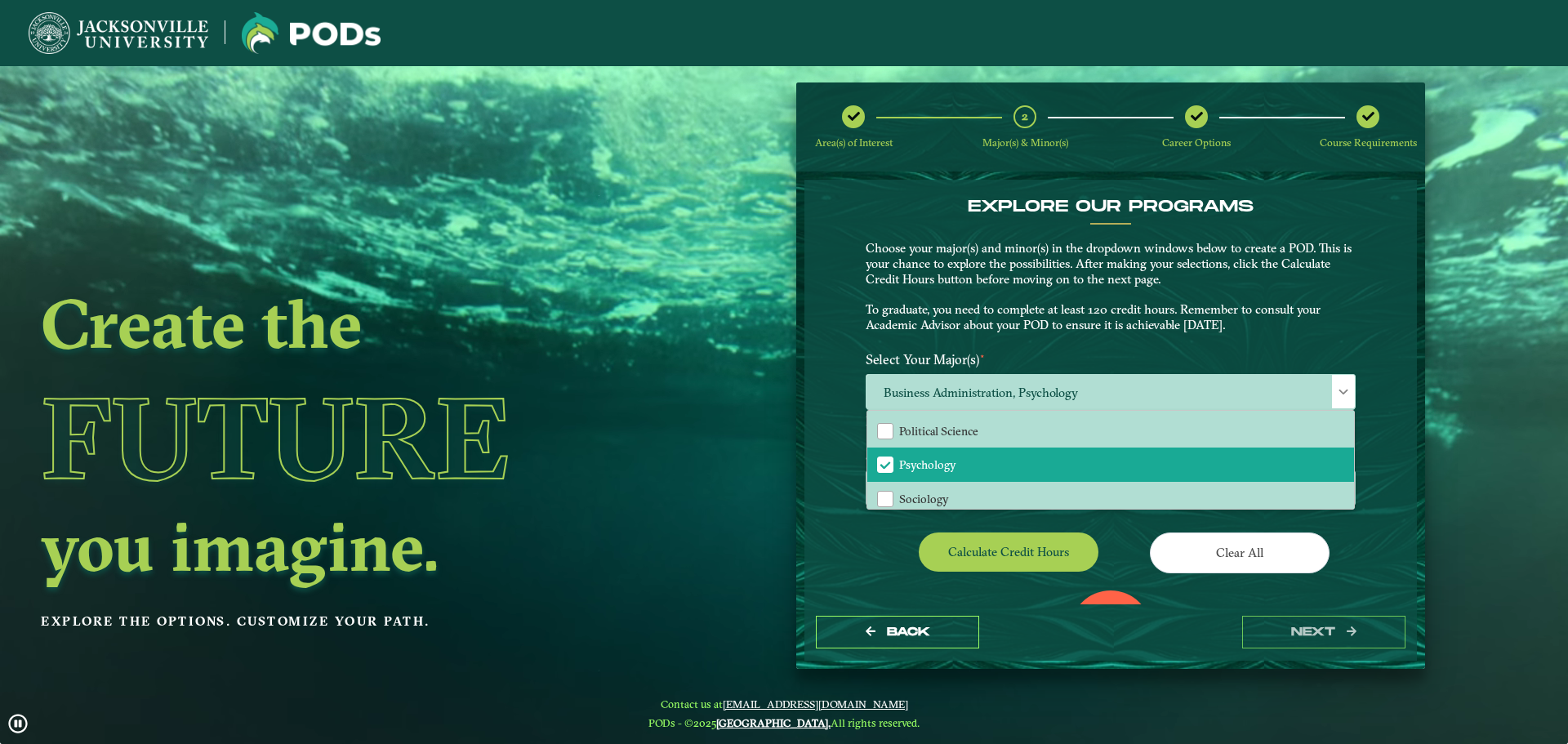
click at [1059, 514] on div "Select Your Minor(s) Psychology" at bounding box center [1111, 480] width 514 height 81
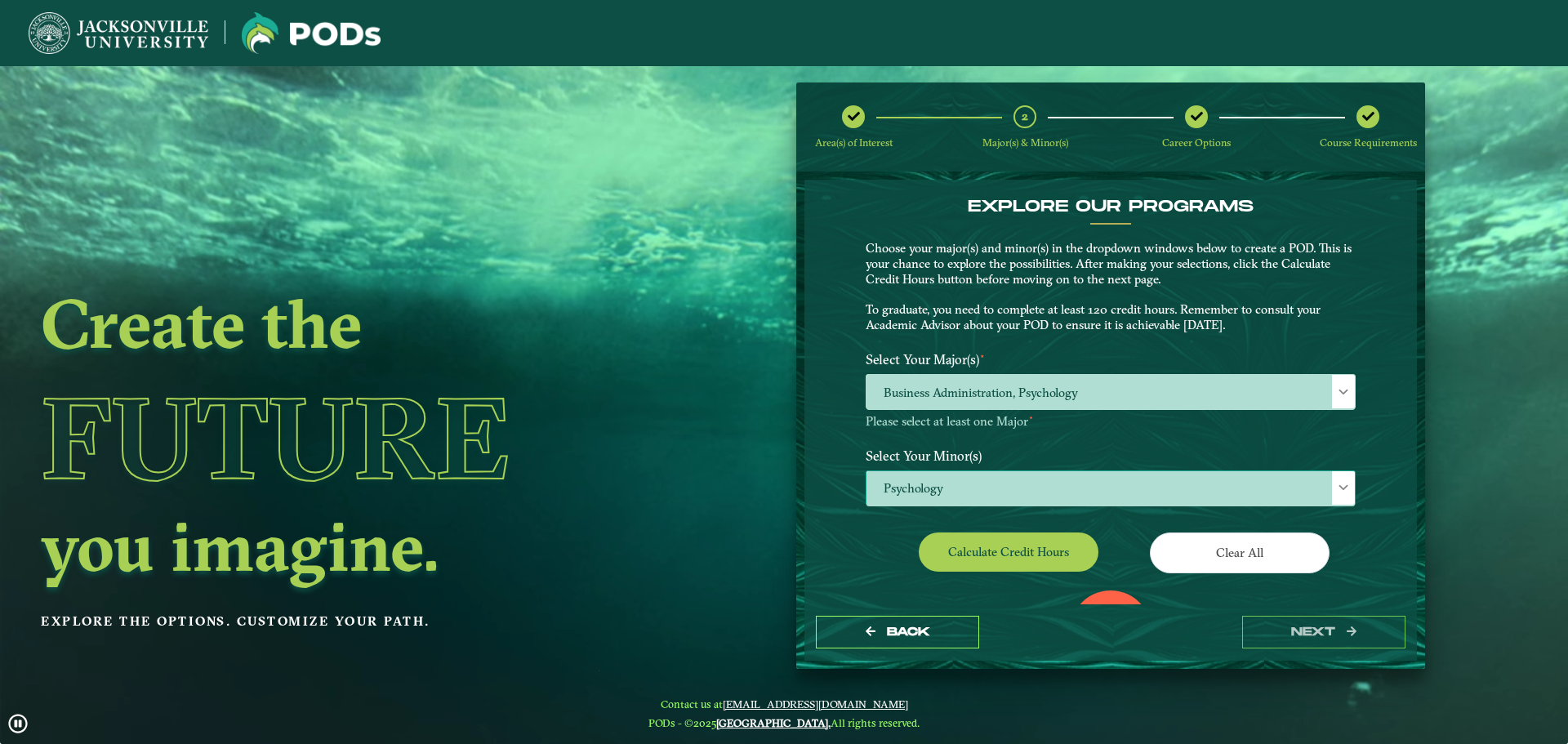
click at [1047, 499] on span "Psychology" at bounding box center [1110, 489] width 488 height 35
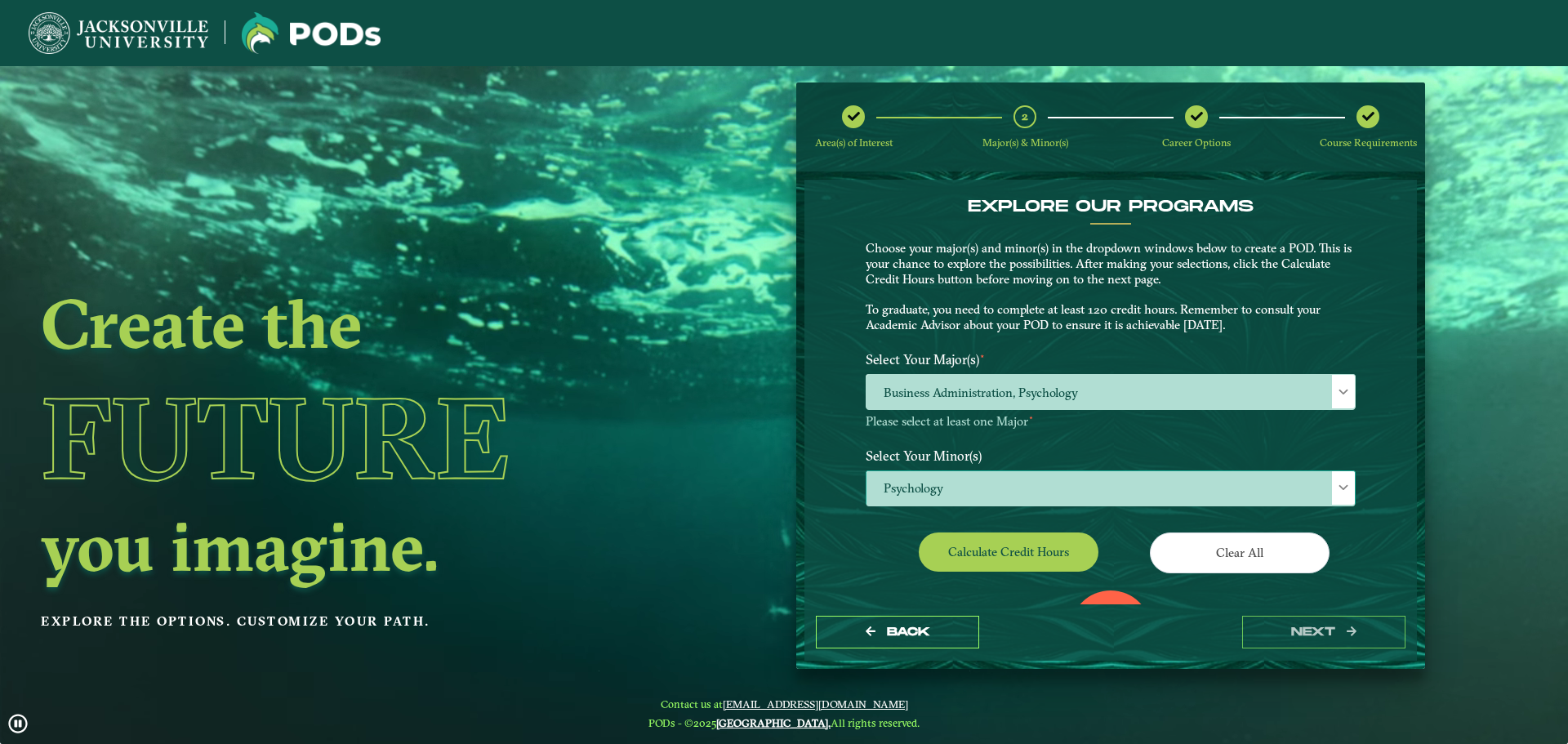
scroll to position [9, 75]
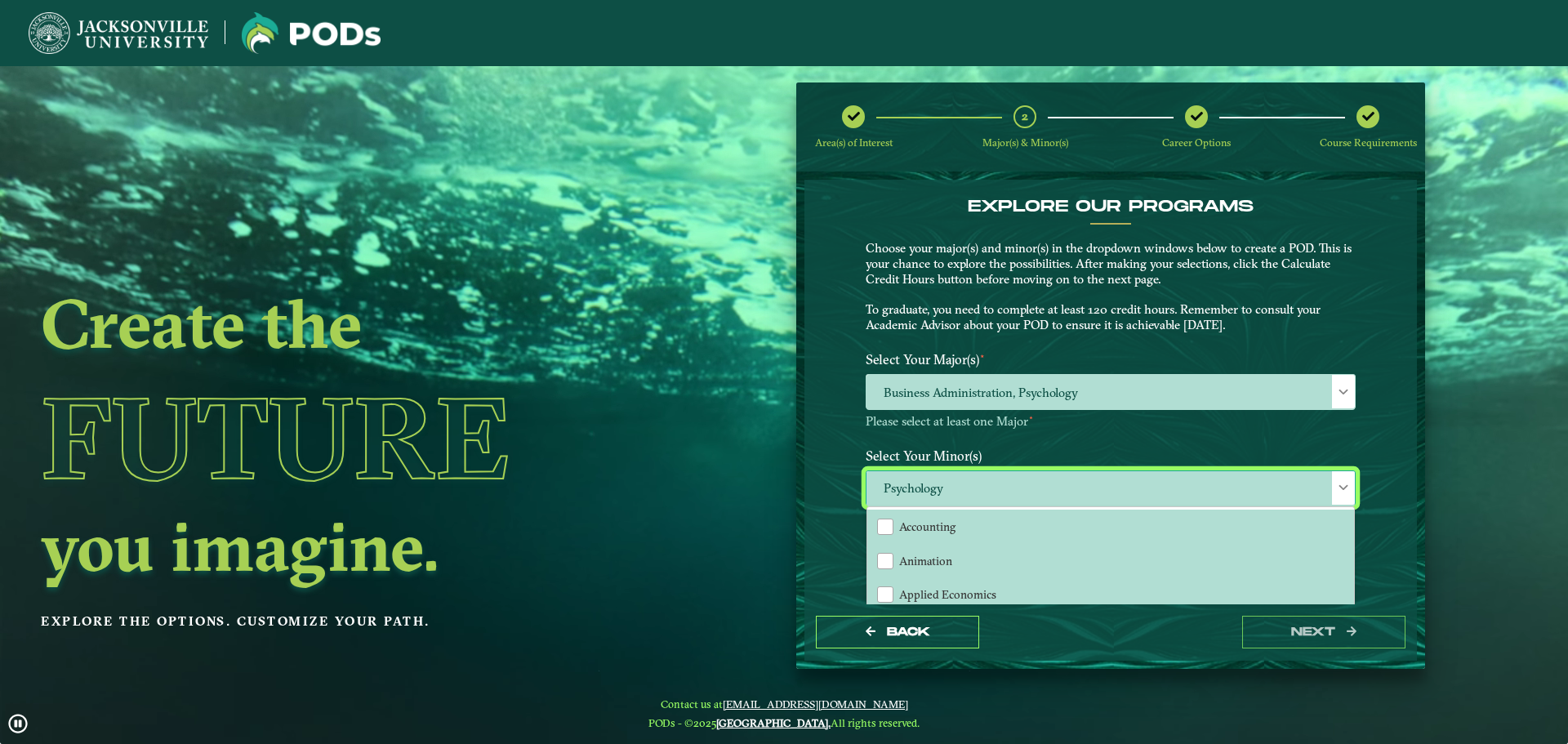
click at [1042, 493] on span "Psychology" at bounding box center [1110, 489] width 488 height 35
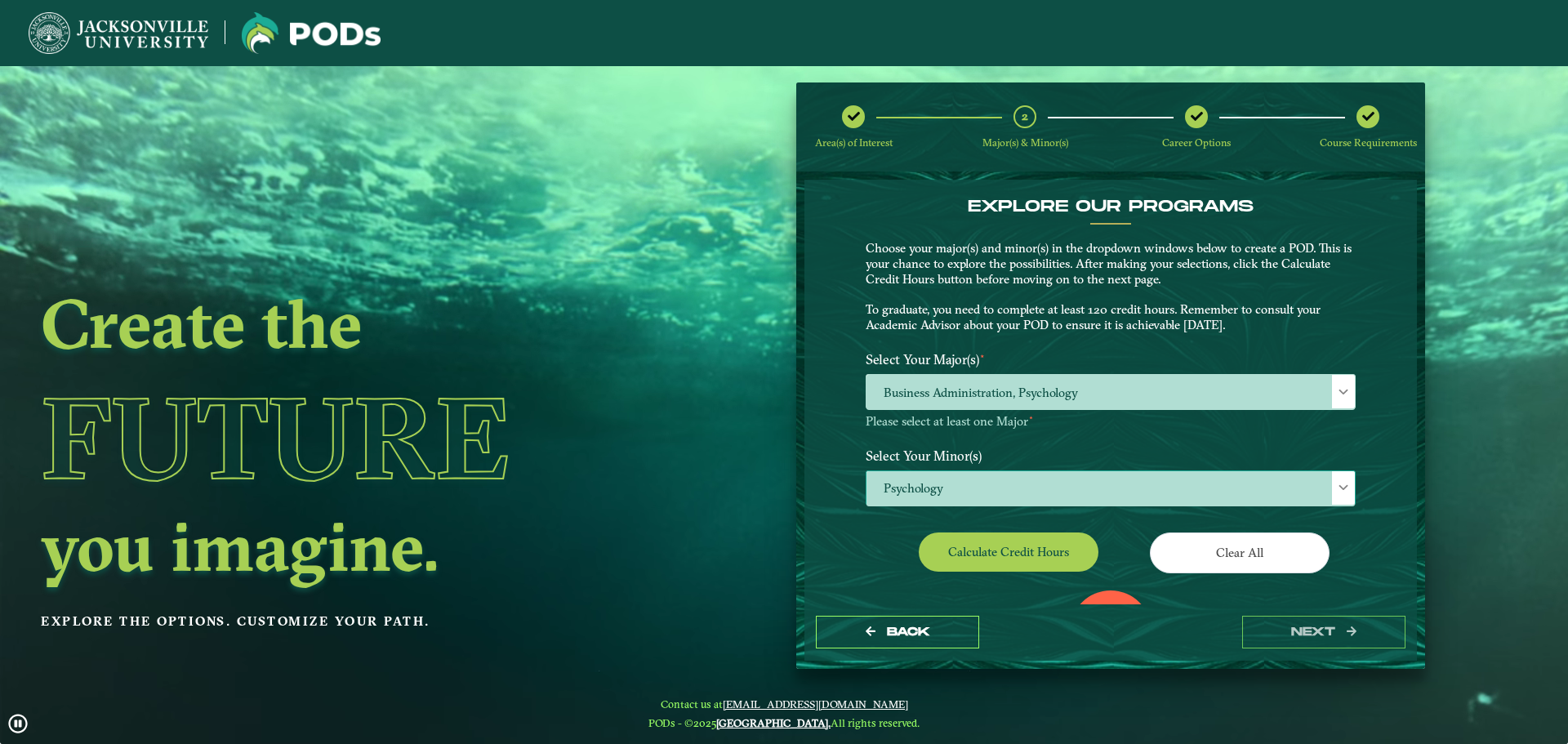
click at [1041, 493] on span "Psychology" at bounding box center [1110, 489] width 488 height 35
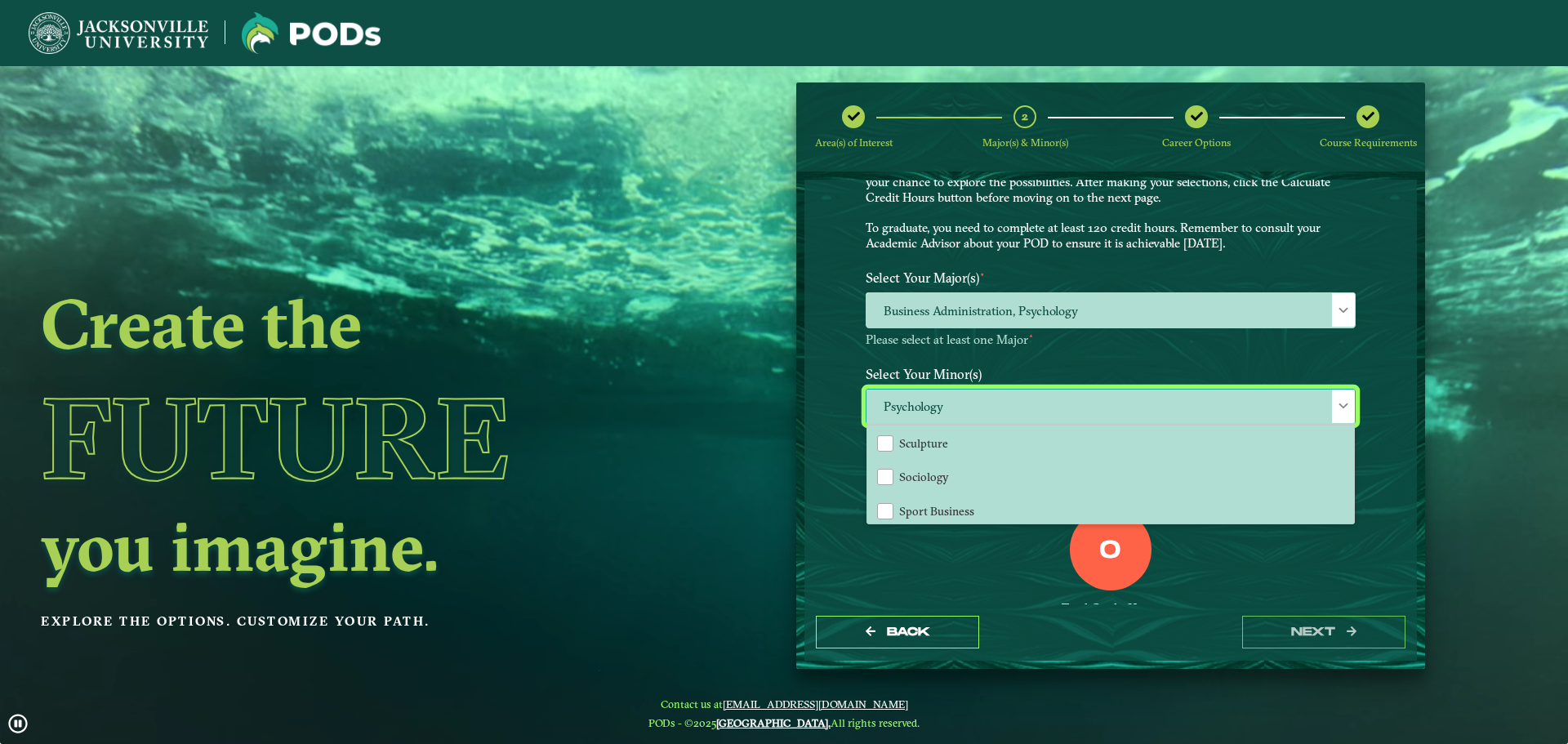
scroll to position [1454, 0]
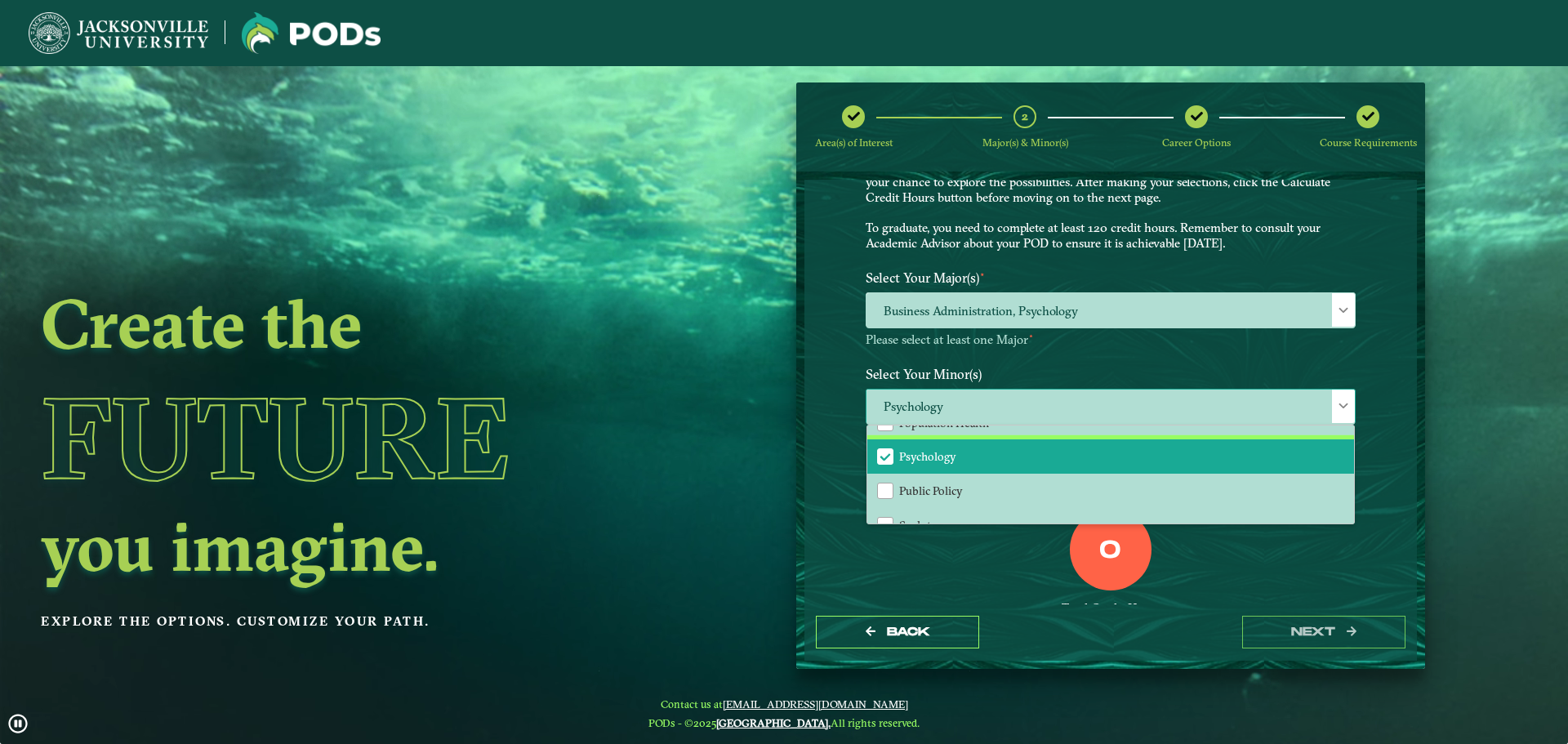
click at [900, 457] on span "Psychology" at bounding box center [928, 456] width 57 height 14
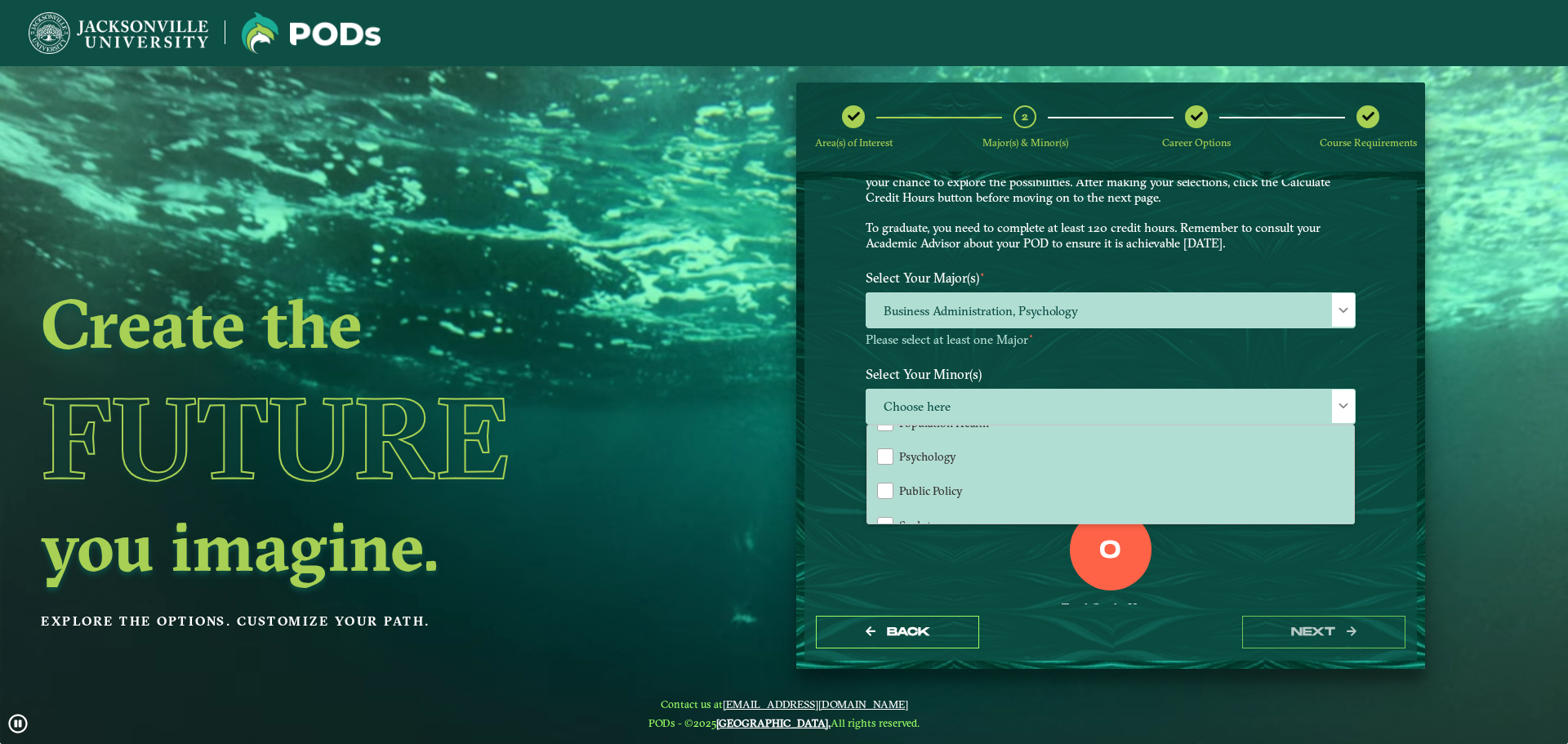
click at [1001, 583] on div "0 Total Credit Hours" at bounding box center [1111, 578] width 514 height 139
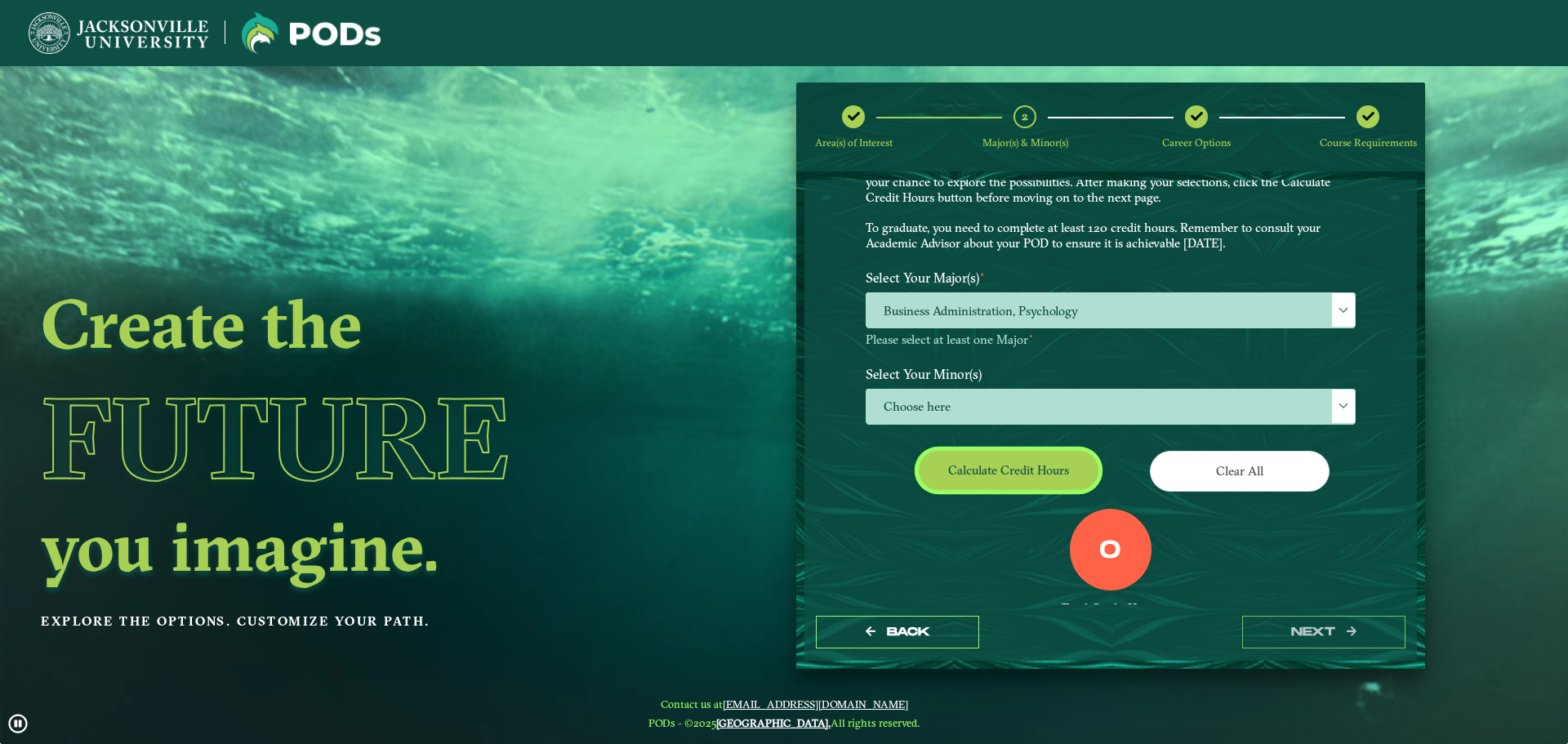
click at [1047, 483] on button "Calculate credit hours" at bounding box center [1008, 470] width 180 height 39
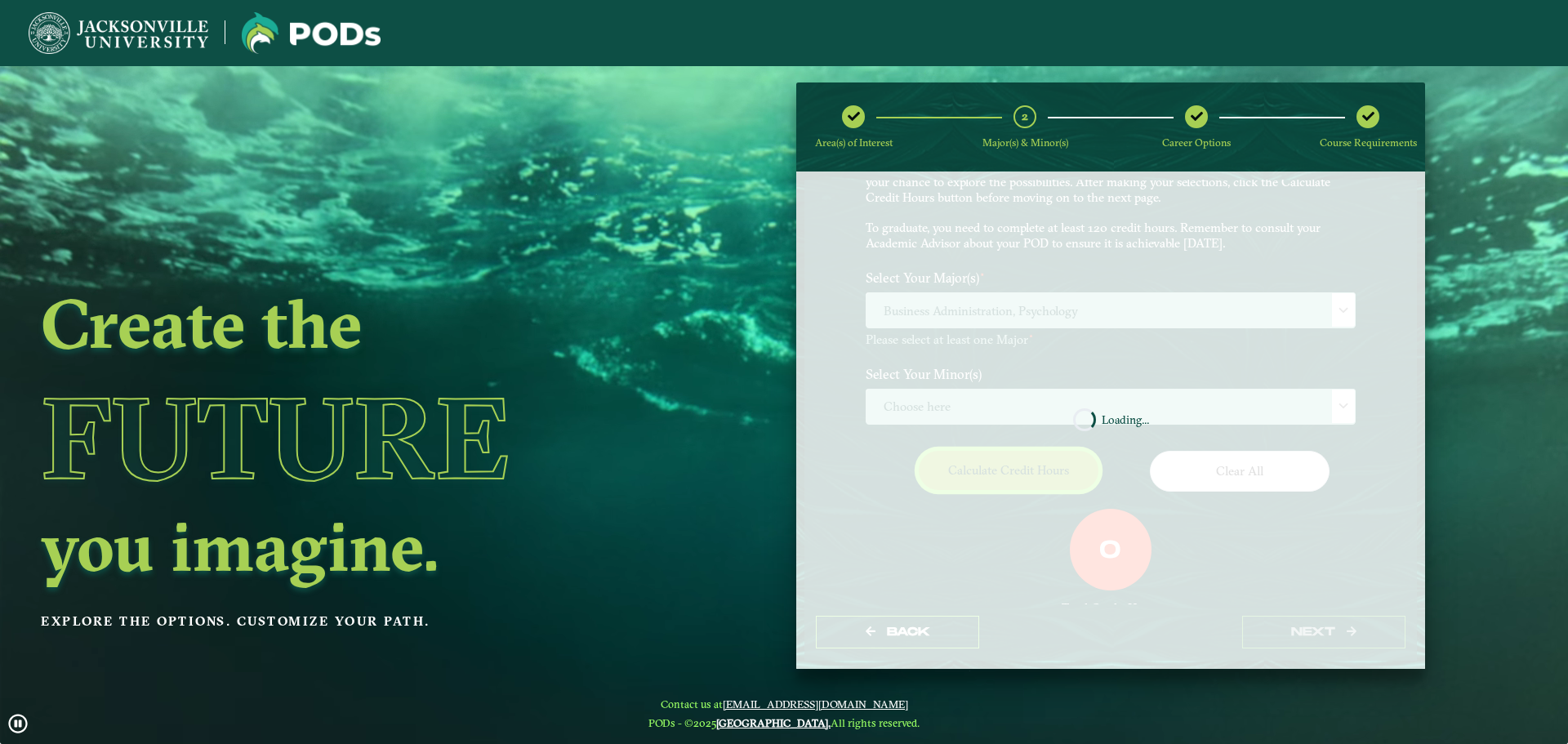
scroll to position [94, 0]
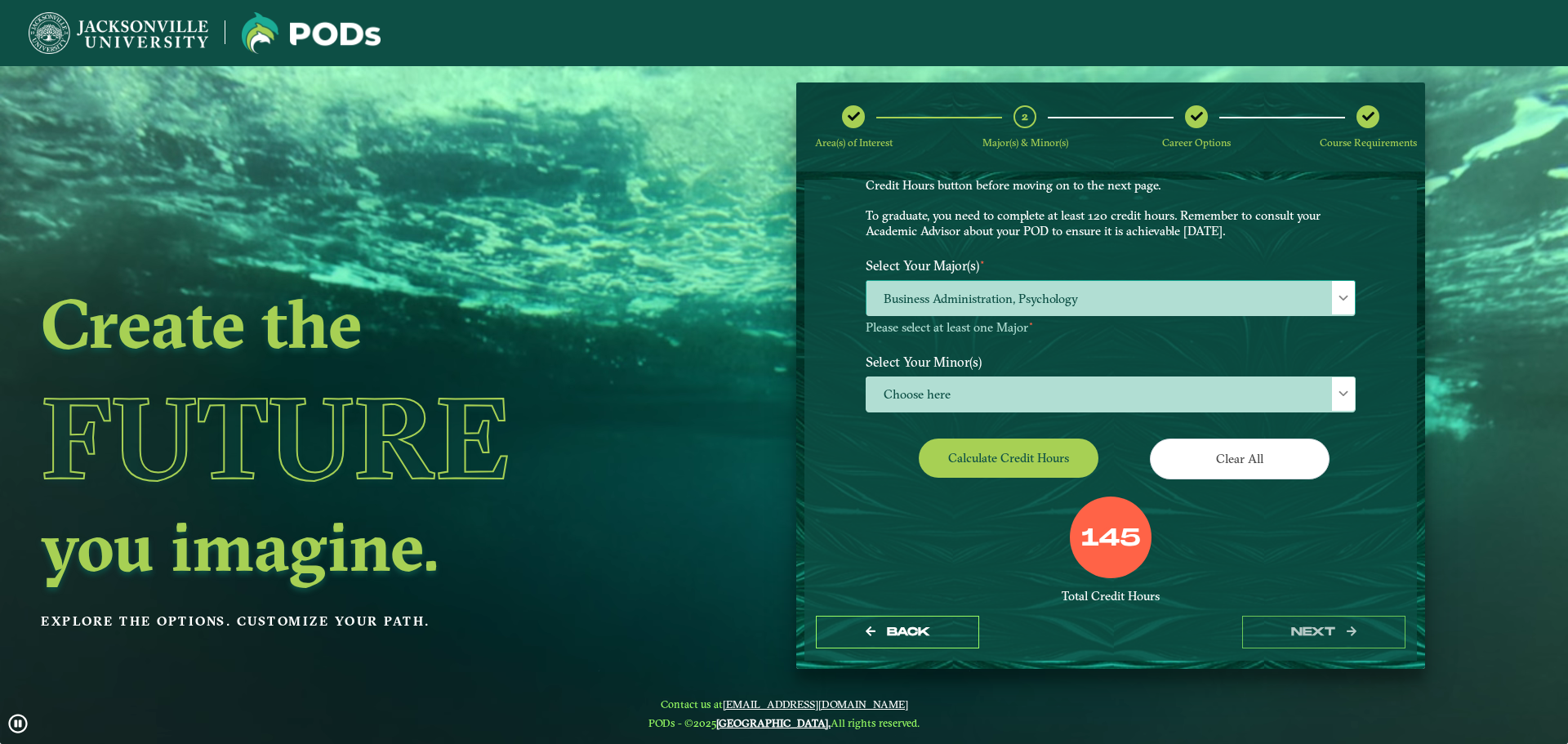
click at [1073, 305] on span "Business Administration, Psychology" at bounding box center [1110, 298] width 488 height 35
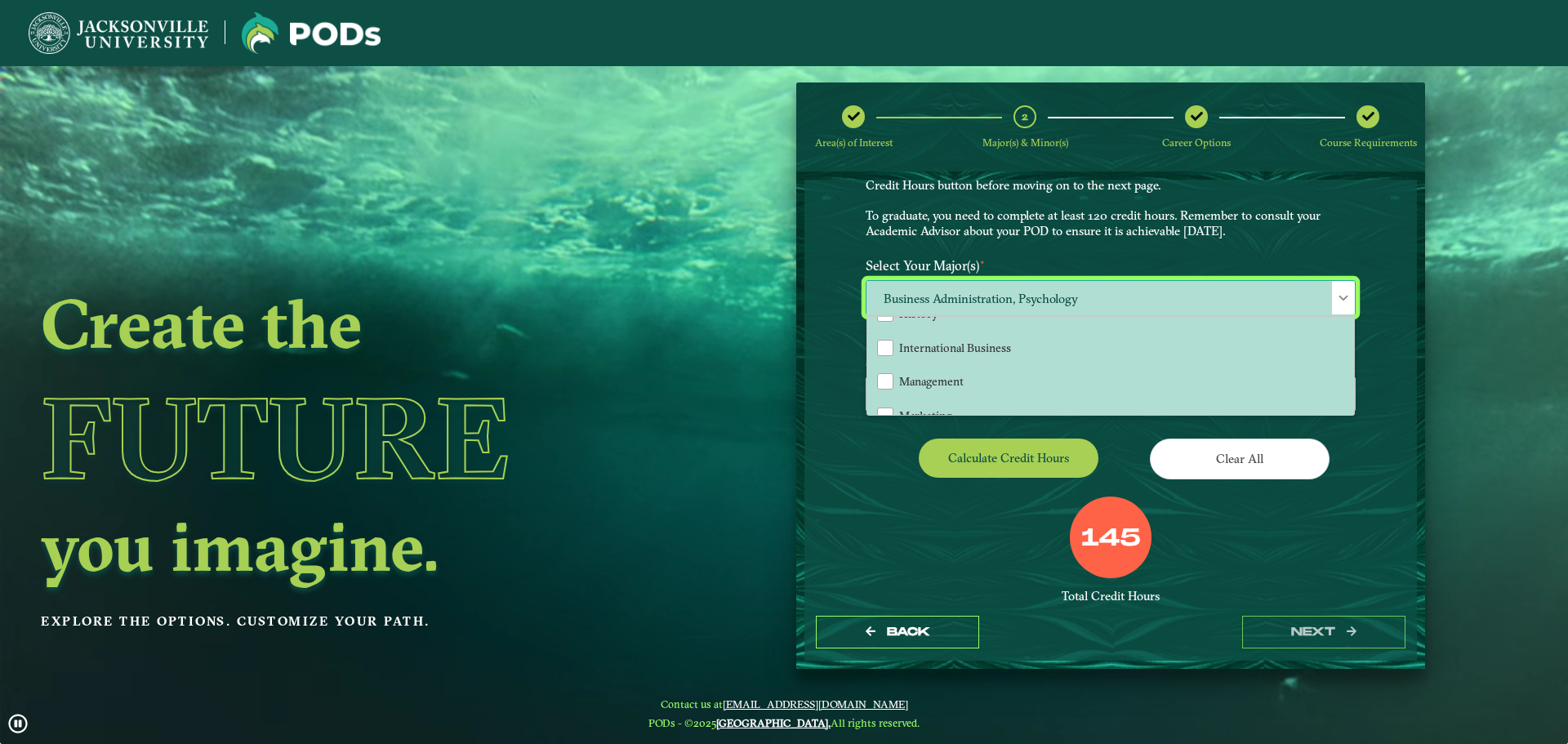
scroll to position [0, 0]
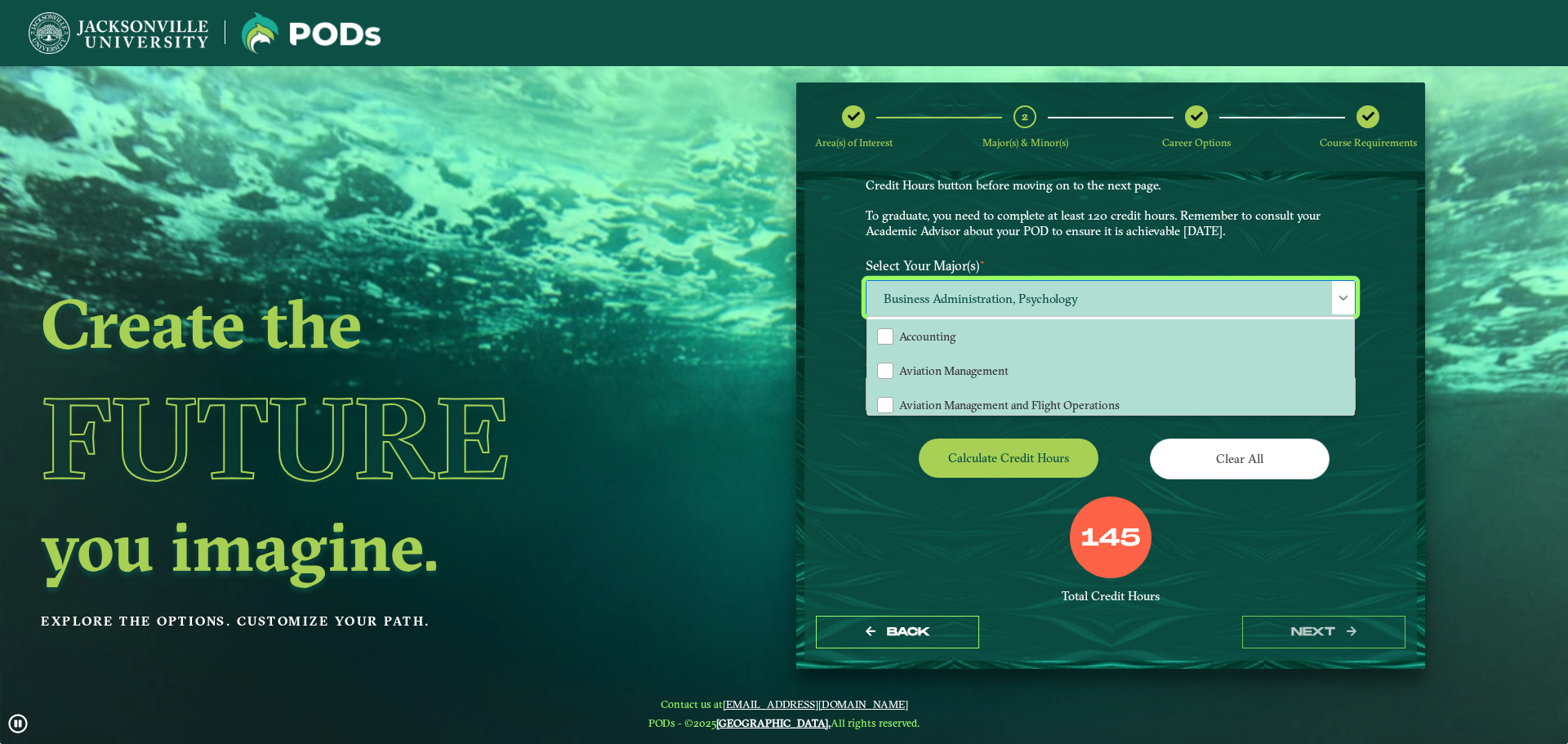
click at [625, 247] on div "Create the Future you imagine. Explore the options. Customize your path." at bounding box center [353, 438] width 706 height 744
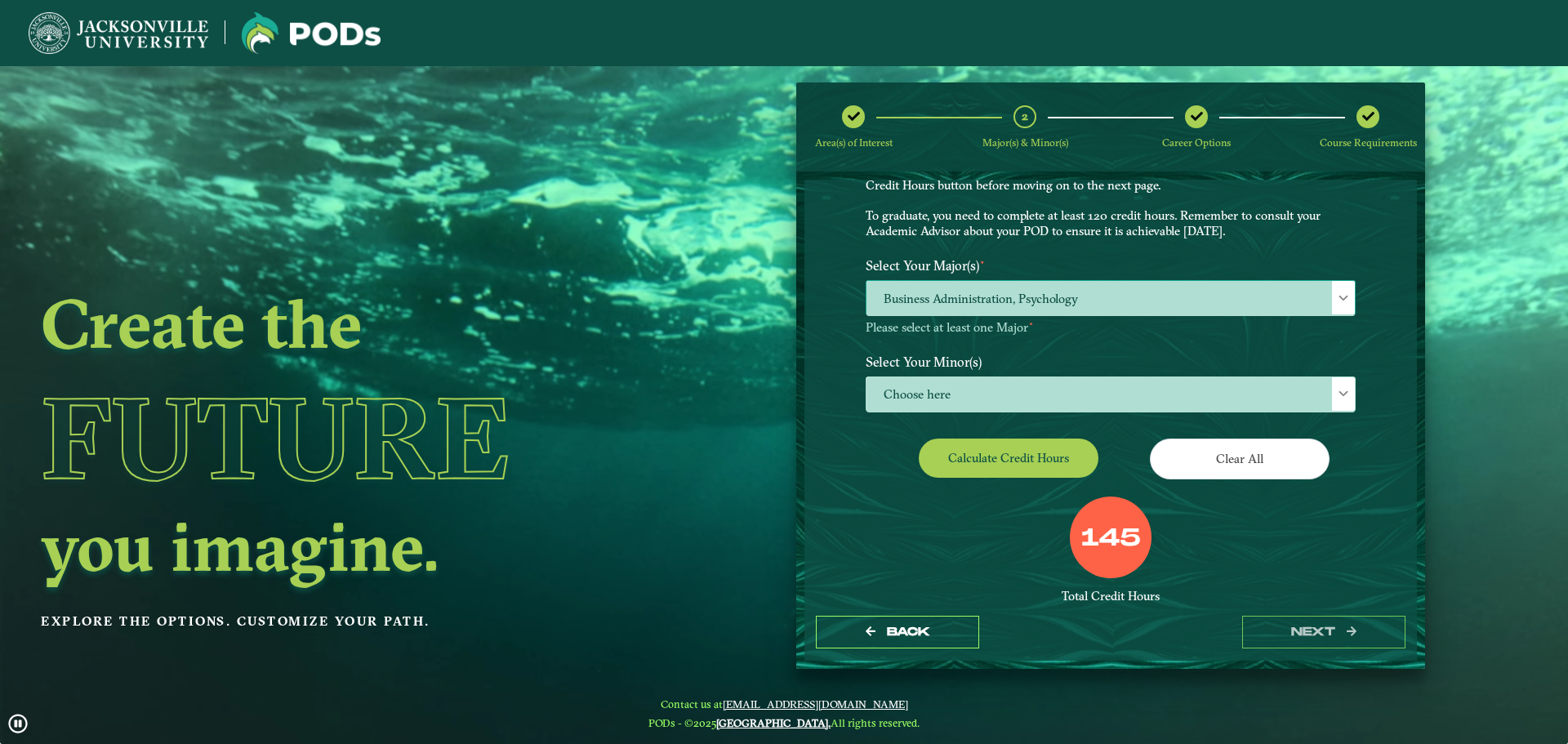
click at [1020, 290] on span "Business Administration, Psychology" at bounding box center [1110, 298] width 488 height 35
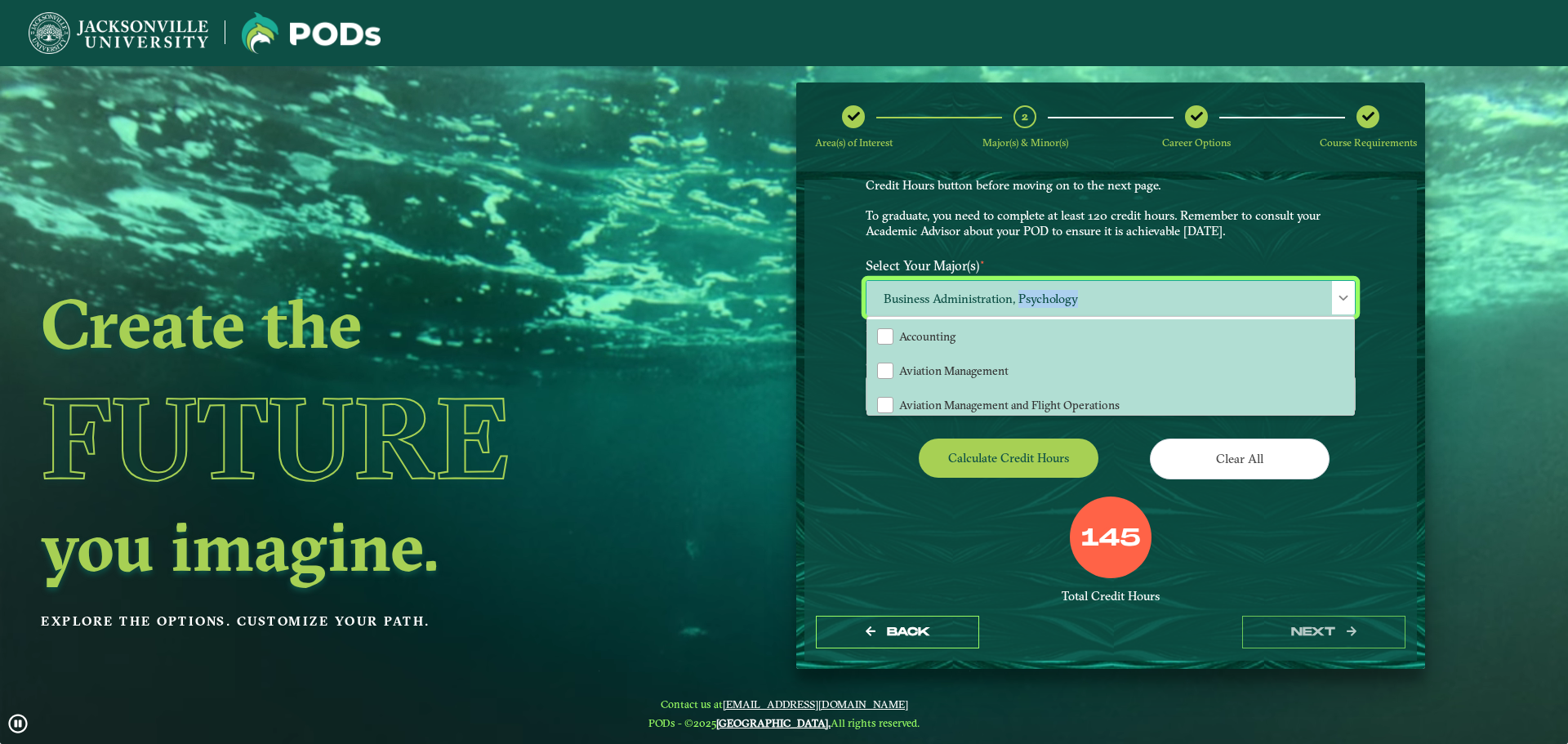
click at [1020, 290] on span "Business Administration, Psychology" at bounding box center [1110, 298] width 488 height 35
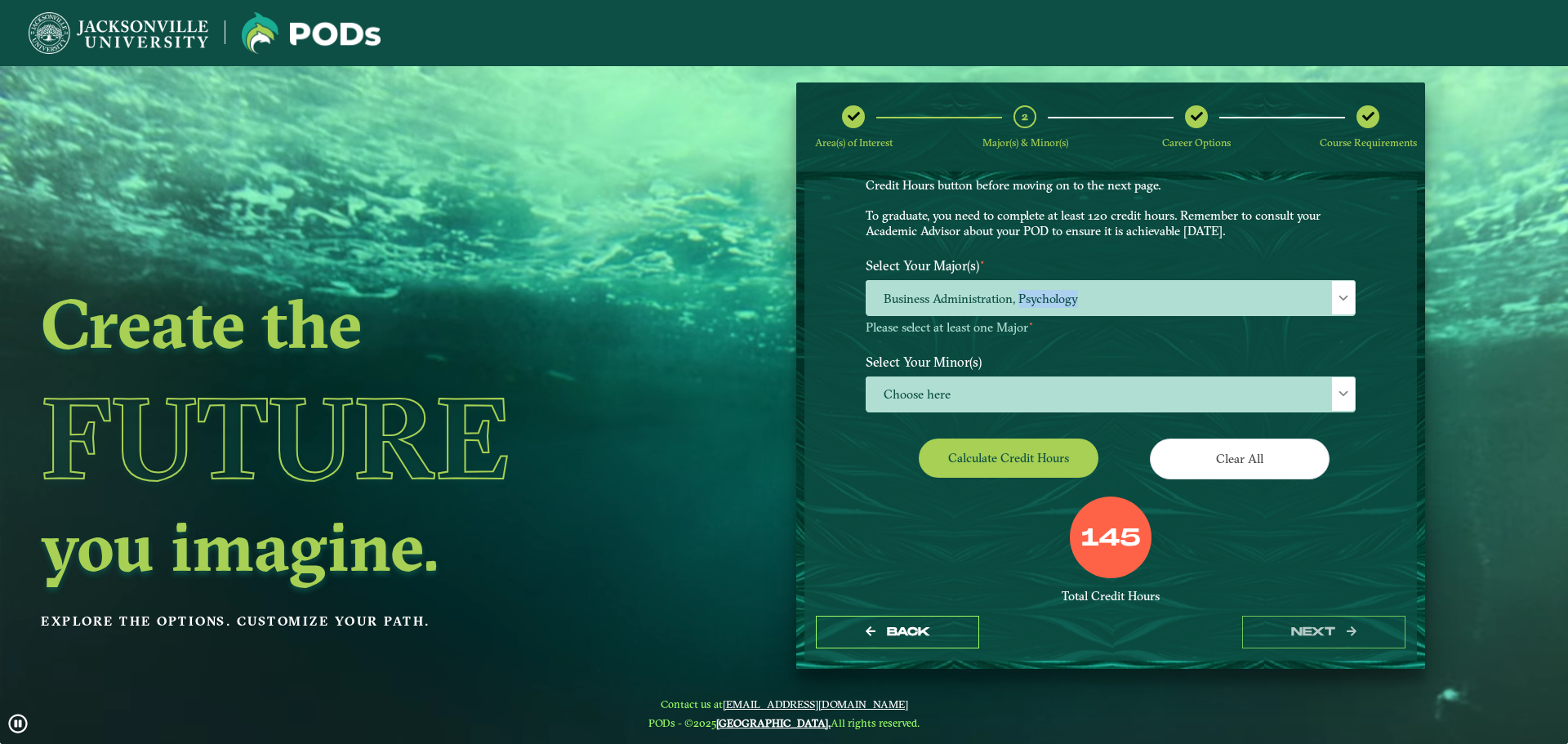
drag, startPoint x: 1088, startPoint y: 537, endPoint x: 1144, endPoint y: 537, distance: 56.0
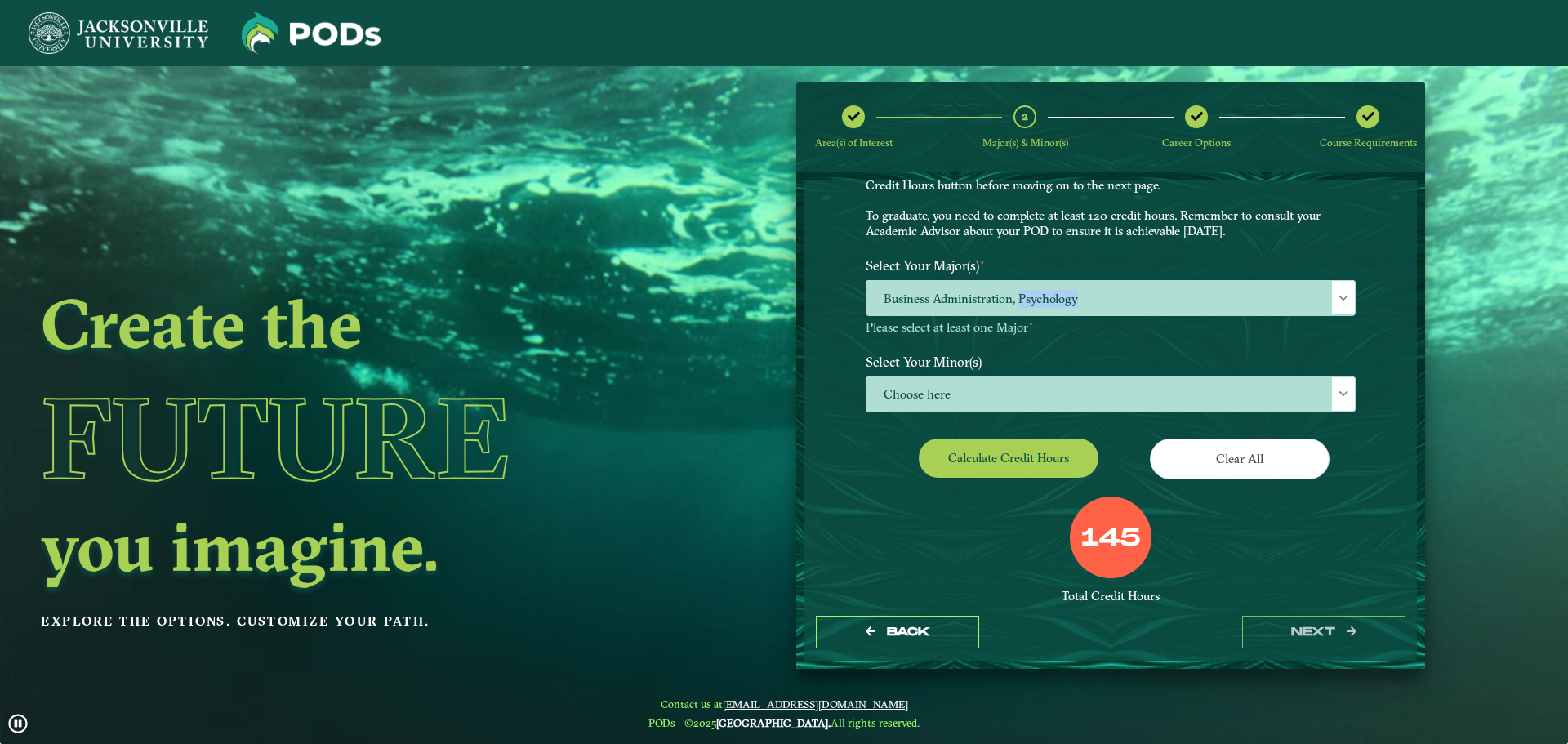
click at [1144, 537] on div "145" at bounding box center [1110, 537] width 82 height 82
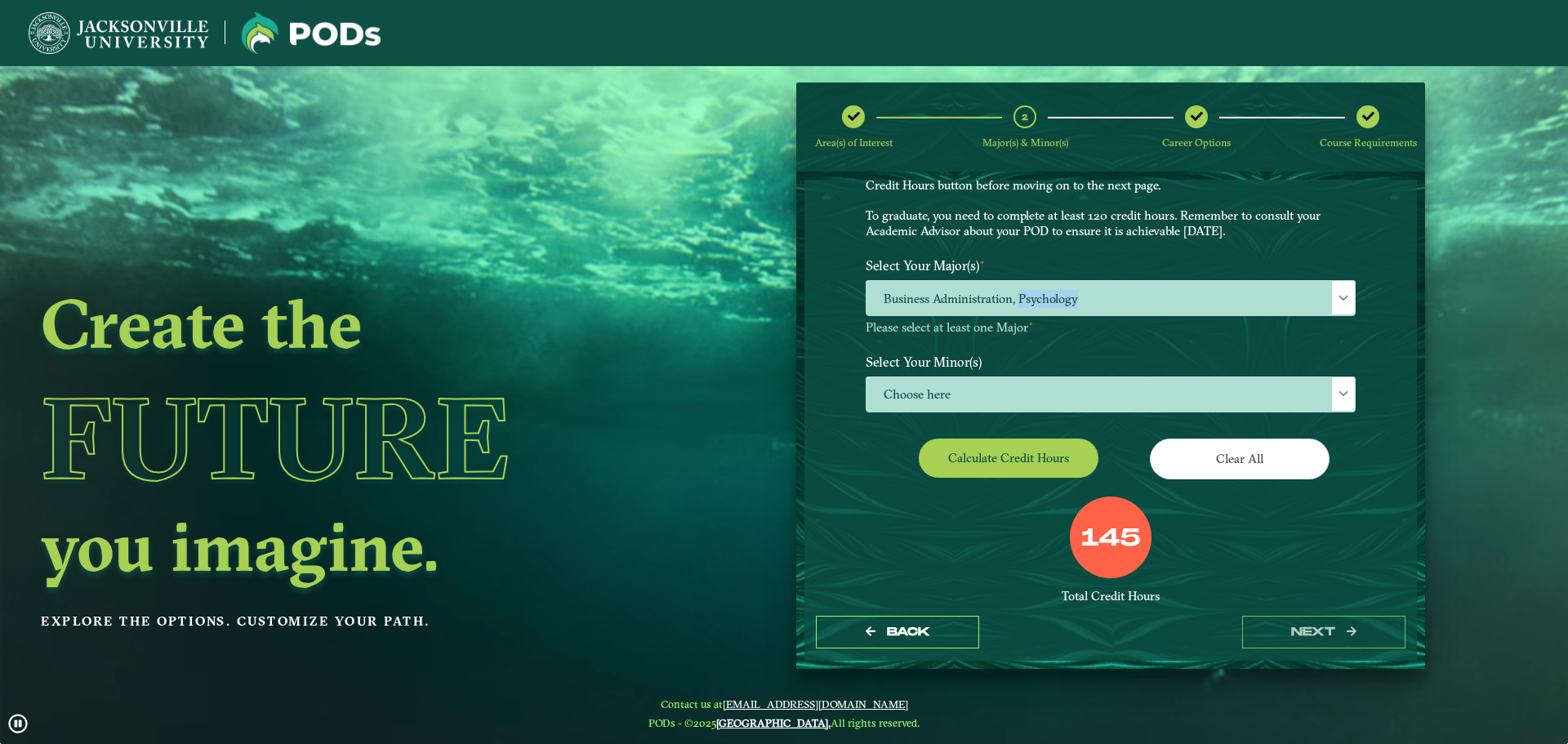
click at [1109, 532] on label "145" at bounding box center [1111, 539] width 60 height 31
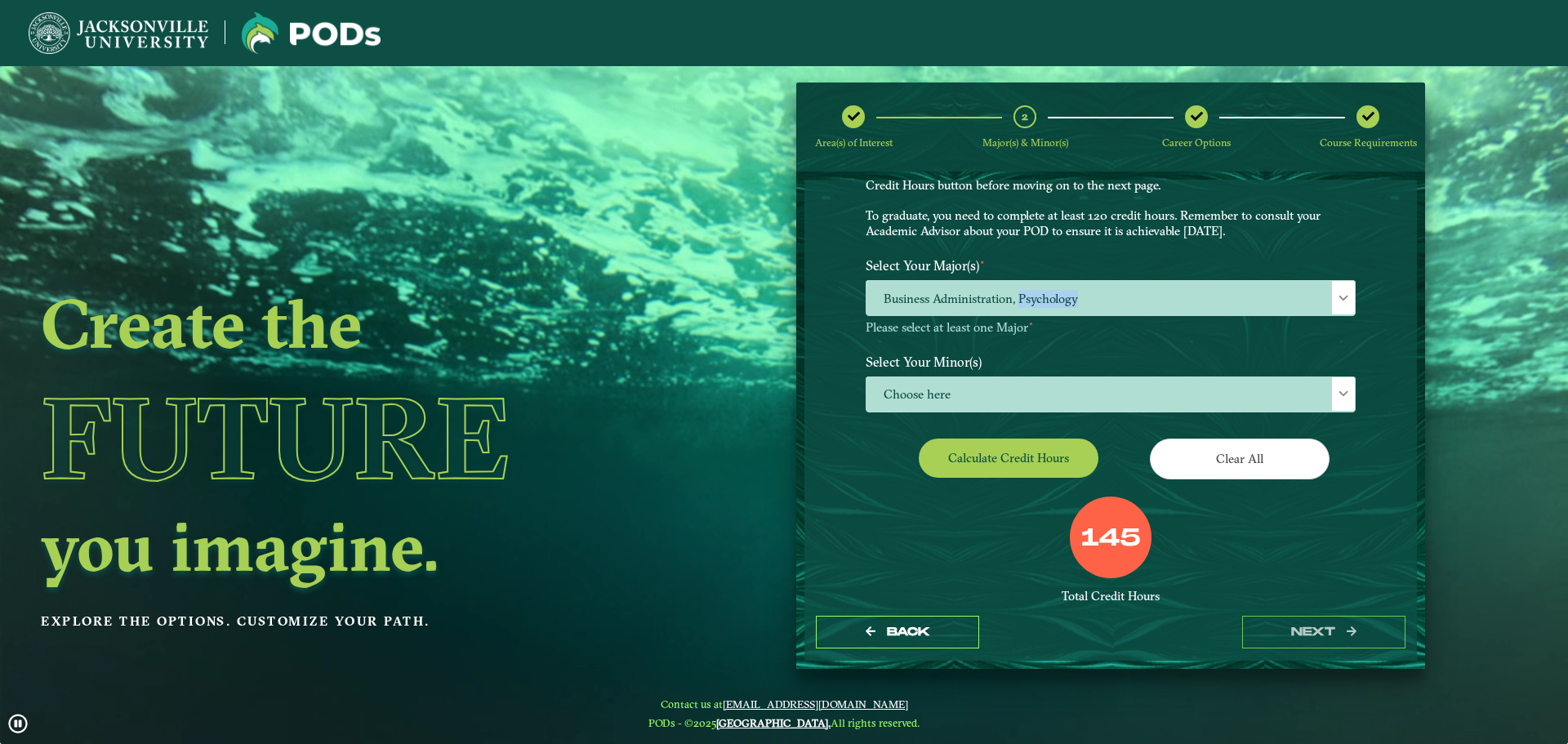
click at [1096, 531] on label "145" at bounding box center [1111, 539] width 60 height 31
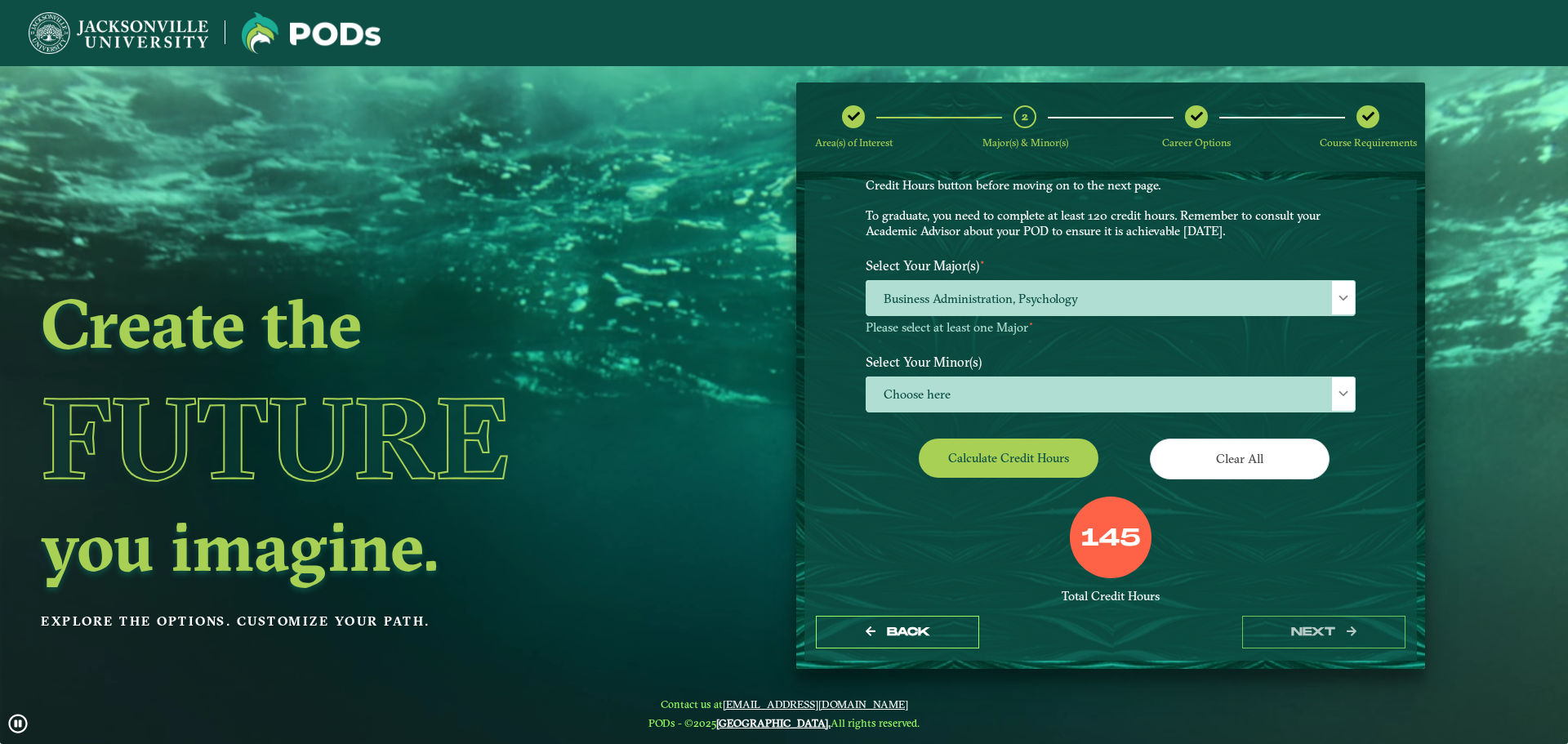
drag, startPoint x: 1084, startPoint y: 537, endPoint x: 1136, endPoint y: 537, distance: 52.0
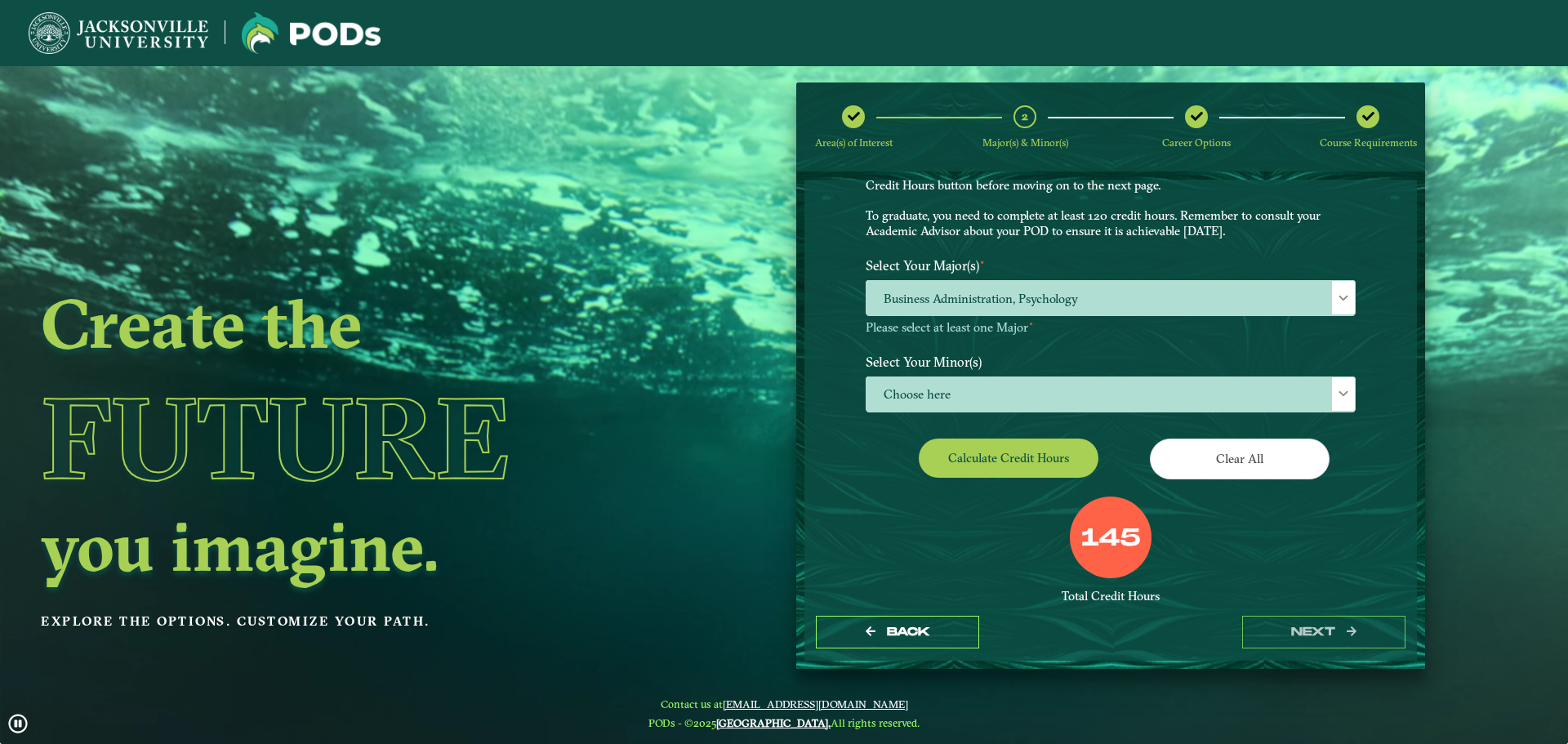
click at [1136, 537] on label "145" at bounding box center [1111, 539] width 60 height 31
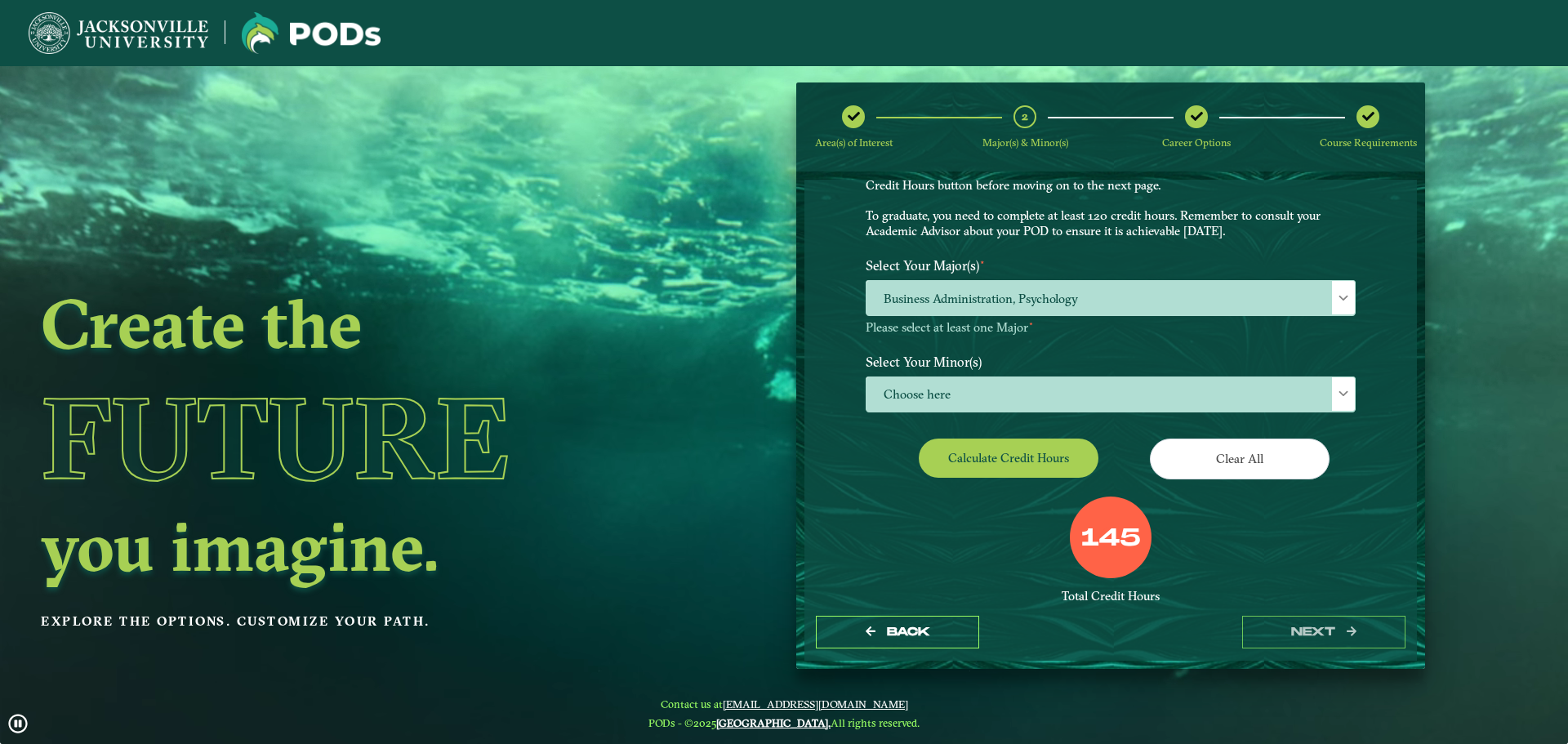
click at [1085, 546] on label "145" at bounding box center [1111, 539] width 60 height 31
